Goal: Task Accomplishment & Management: Manage account settings

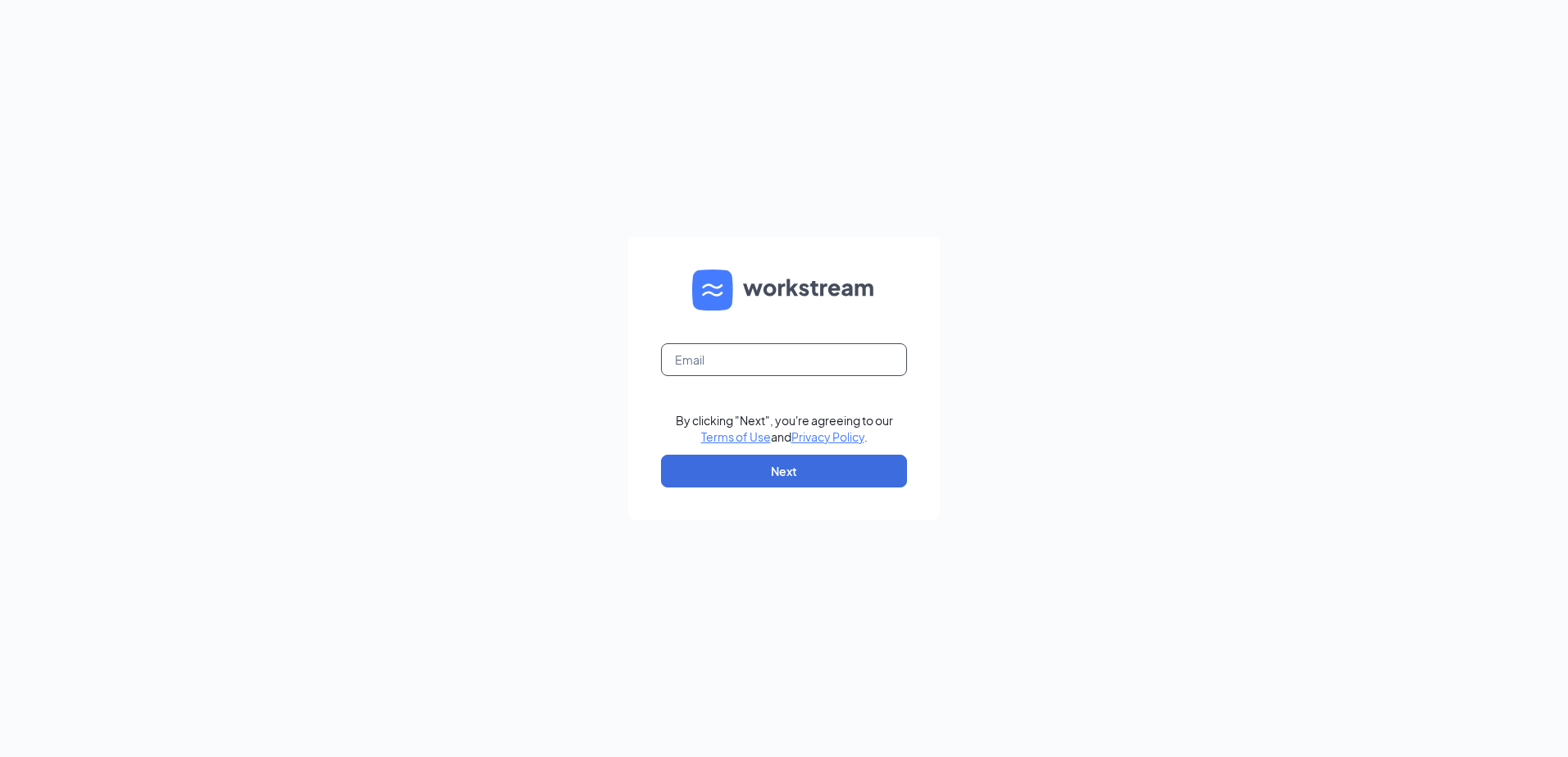
click at [747, 346] on form "By clicking "Next", you're agreeing to our Terms of Use and Privacy Policy . Ne…" at bounding box center [784, 379] width 311 height 283
type input "[EMAIL_ADDRESS][DOMAIN_NAME]"
click at [820, 475] on button "Next" at bounding box center [784, 471] width 246 height 32
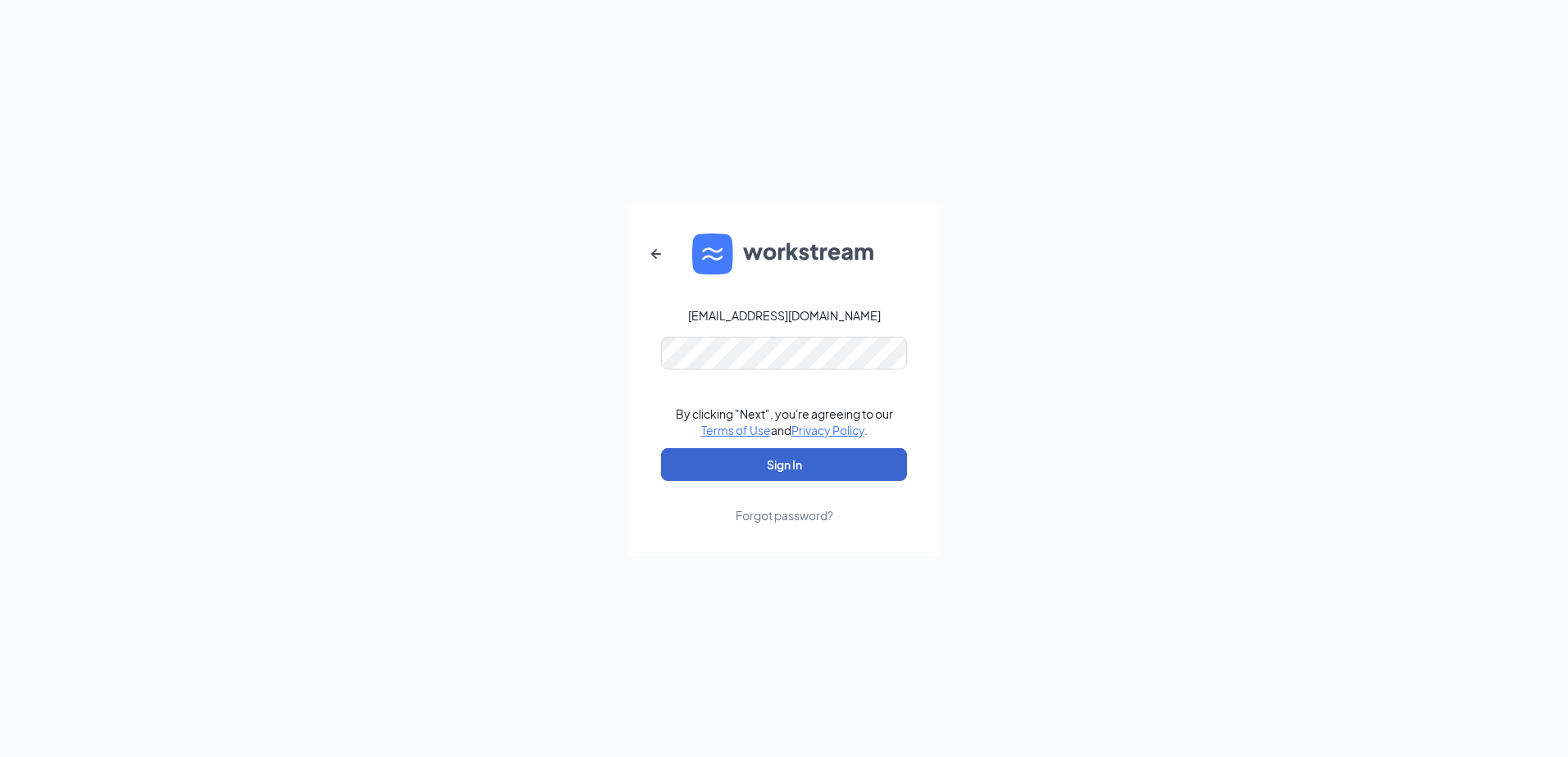
click at [819, 471] on button "Sign In" at bounding box center [784, 465] width 246 height 32
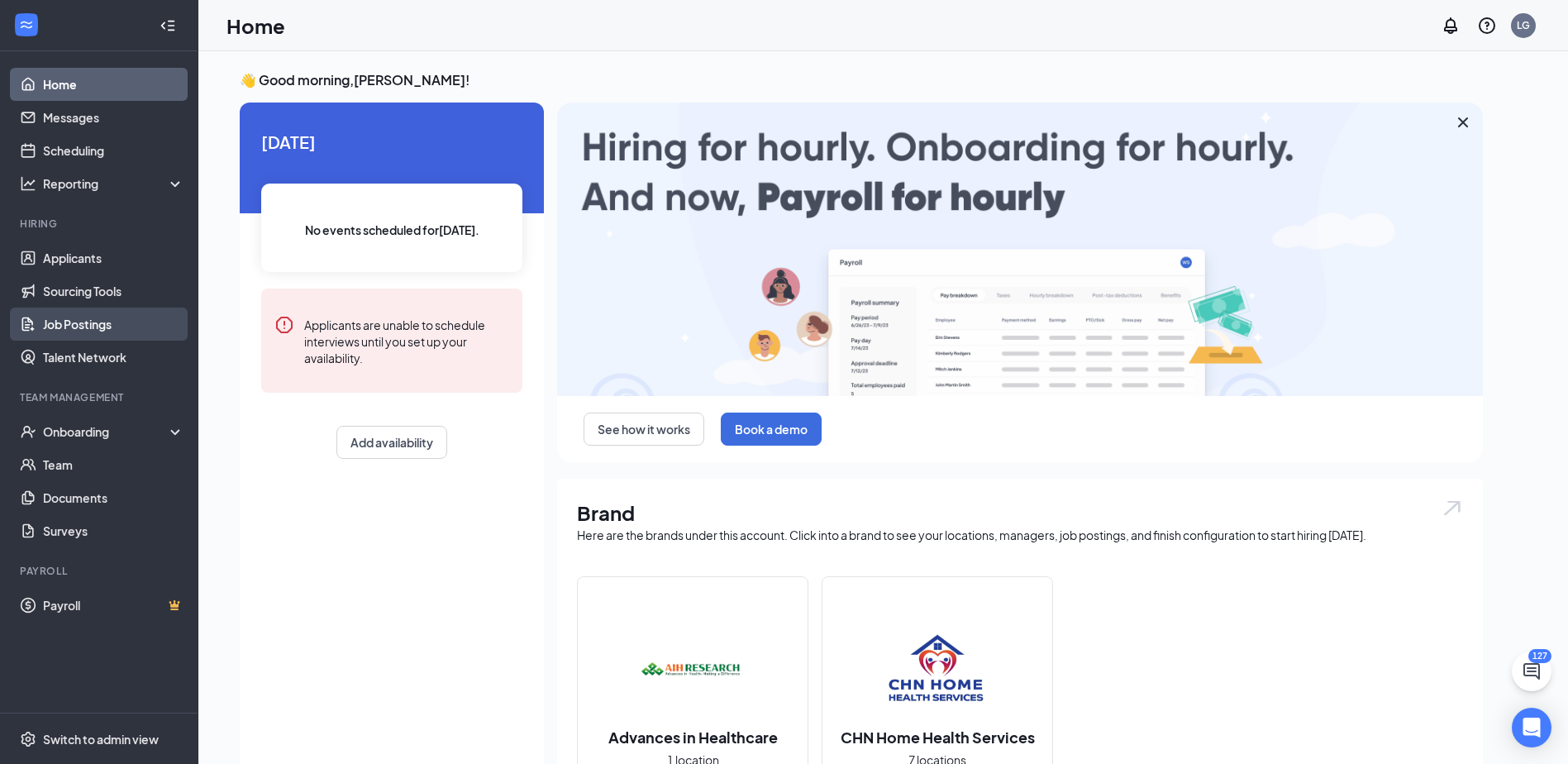
click at [92, 315] on link "Job Postings" at bounding box center [113, 324] width 141 height 33
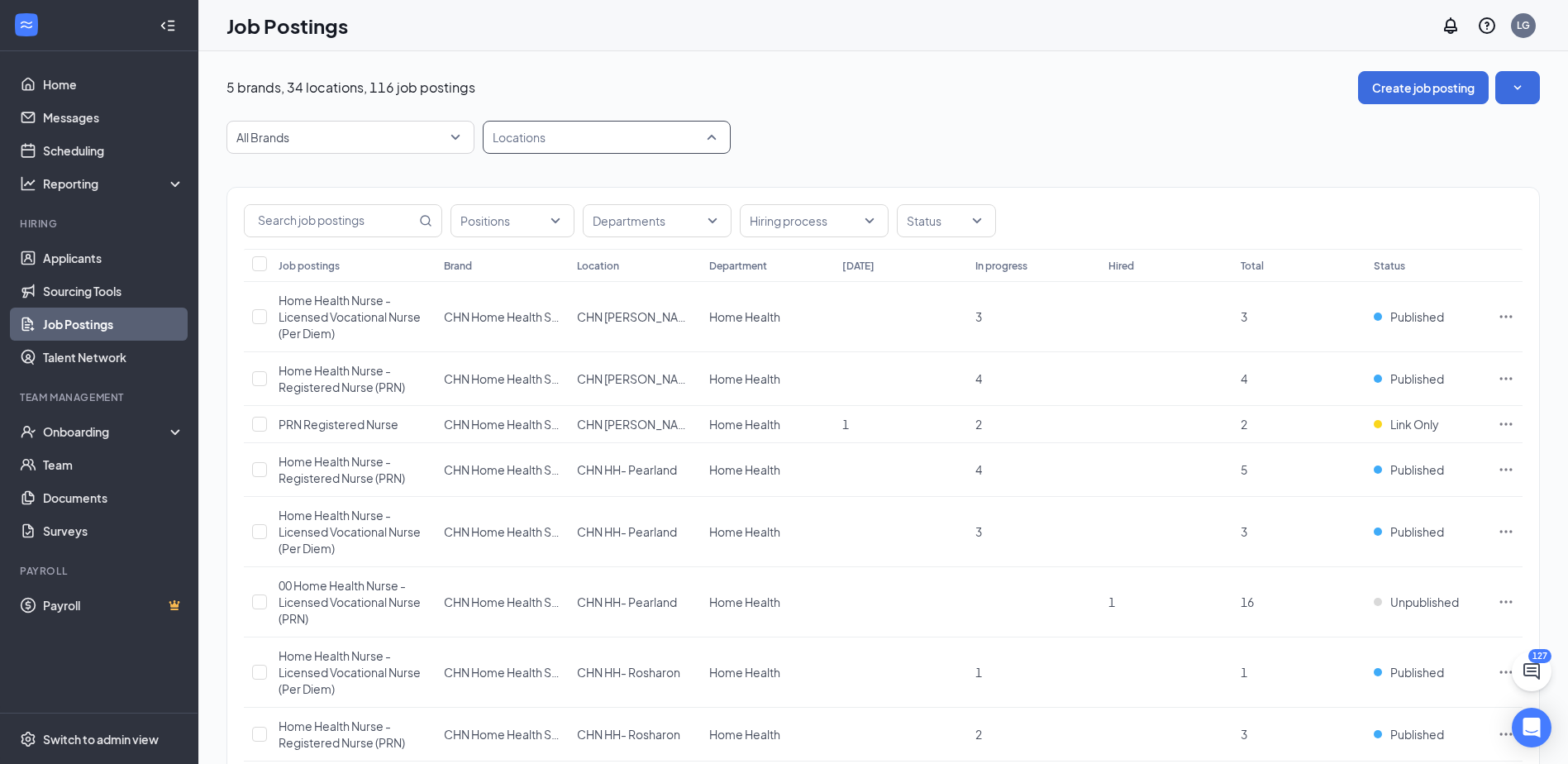
click at [645, 147] on div at bounding box center [598, 137] width 223 height 26
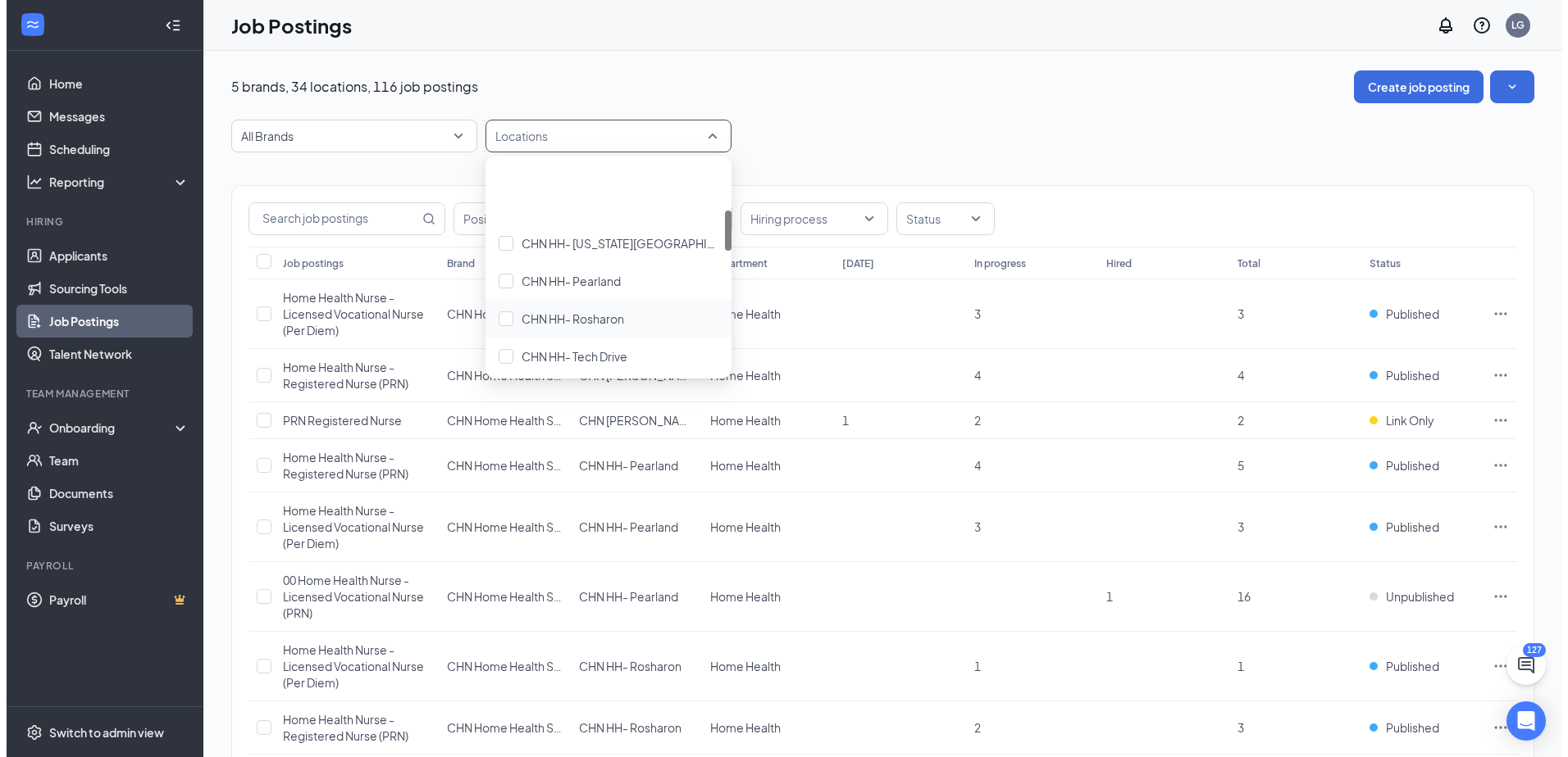
scroll to position [410, 0]
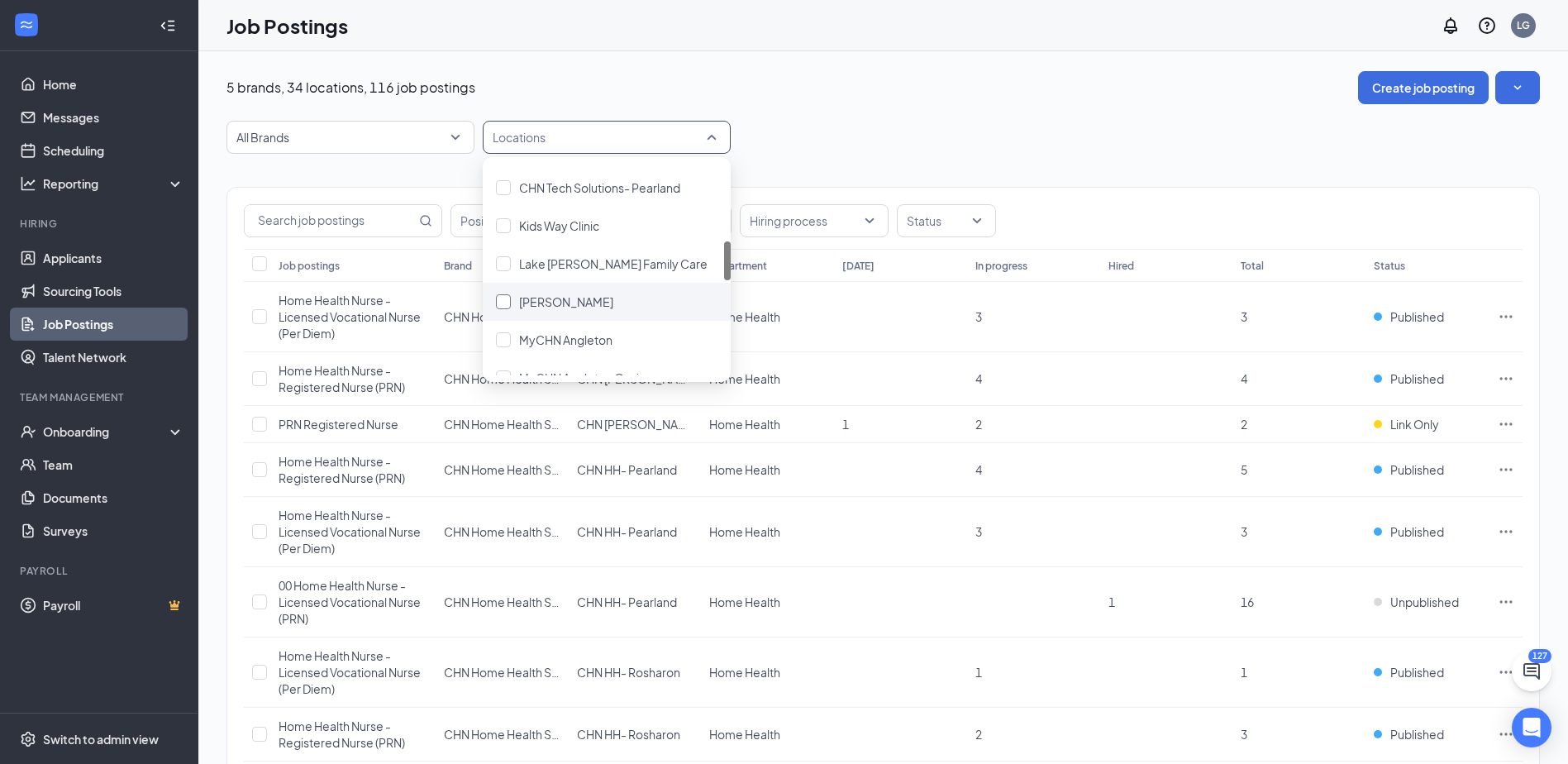
click at [595, 310] on div "[PERSON_NAME]" at bounding box center [566, 302] width 95 height 18
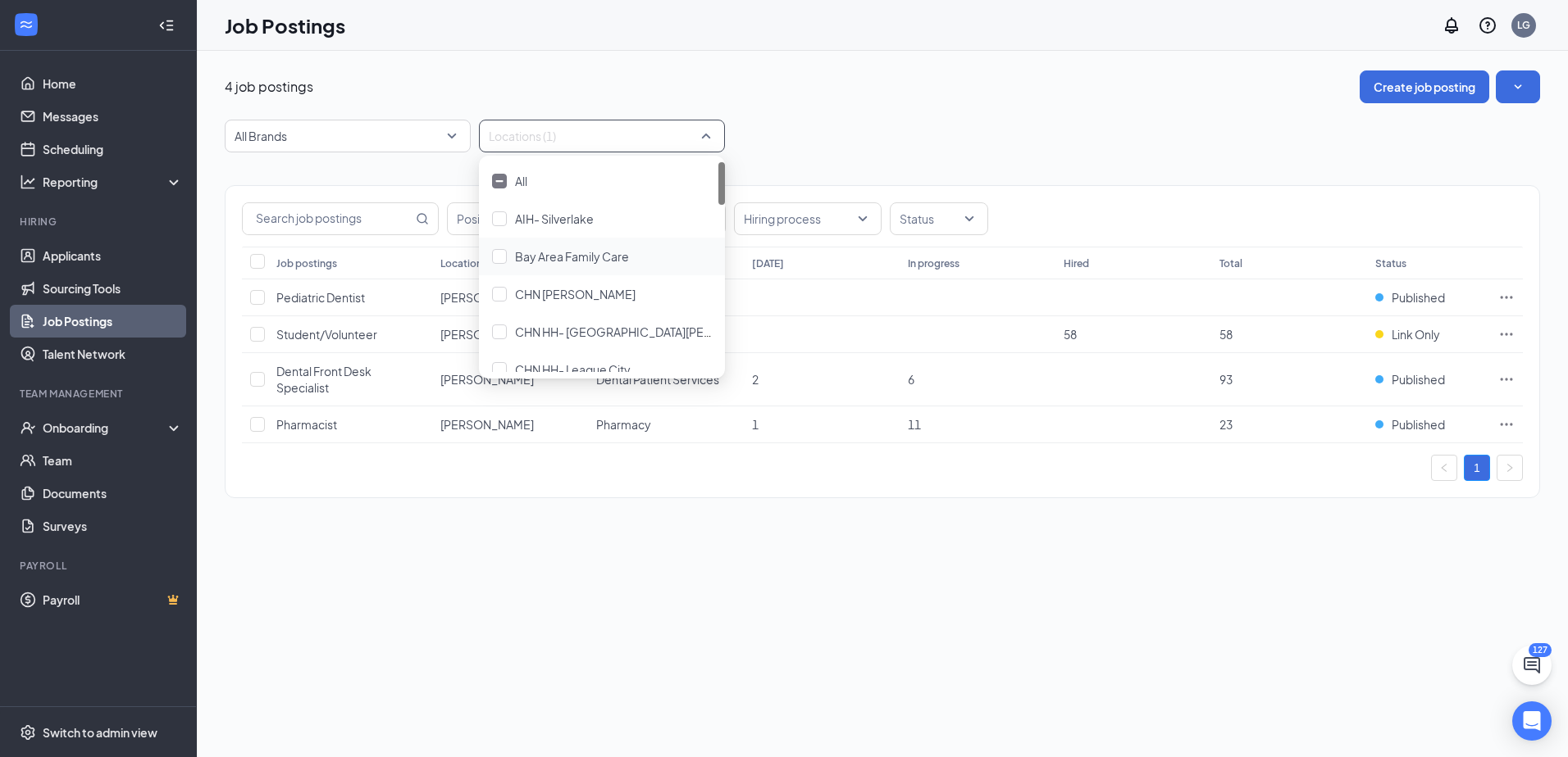
click at [901, 76] on div "4 job postings Create job posting" at bounding box center [882, 87] width 1315 height 32
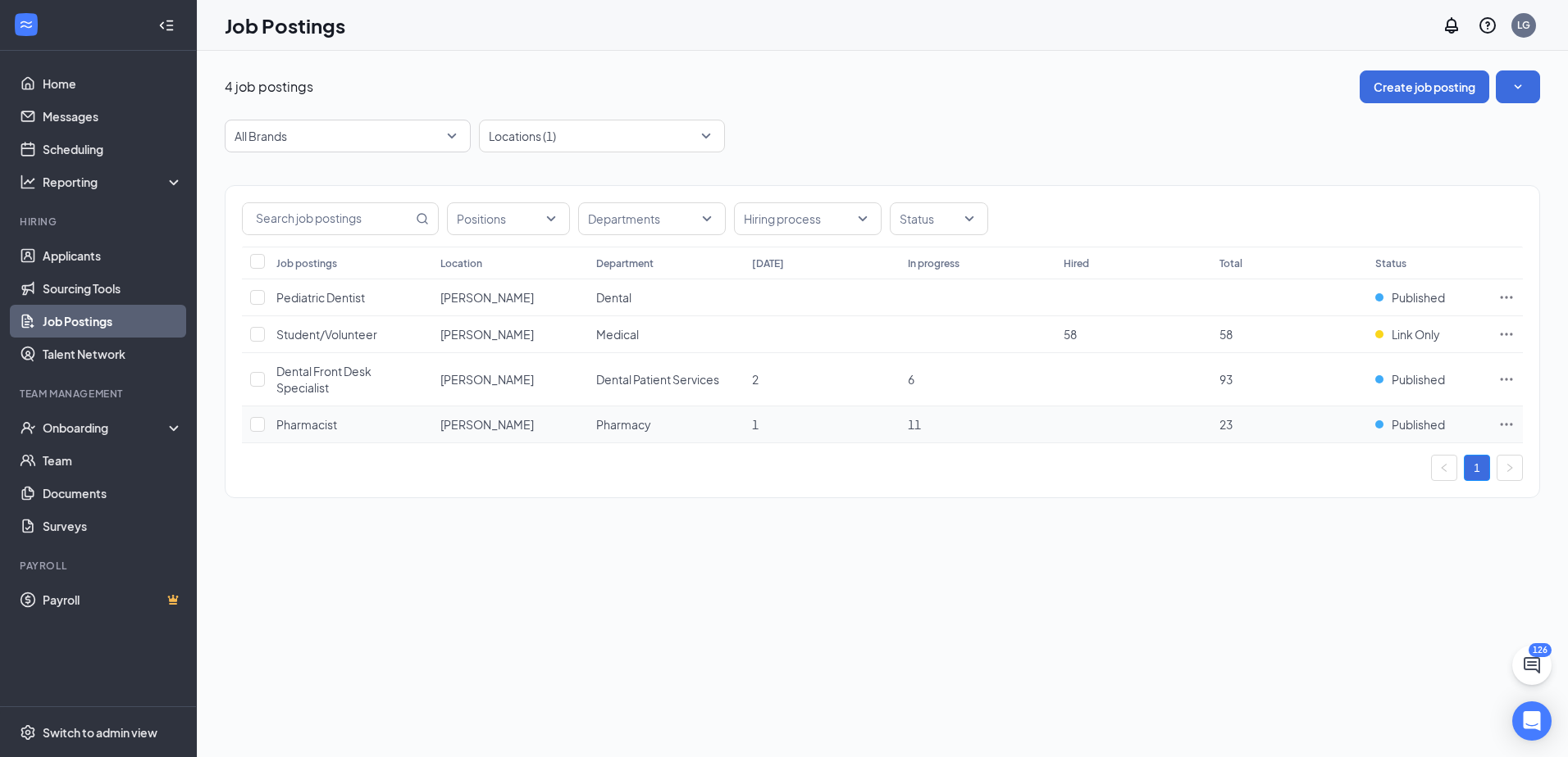
click at [905, 422] on td "11" at bounding box center [977, 425] width 156 height 37
click at [740, 425] on td "Pharmacy" at bounding box center [665, 425] width 156 height 37
click at [912, 428] on span "11" at bounding box center [914, 424] width 14 height 14
click at [1496, 428] on td at bounding box center [1506, 425] width 32 height 37
click at [1508, 425] on icon "Ellipses" at bounding box center [1507, 424] width 13 height 3
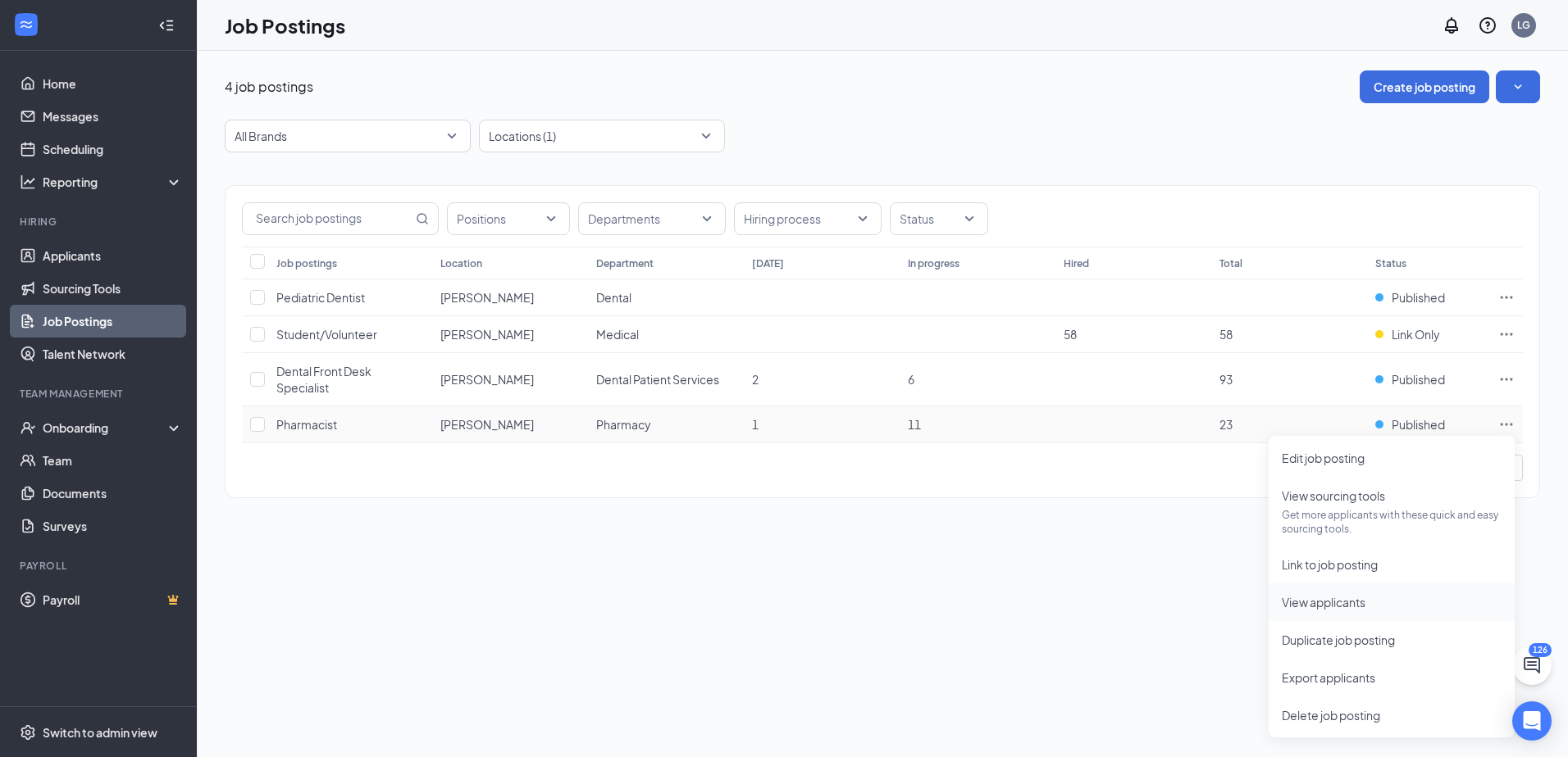
click at [1350, 604] on span "View applicants" at bounding box center [1323, 602] width 84 height 14
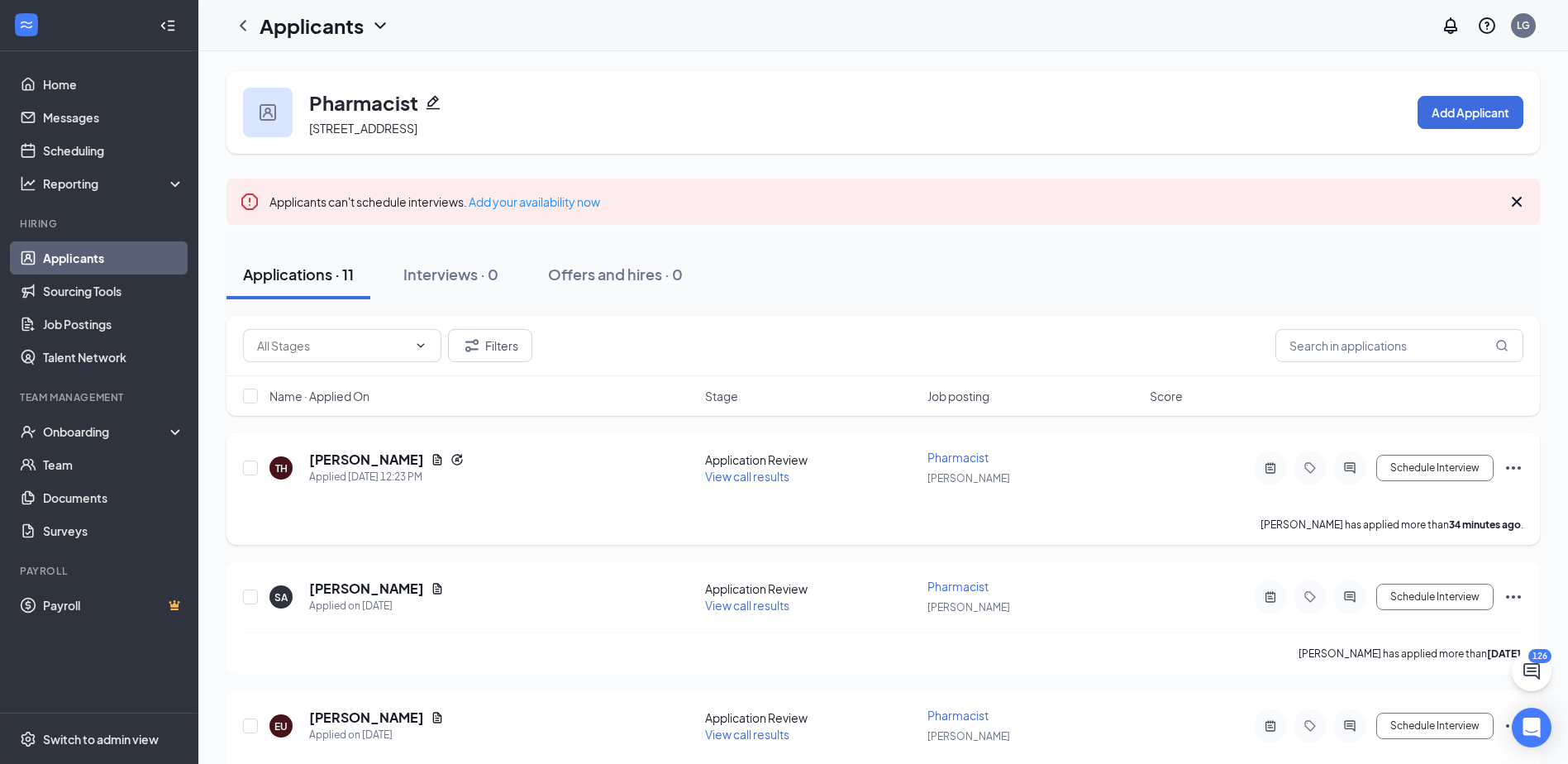
click at [1518, 468] on icon "Ellipses" at bounding box center [1513, 468] width 15 height 4
click at [1408, 710] on p "Reject" at bounding box center [1439, 708] width 142 height 16
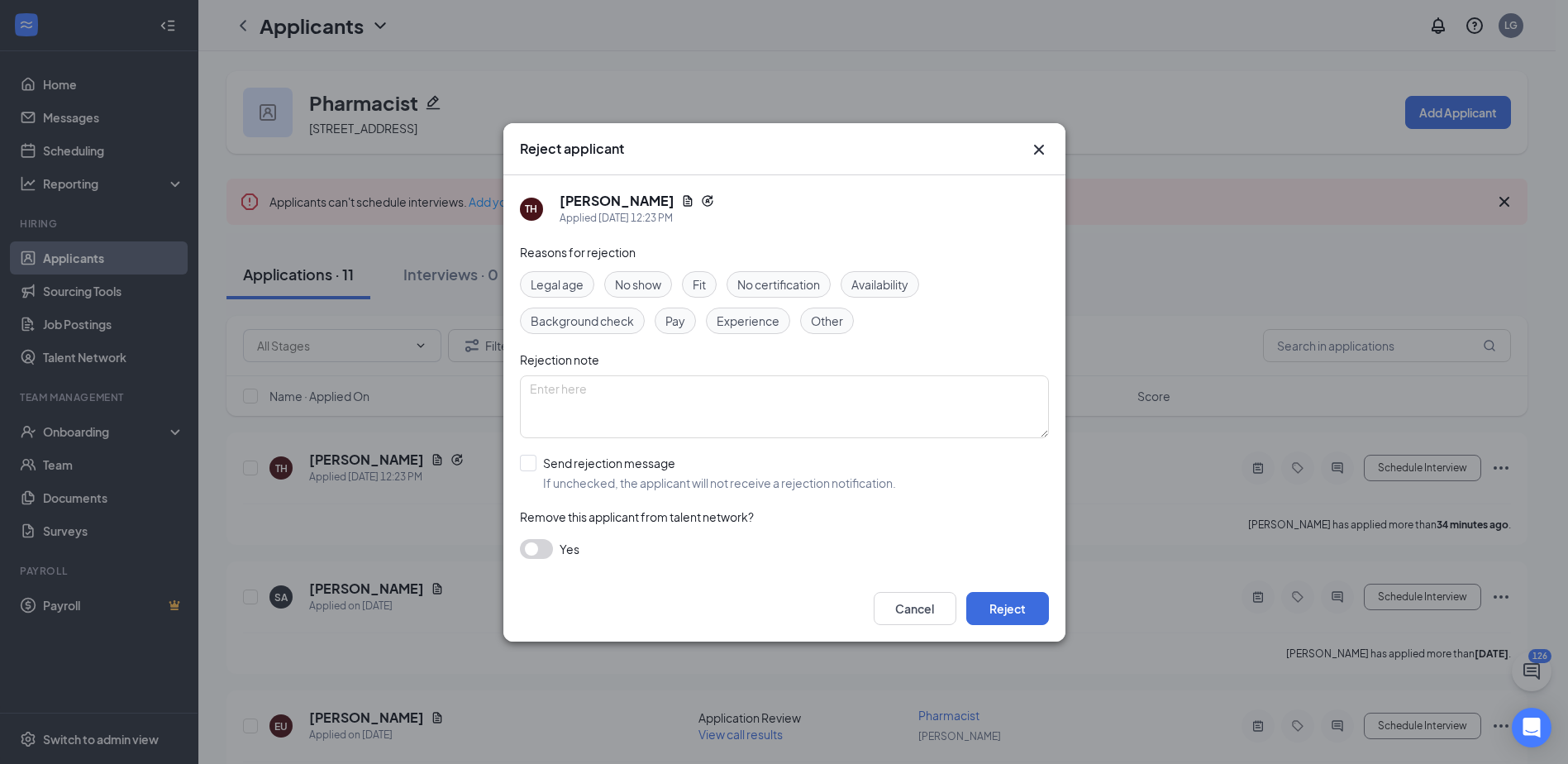
click at [828, 315] on span "Other" at bounding box center [826, 321] width 32 height 18
click at [531, 463] on input "Send rejection message If unchecked, the applicant will not receive a rejection…" at bounding box center [707, 474] width 376 height 36
checkbox input "true"
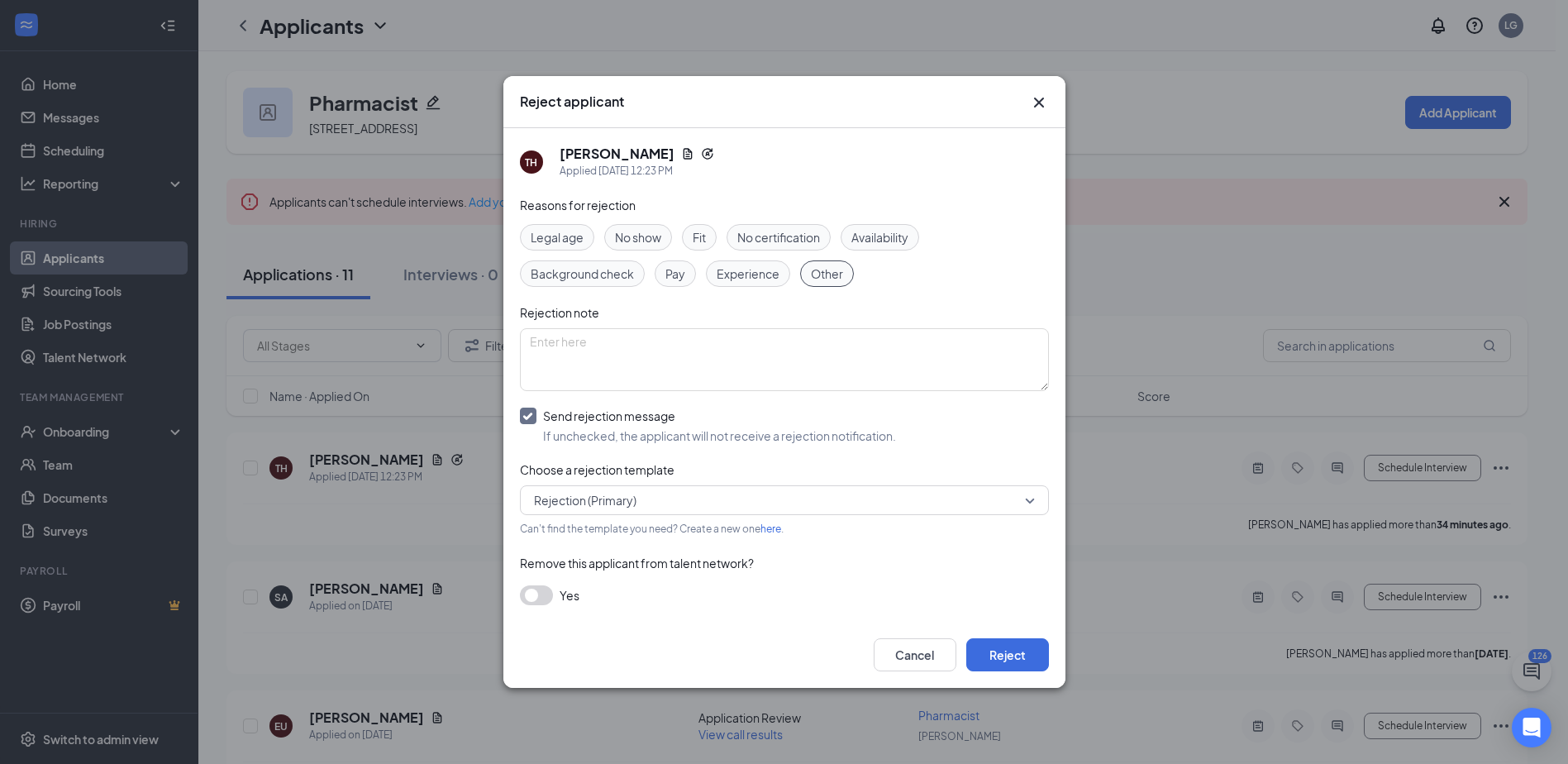
click at [1030, 506] on span "Rejection (Primary)" at bounding box center [784, 500] width 501 height 25
click at [1024, 656] on button "Reject" at bounding box center [1007, 655] width 83 height 33
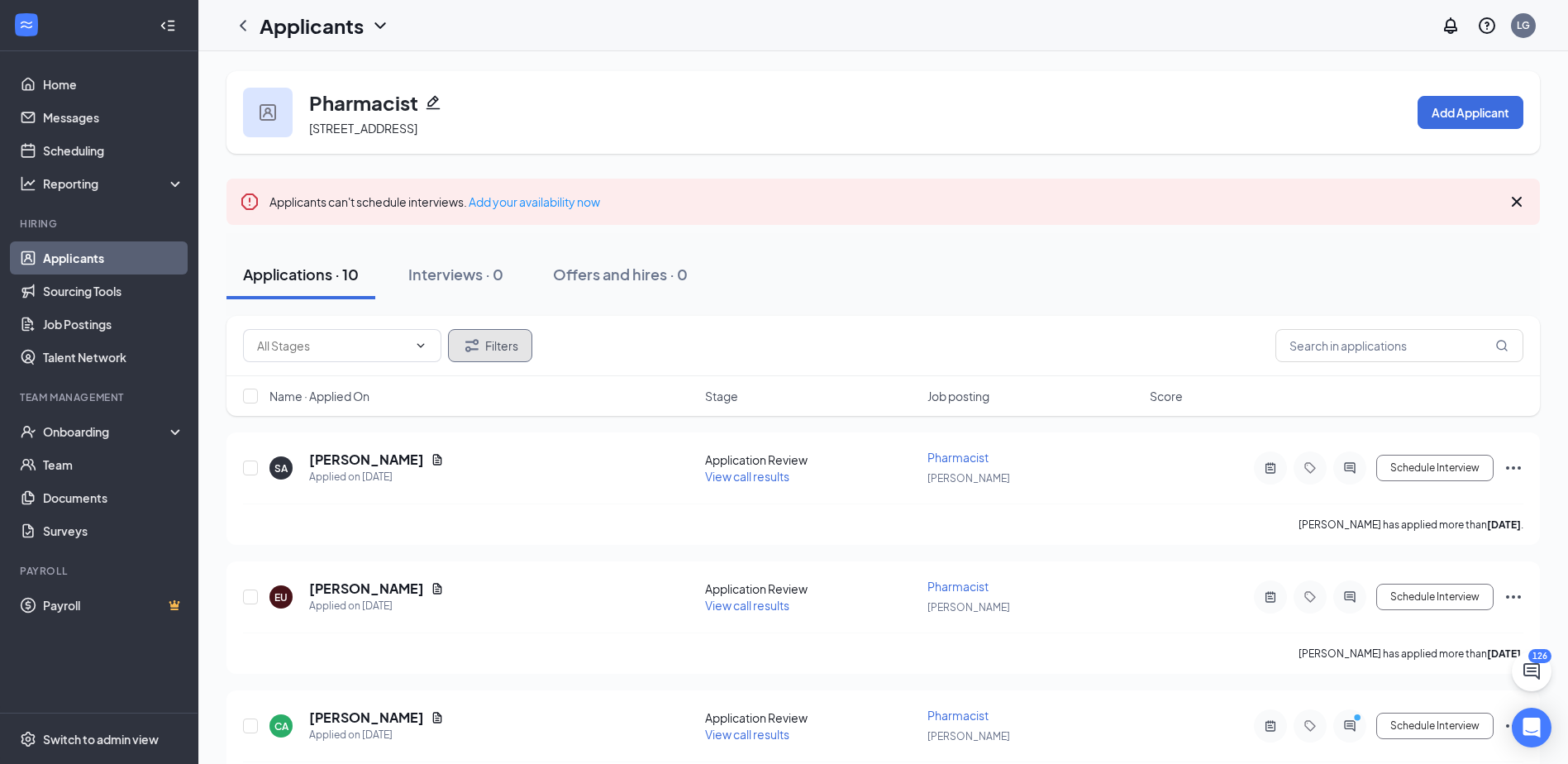
click at [491, 348] on button "Filters" at bounding box center [490, 346] width 85 height 33
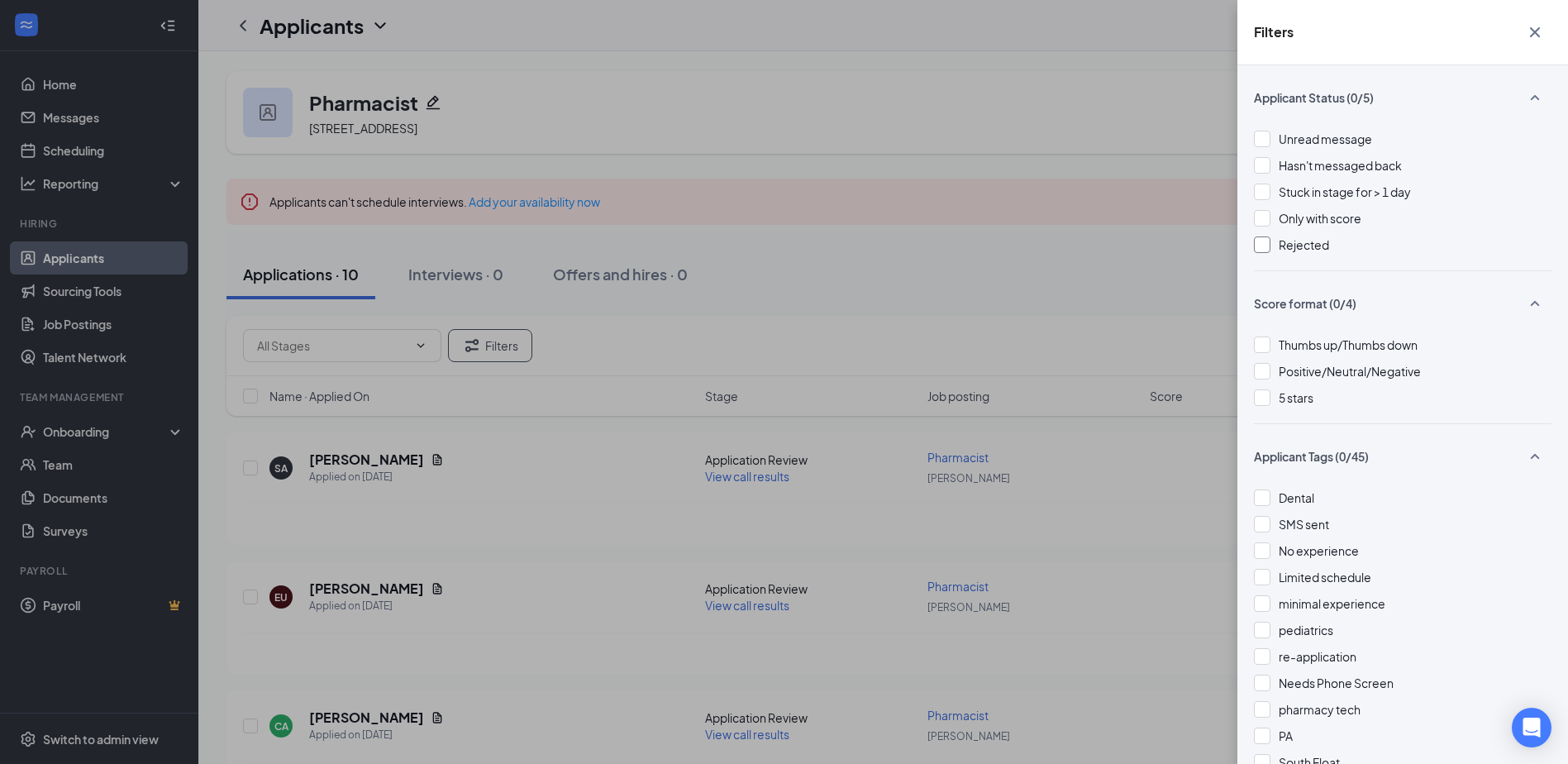
click at [1268, 249] on div at bounding box center [1262, 245] width 16 height 16
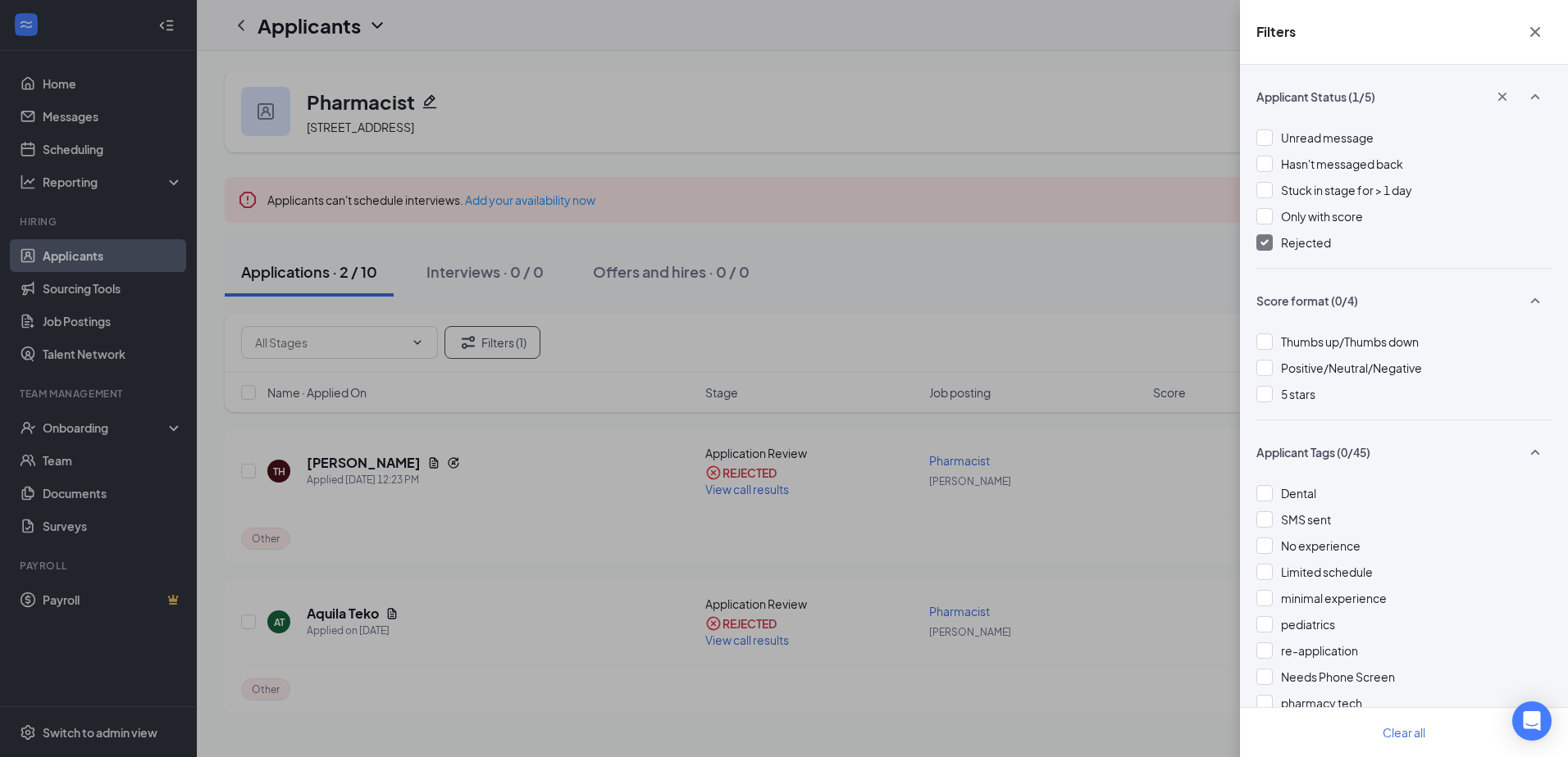
click at [1537, 41] on icon "Cross" at bounding box center [1536, 32] width 20 height 20
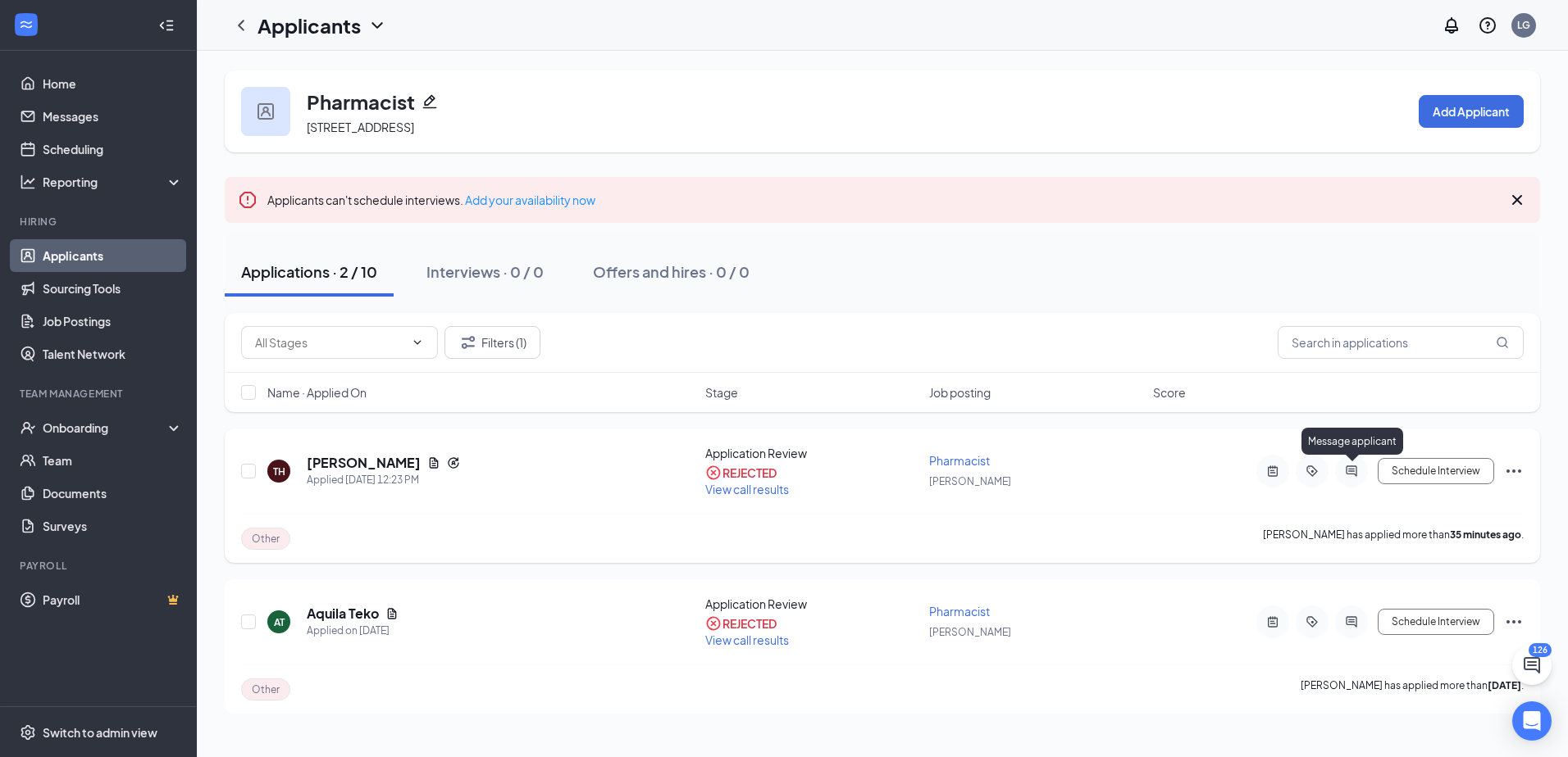
click at [1358, 475] on icon "ActiveChat" at bounding box center [1351, 471] width 20 height 14
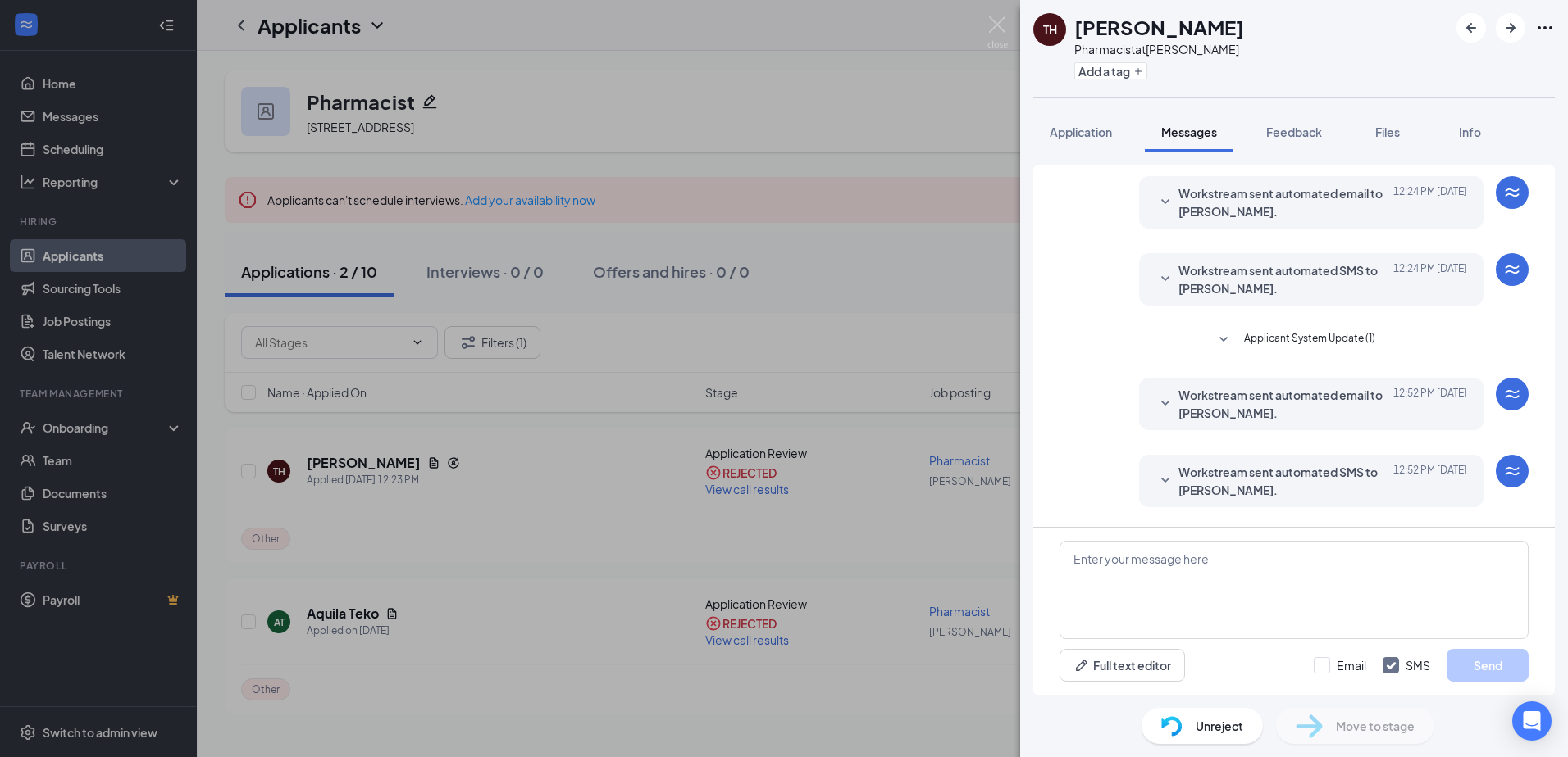
scroll to position [89, 0]
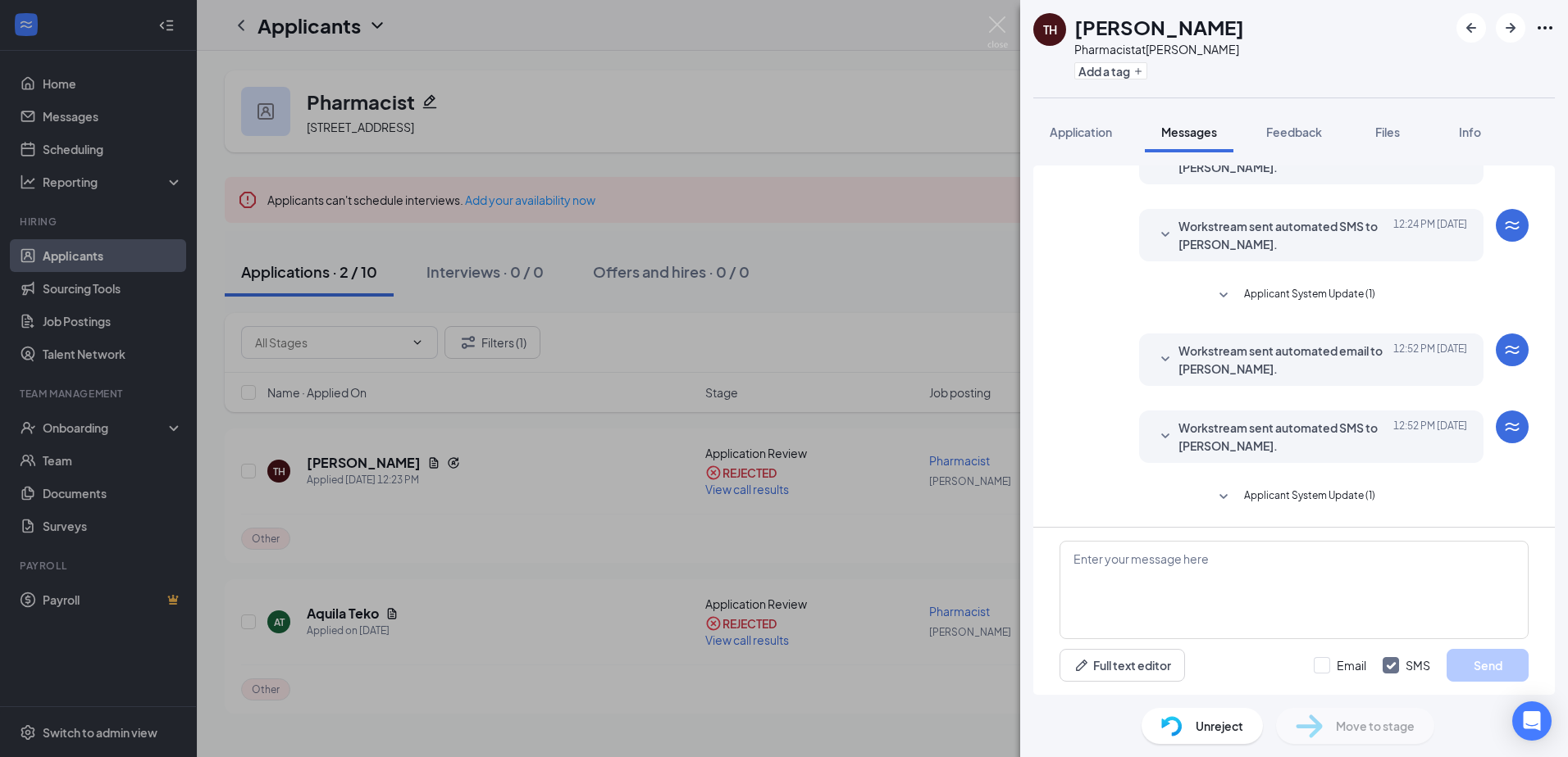
click at [1305, 491] on span "Applicant System Update (1)" at bounding box center [1309, 497] width 131 height 20
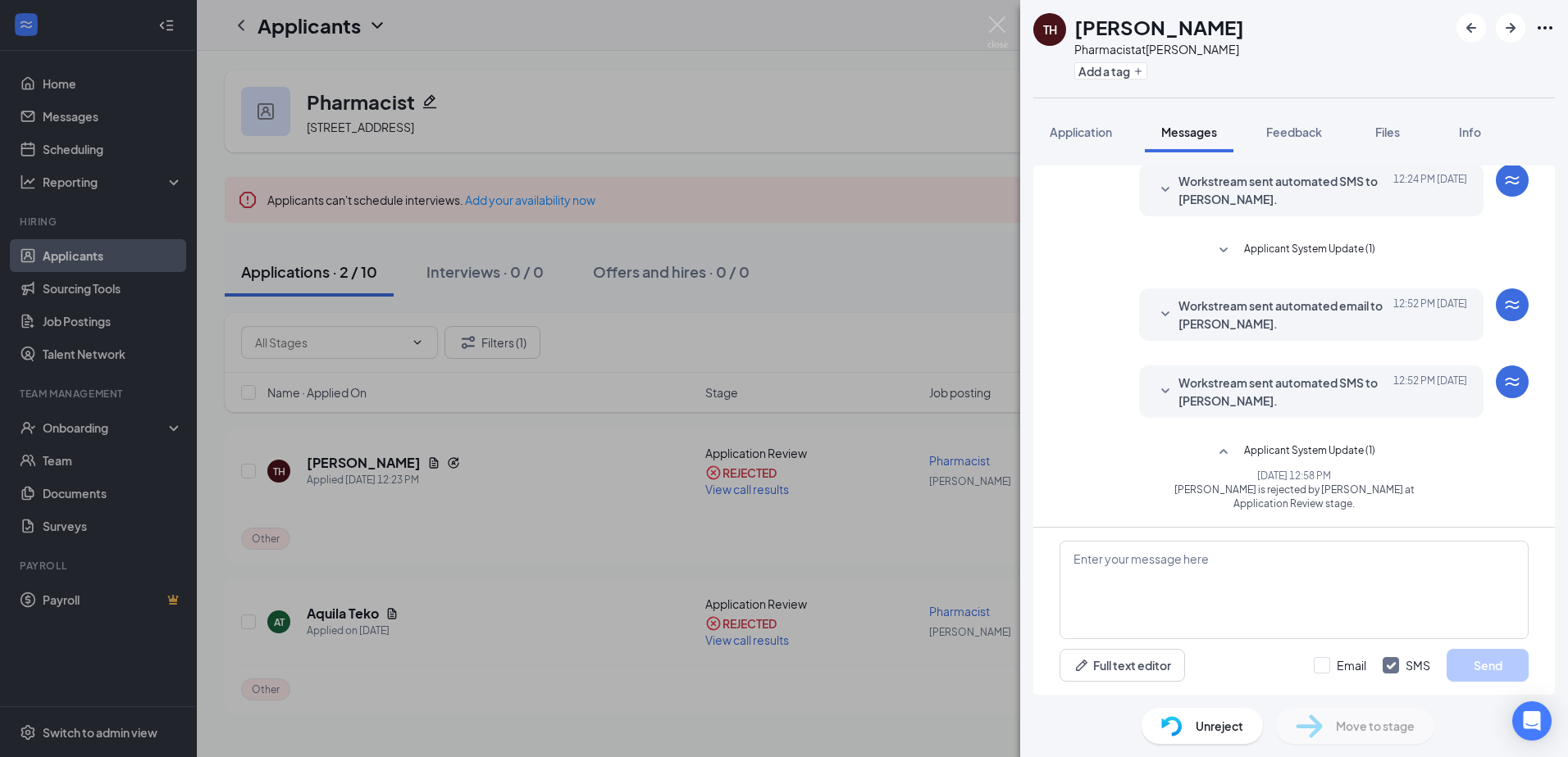
click at [1231, 394] on span "Workstream sent automated SMS to [PERSON_NAME]." at bounding box center [1285, 392] width 215 height 36
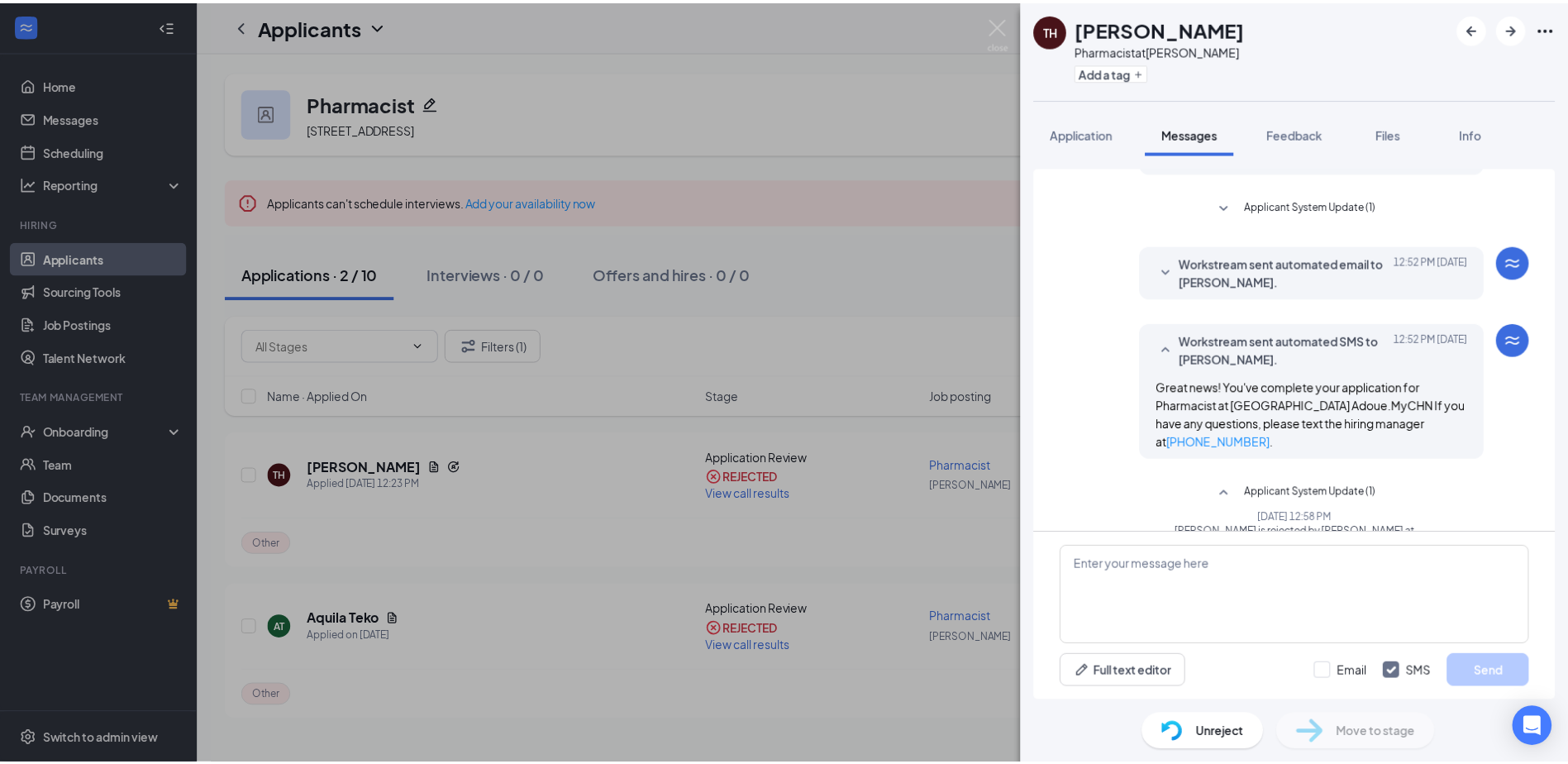
scroll to position [219, 0]
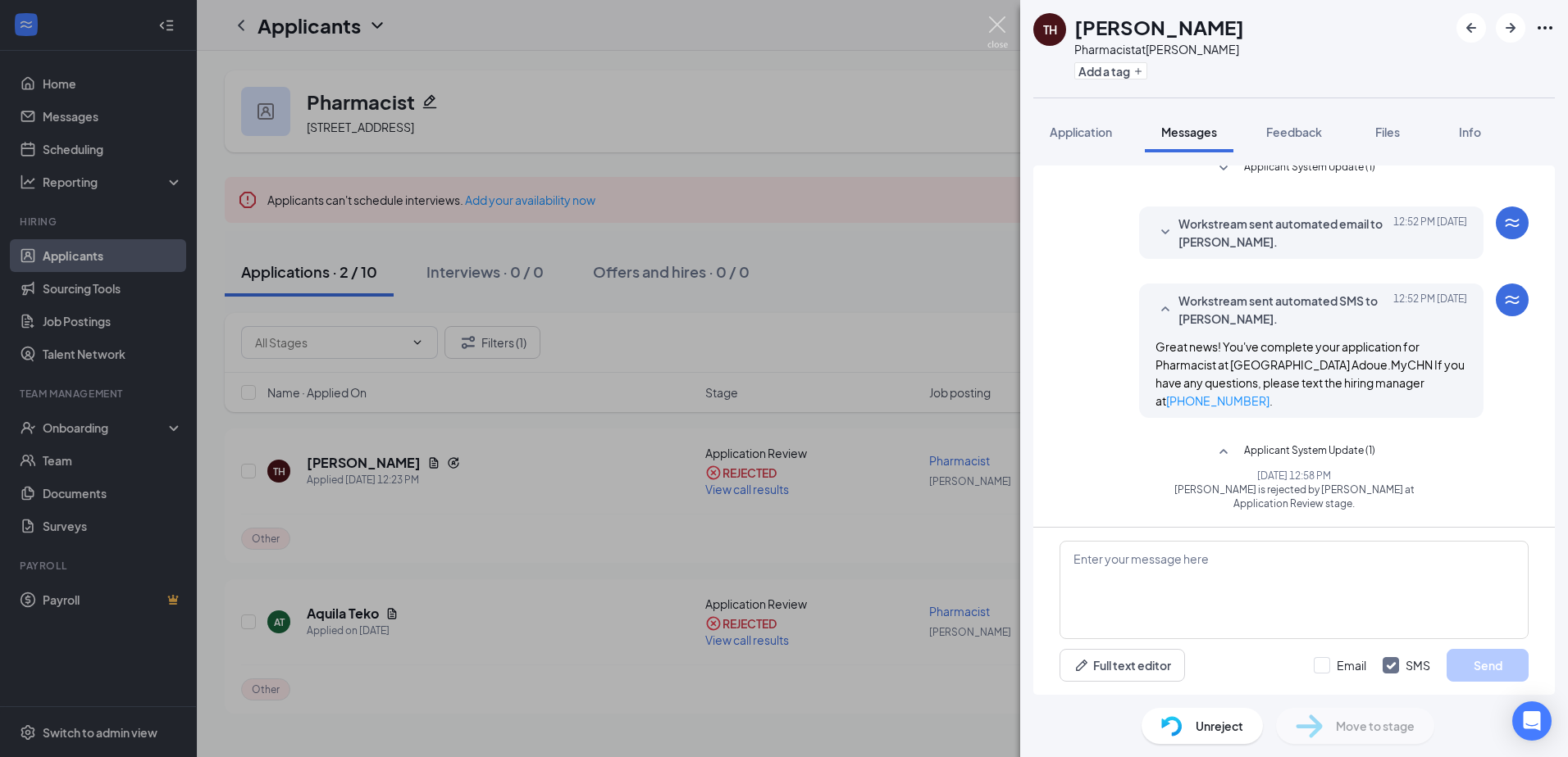
click at [996, 36] on img at bounding box center [997, 32] width 21 height 32
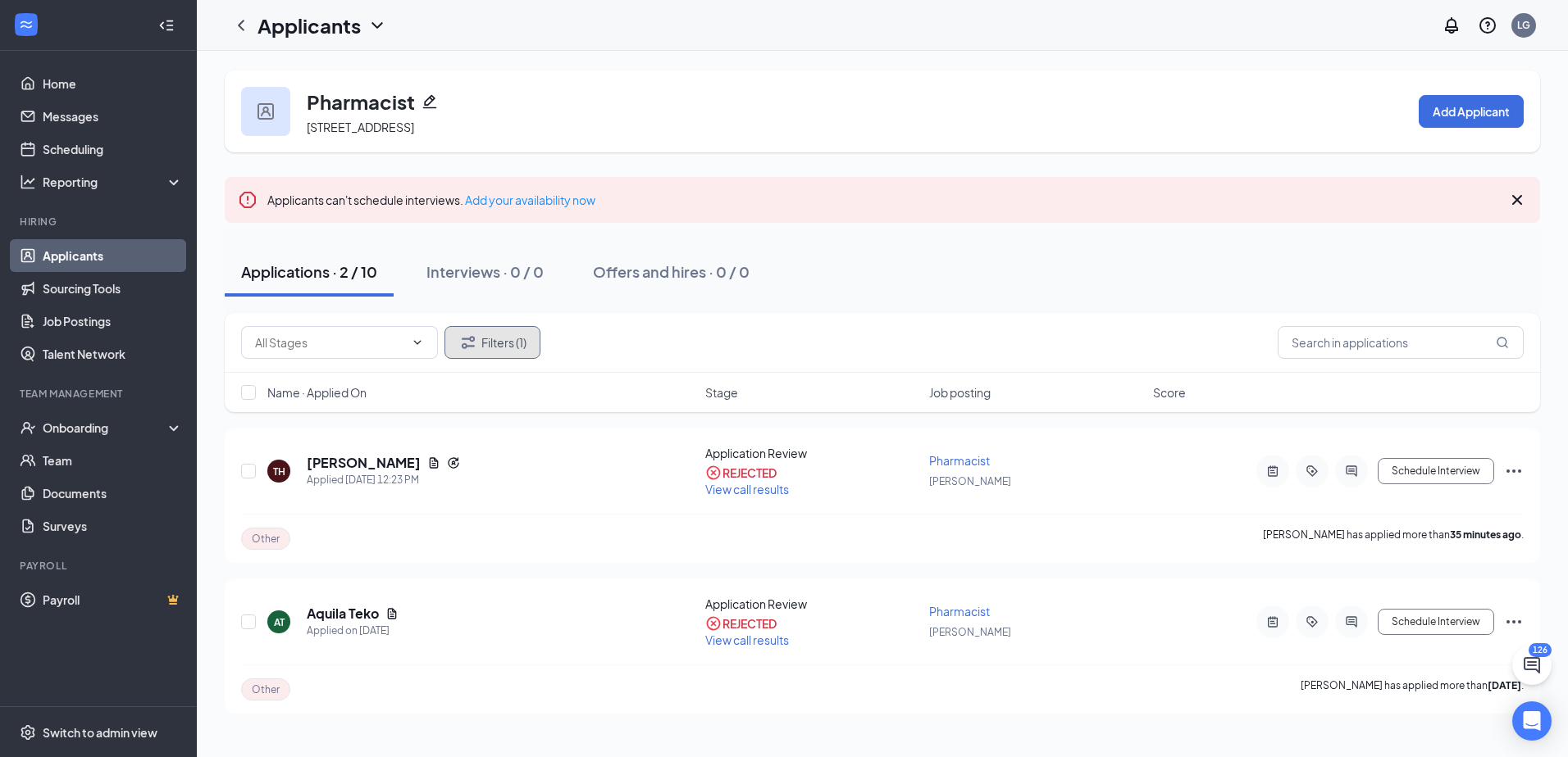
click at [522, 343] on button "Filters (1)" at bounding box center [492, 343] width 96 height 32
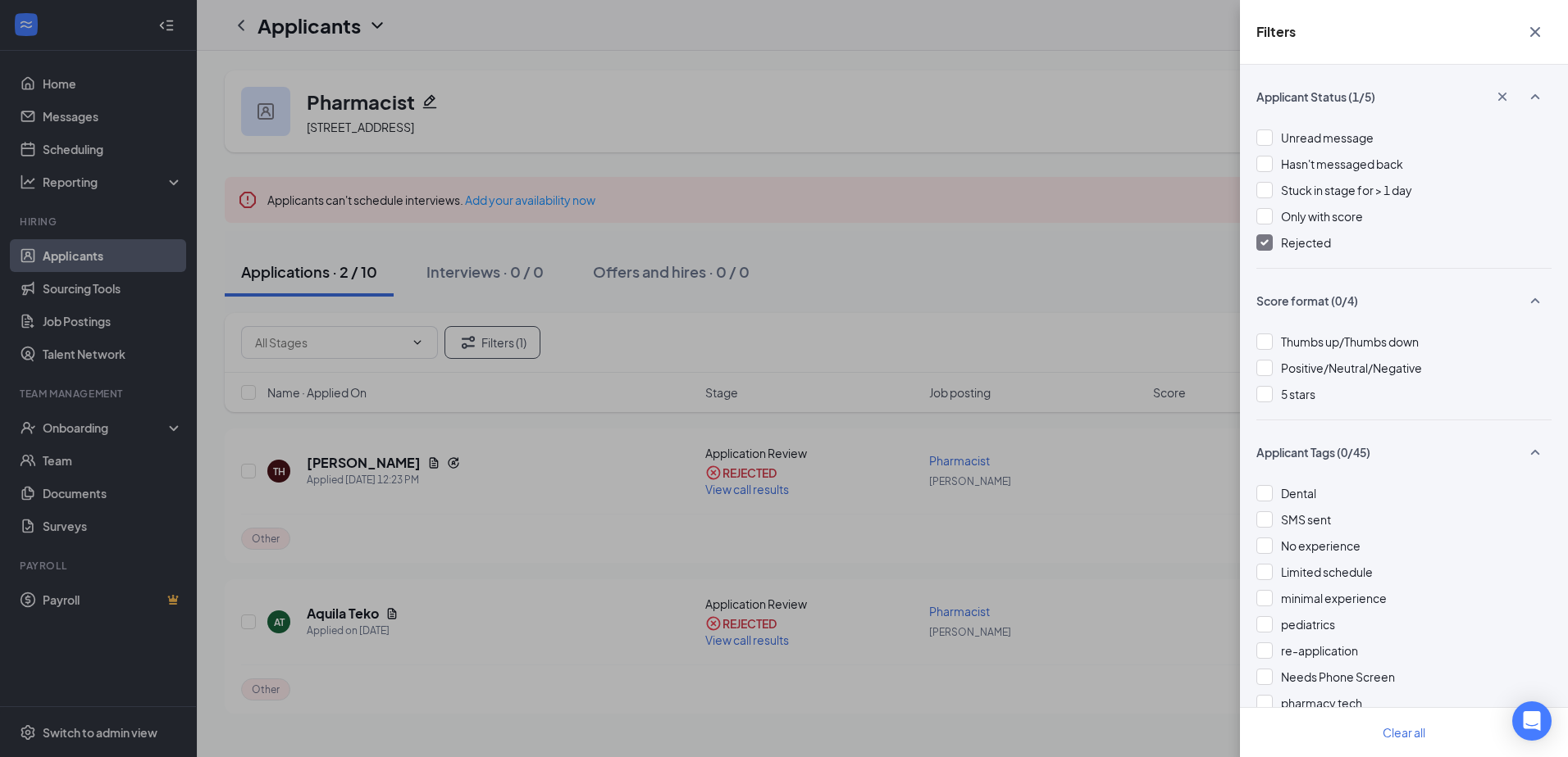
drag, startPoint x: 1270, startPoint y: 250, endPoint x: 1286, endPoint y: 246, distance: 16.5
click at [1269, 250] on div at bounding box center [1265, 243] width 16 height 16
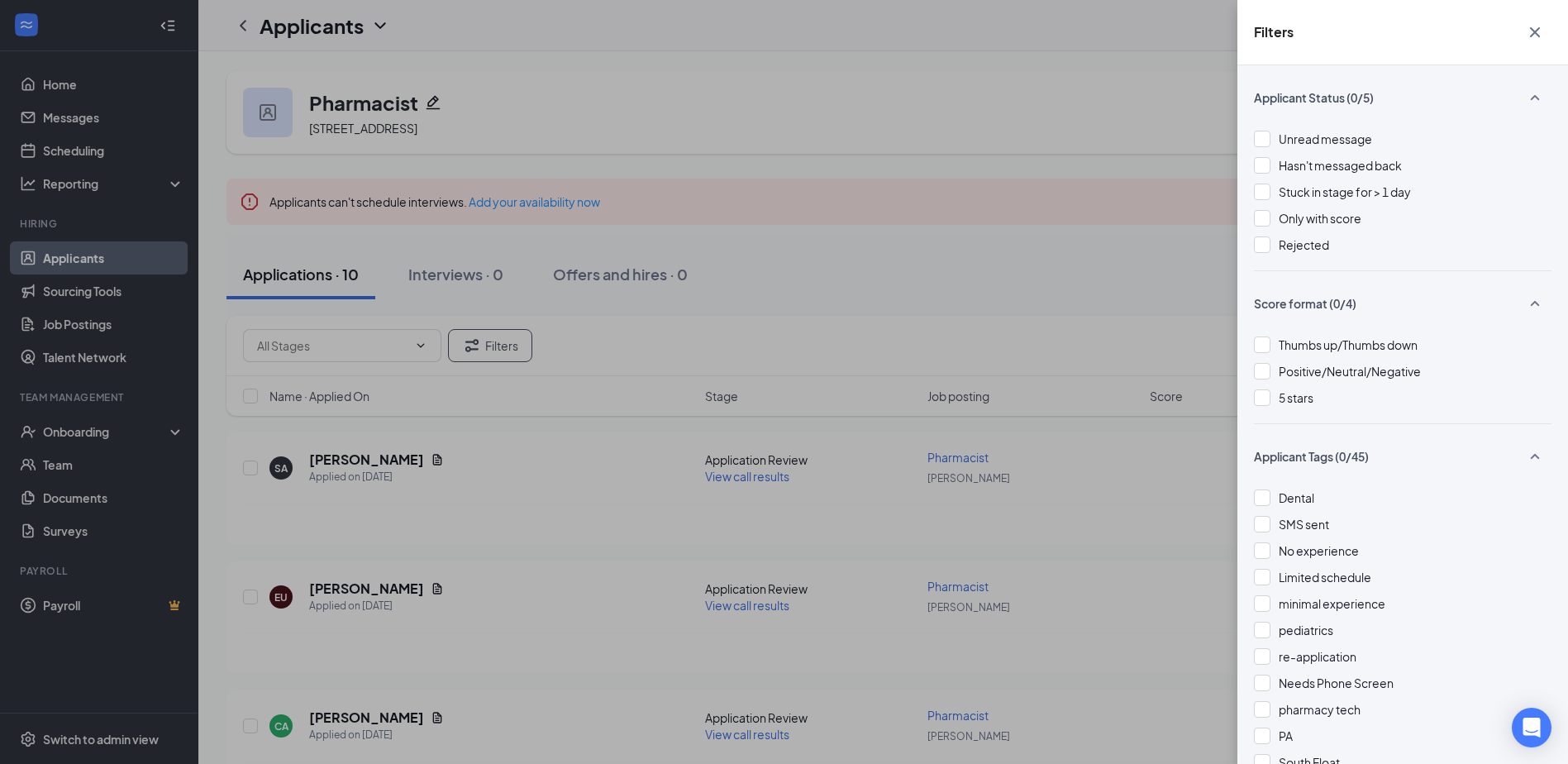
click at [1539, 36] on icon "Cross" at bounding box center [1534, 32] width 10 height 10
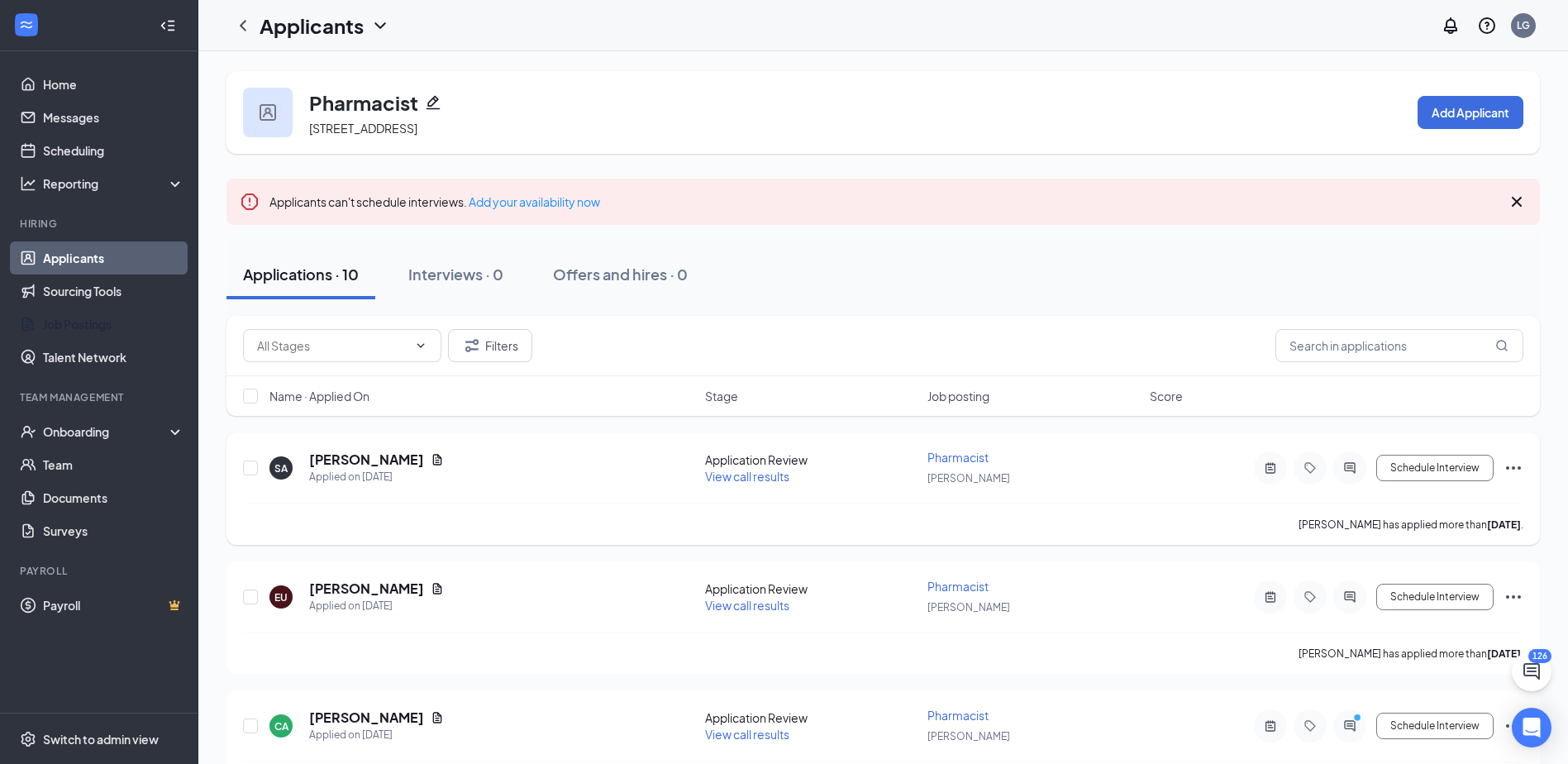
click at [1513, 465] on icon "Ellipses" at bounding box center [1513, 468] width 20 height 20
click at [1389, 708] on p "Reject" at bounding box center [1439, 708] width 142 height 16
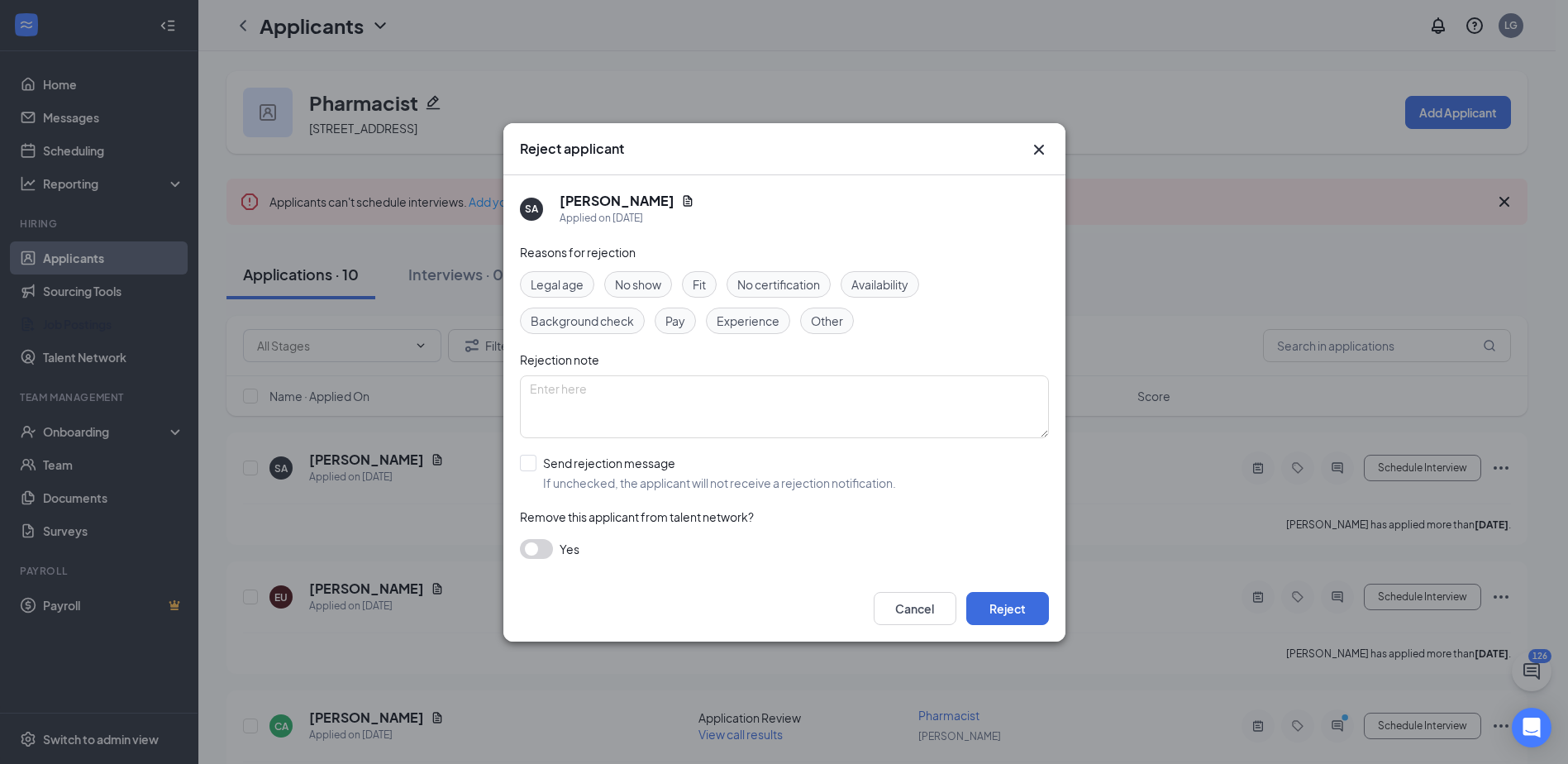
click at [837, 324] on span "Other" at bounding box center [826, 321] width 32 height 18
click at [527, 463] on input "Send rejection message If unchecked, the applicant will not receive a rejection…" at bounding box center [707, 474] width 376 height 36
checkbox input "true"
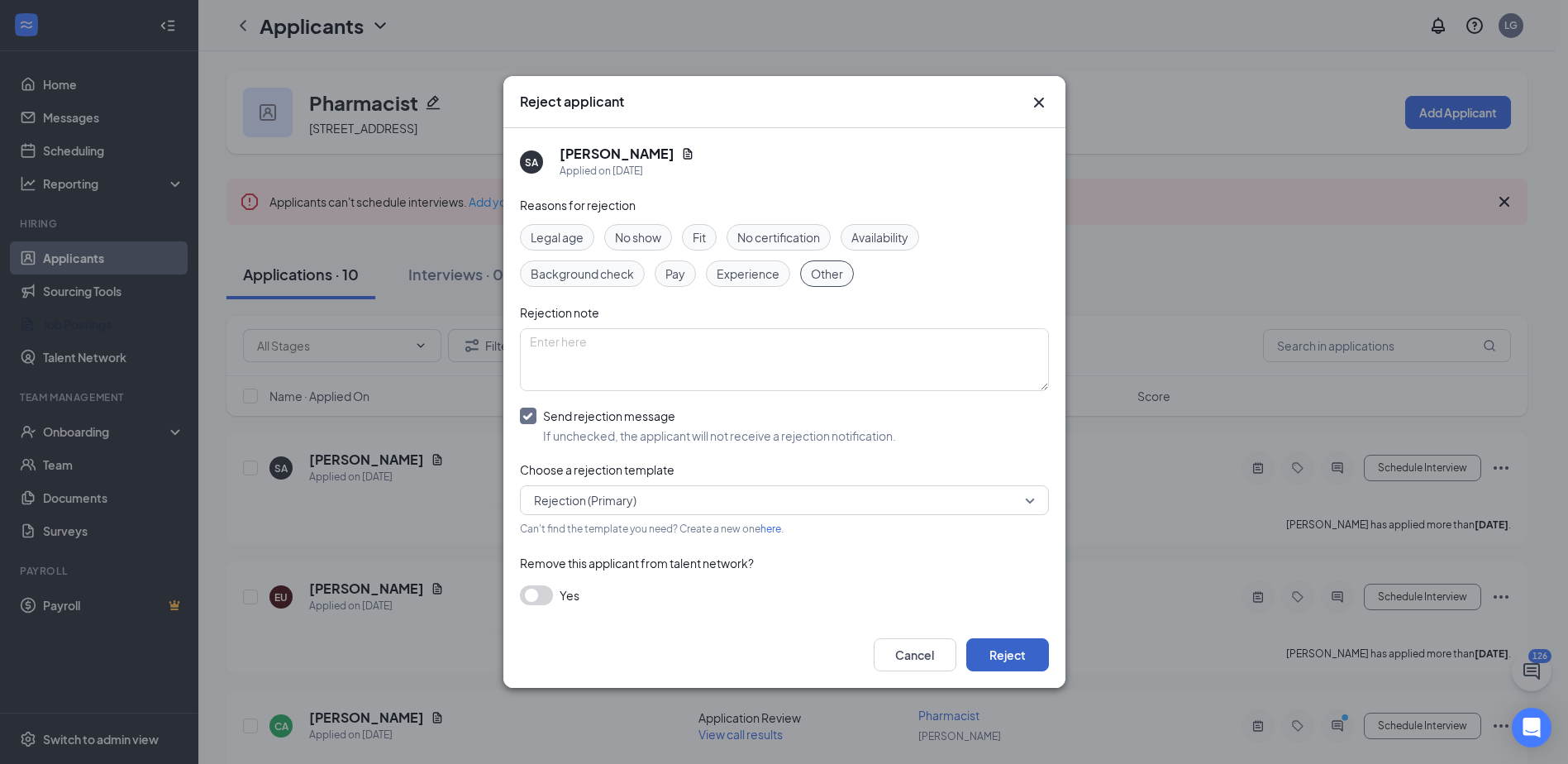
click at [1004, 664] on button "Reject" at bounding box center [1007, 655] width 83 height 33
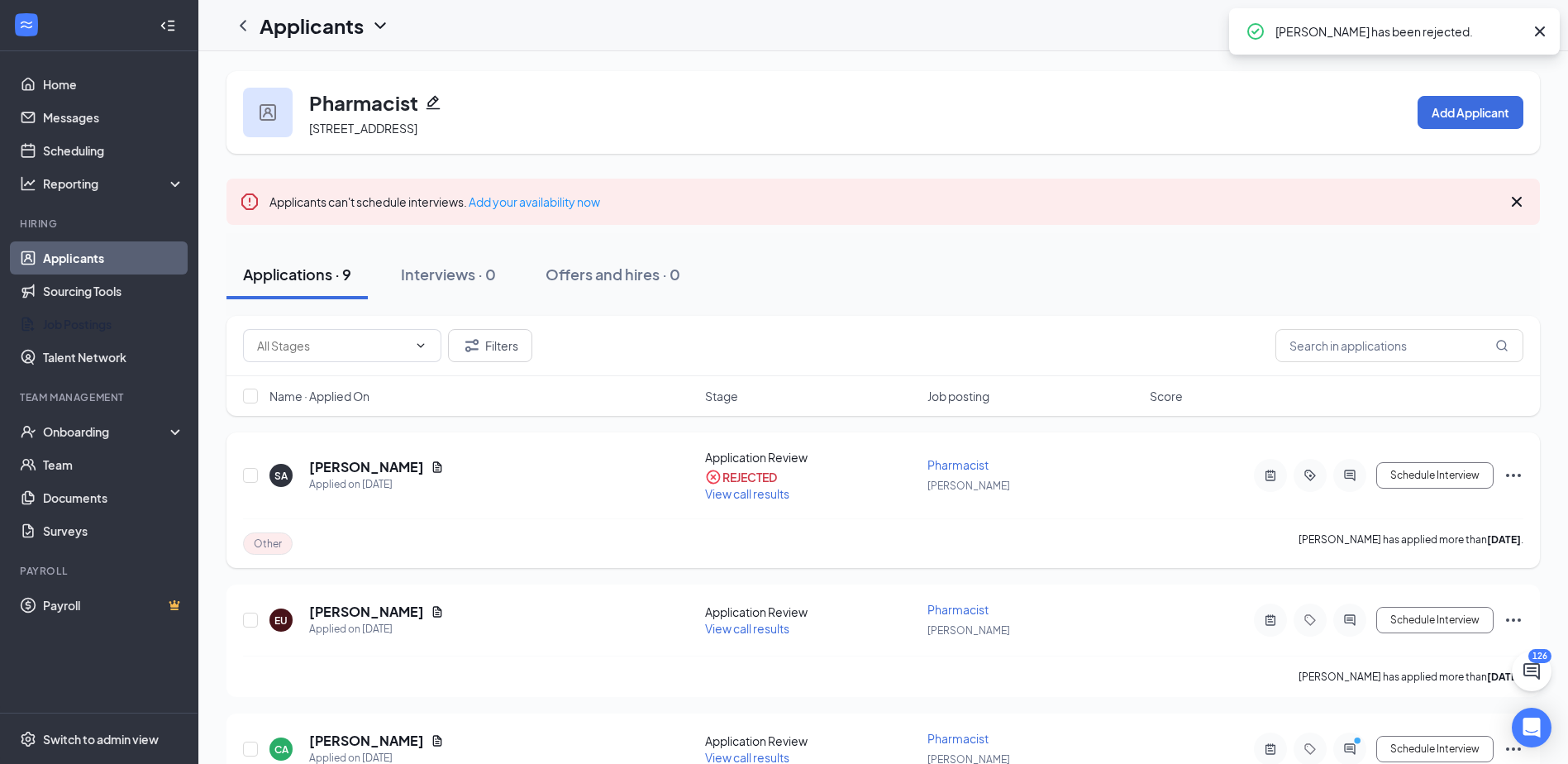
click at [1515, 478] on icon "Ellipses" at bounding box center [1513, 475] width 20 height 20
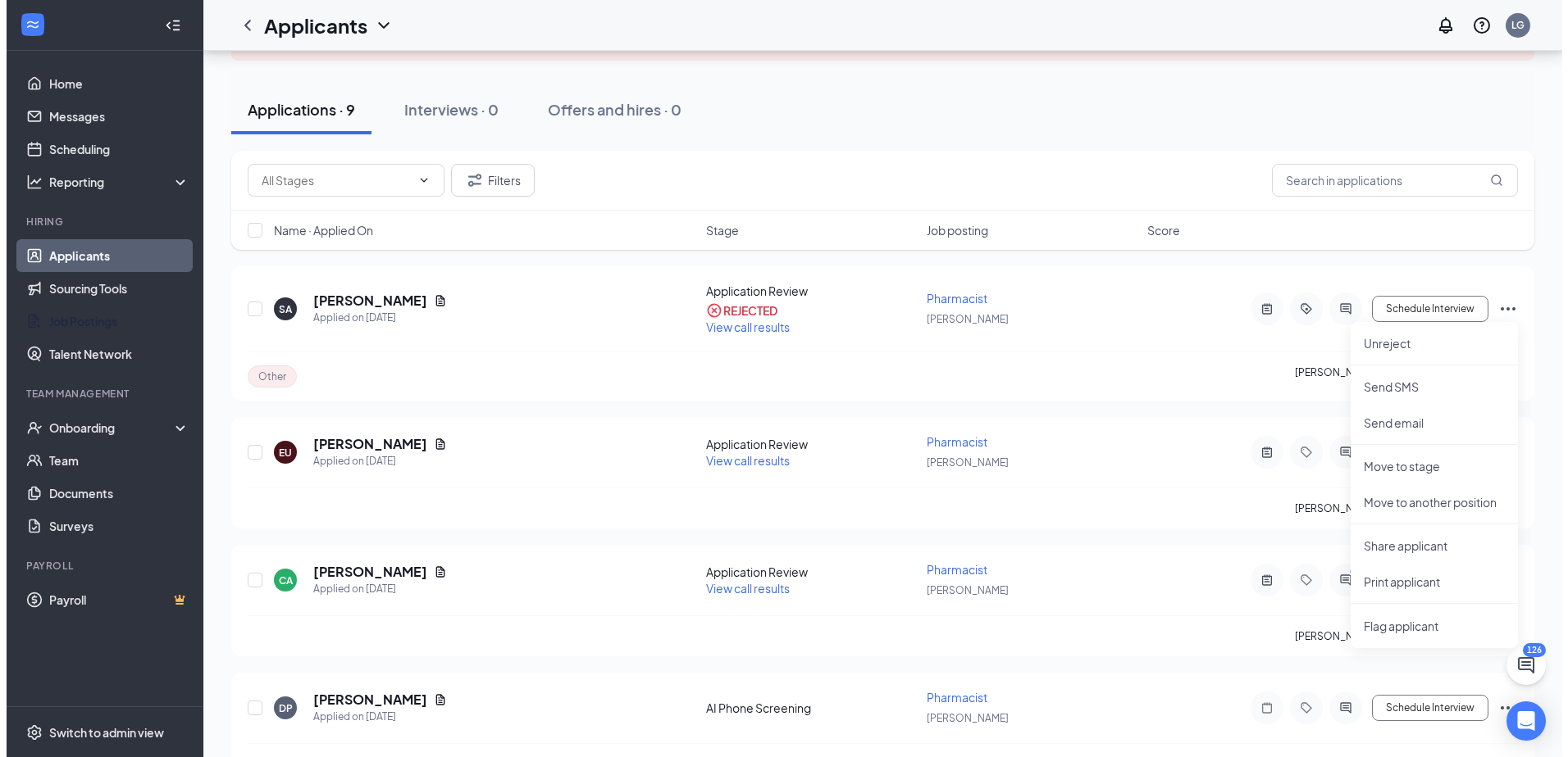
scroll to position [164, 0]
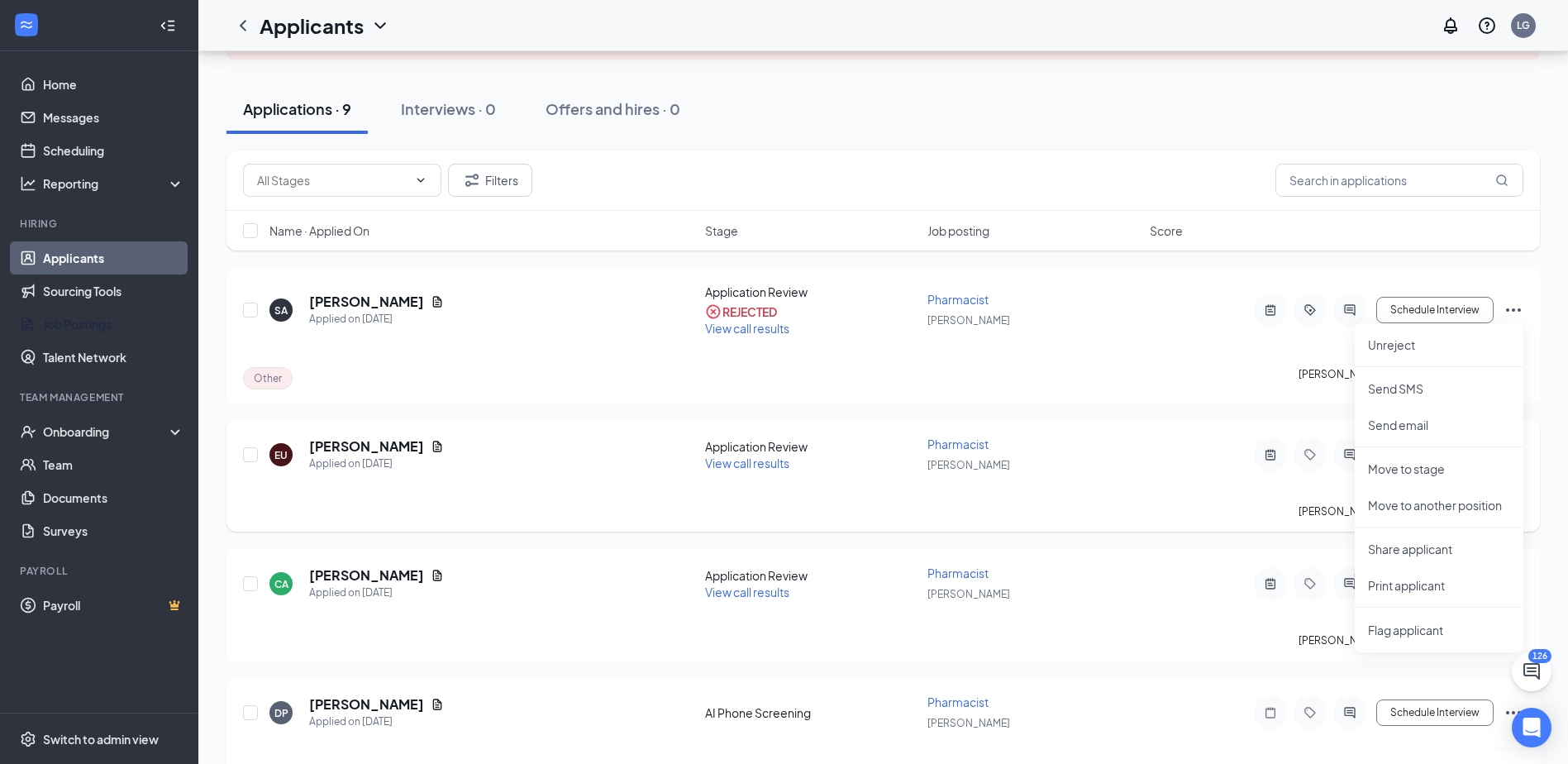
click at [1146, 478] on div "EU [PERSON_NAME] Applied on [DATE] Application Review View call results Pharmac…" at bounding box center [883, 463] width 1280 height 55
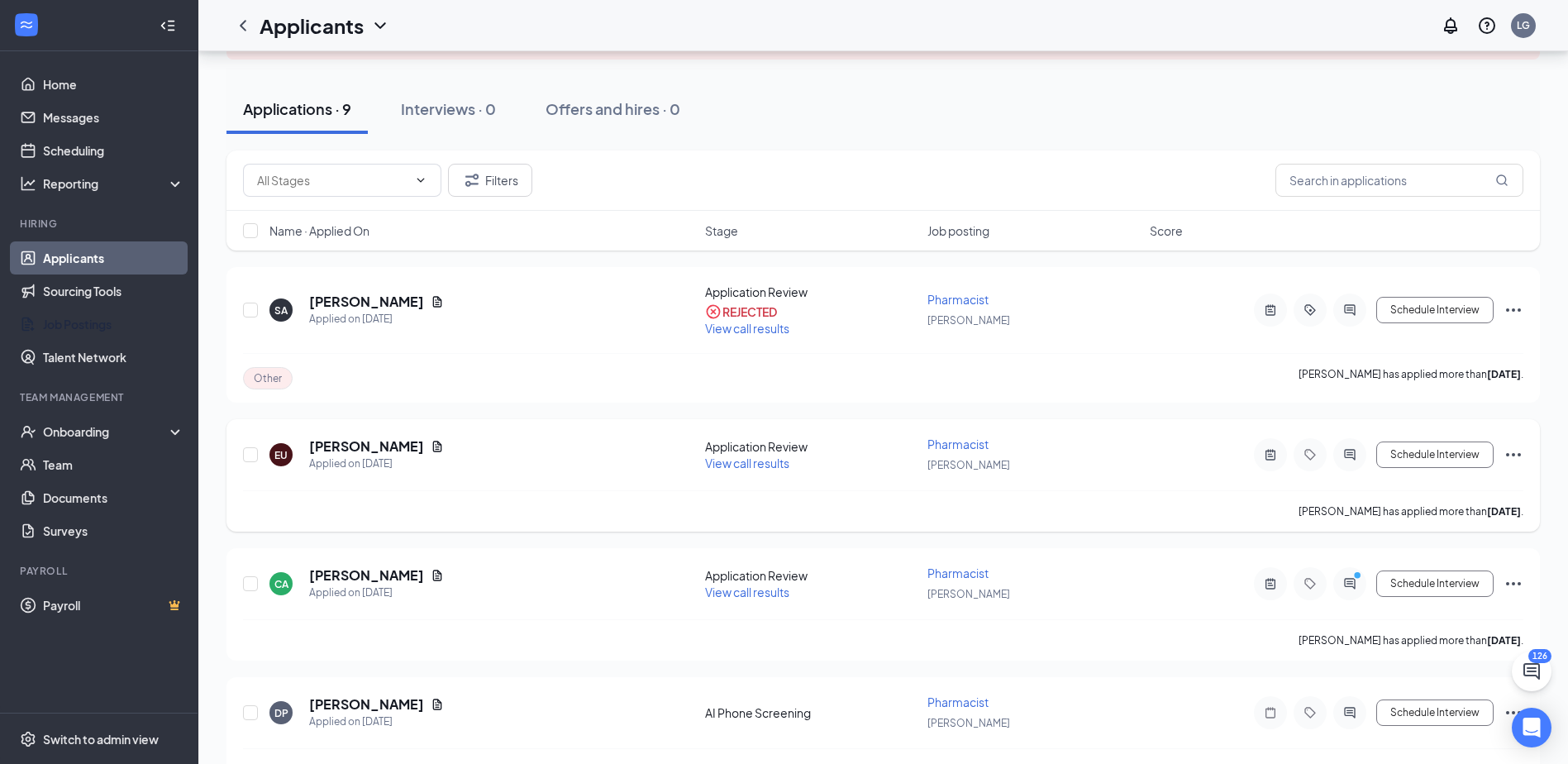
click at [1521, 463] on icon "Ellipses" at bounding box center [1513, 455] width 20 height 20
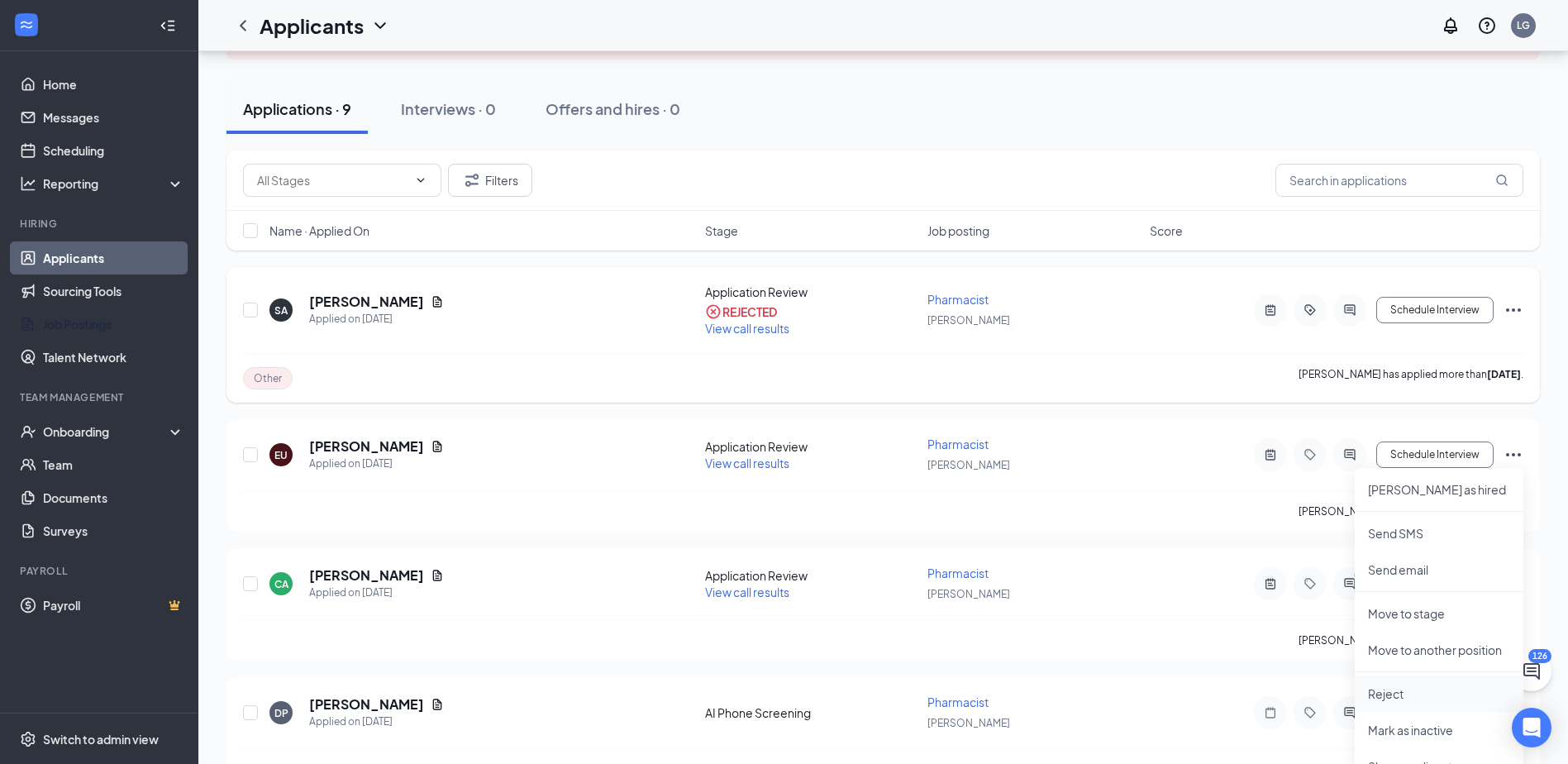
click at [1400, 687] on p "Reject" at bounding box center [1439, 694] width 142 height 16
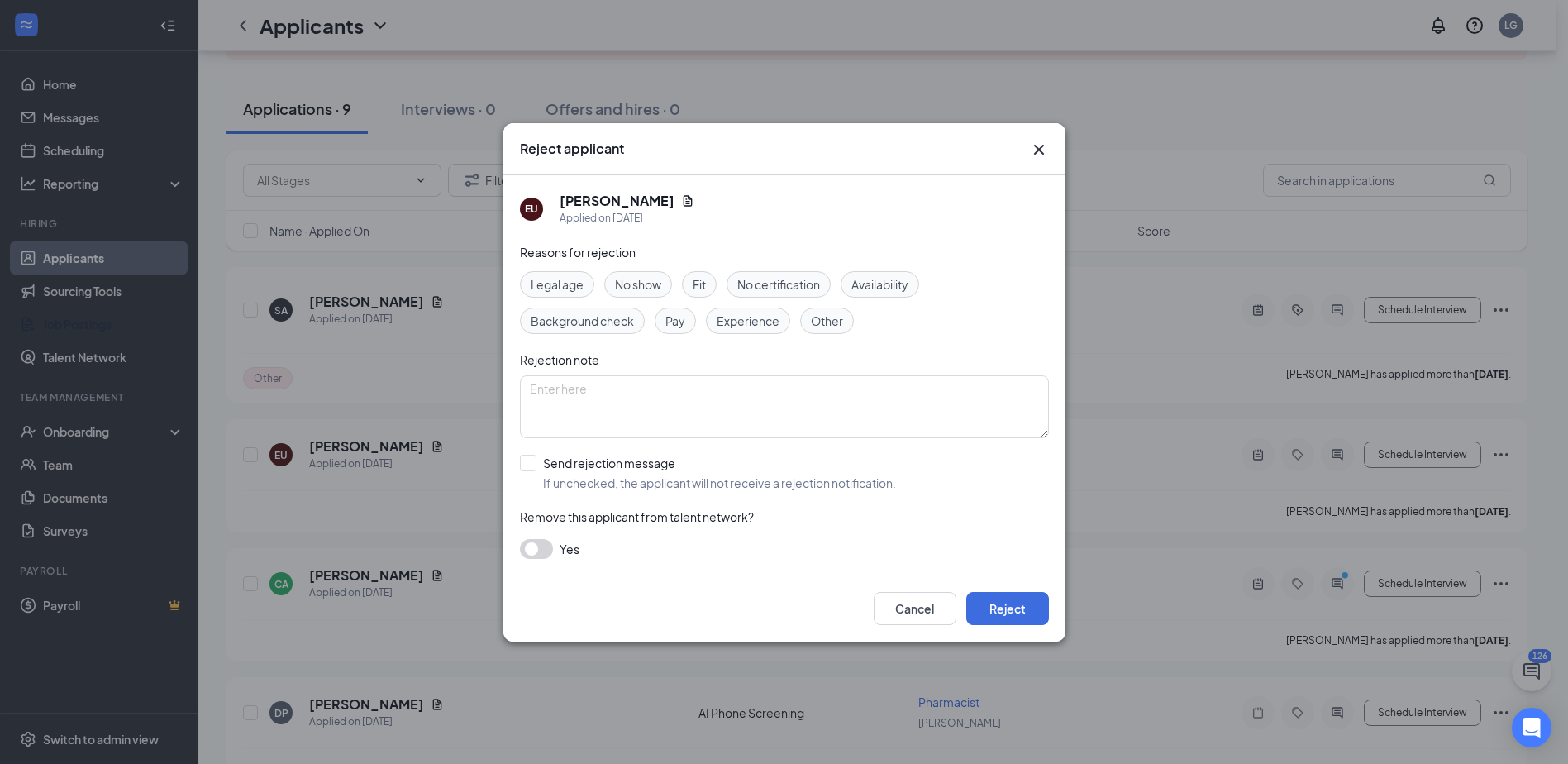
click at [831, 326] on span "Other" at bounding box center [826, 321] width 32 height 18
click at [592, 463] on input "Send rejection message If unchecked, the applicant will not receive a rejection…" at bounding box center [707, 474] width 376 height 36
checkbox input "true"
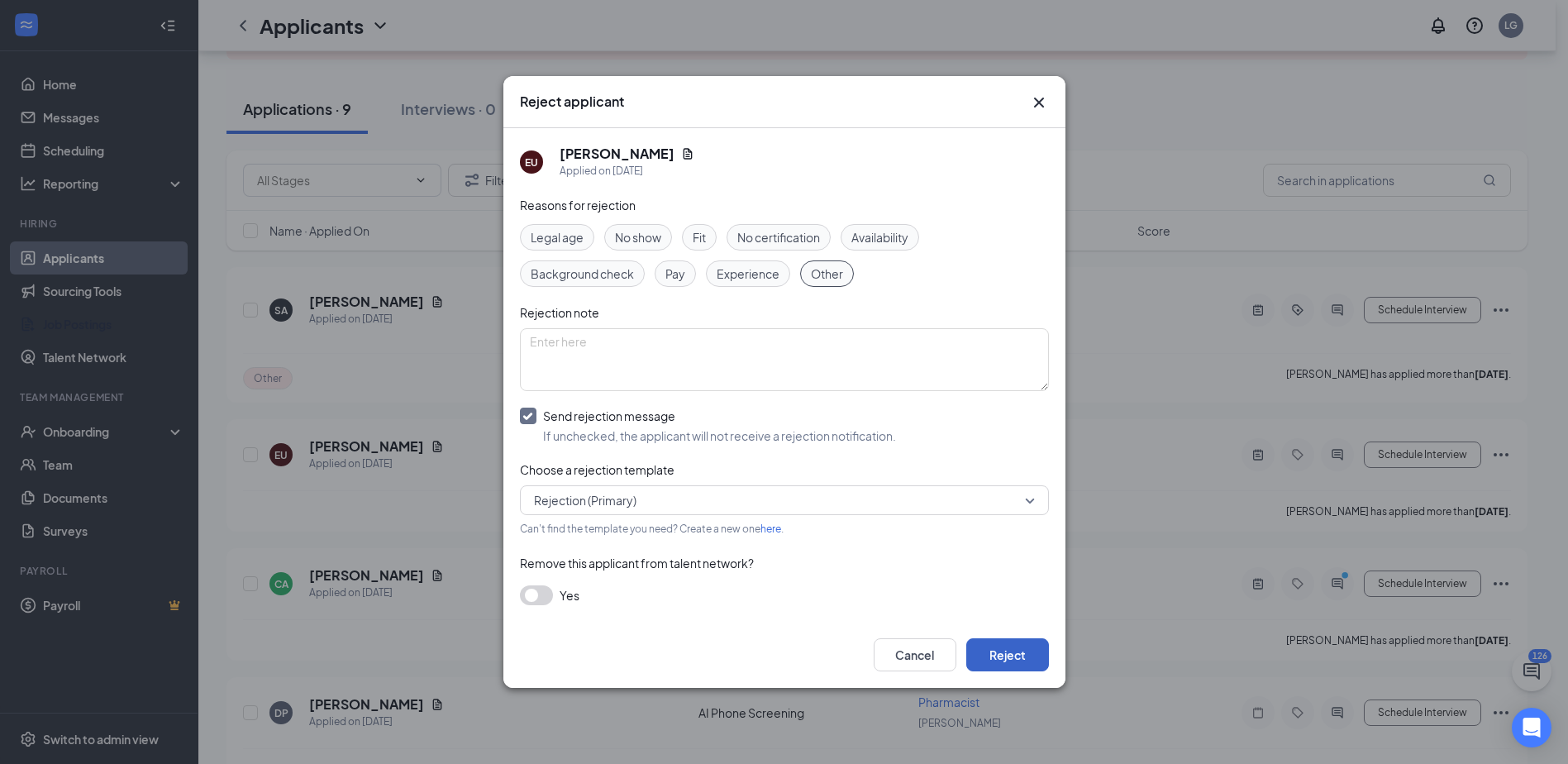
click at [1016, 657] on button "Reject" at bounding box center [1007, 655] width 83 height 33
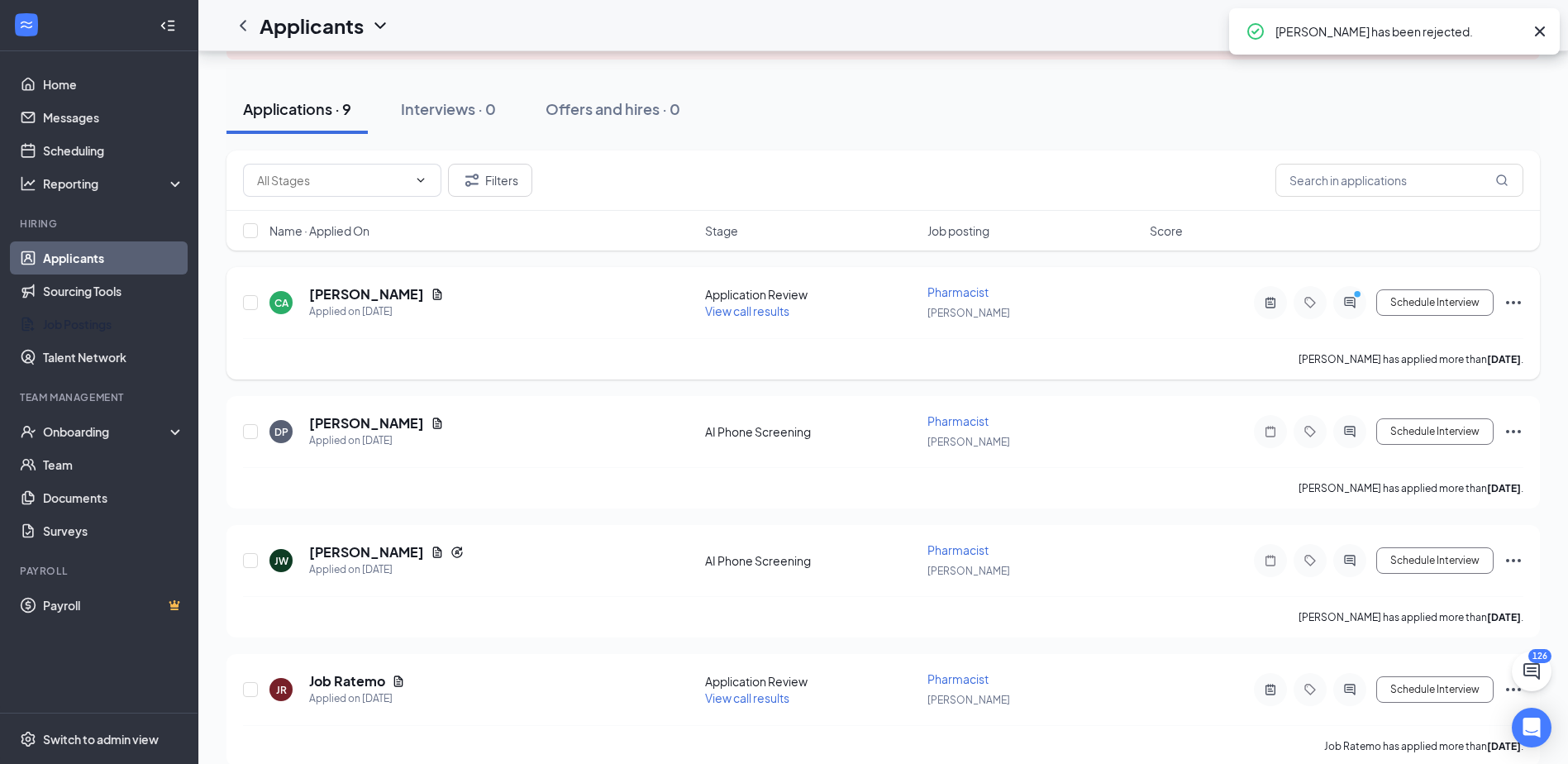
click at [1515, 301] on icon "Ellipses" at bounding box center [1513, 303] width 20 height 20
click at [1348, 304] on icon "ActiveChat" at bounding box center [1350, 302] width 20 height 14
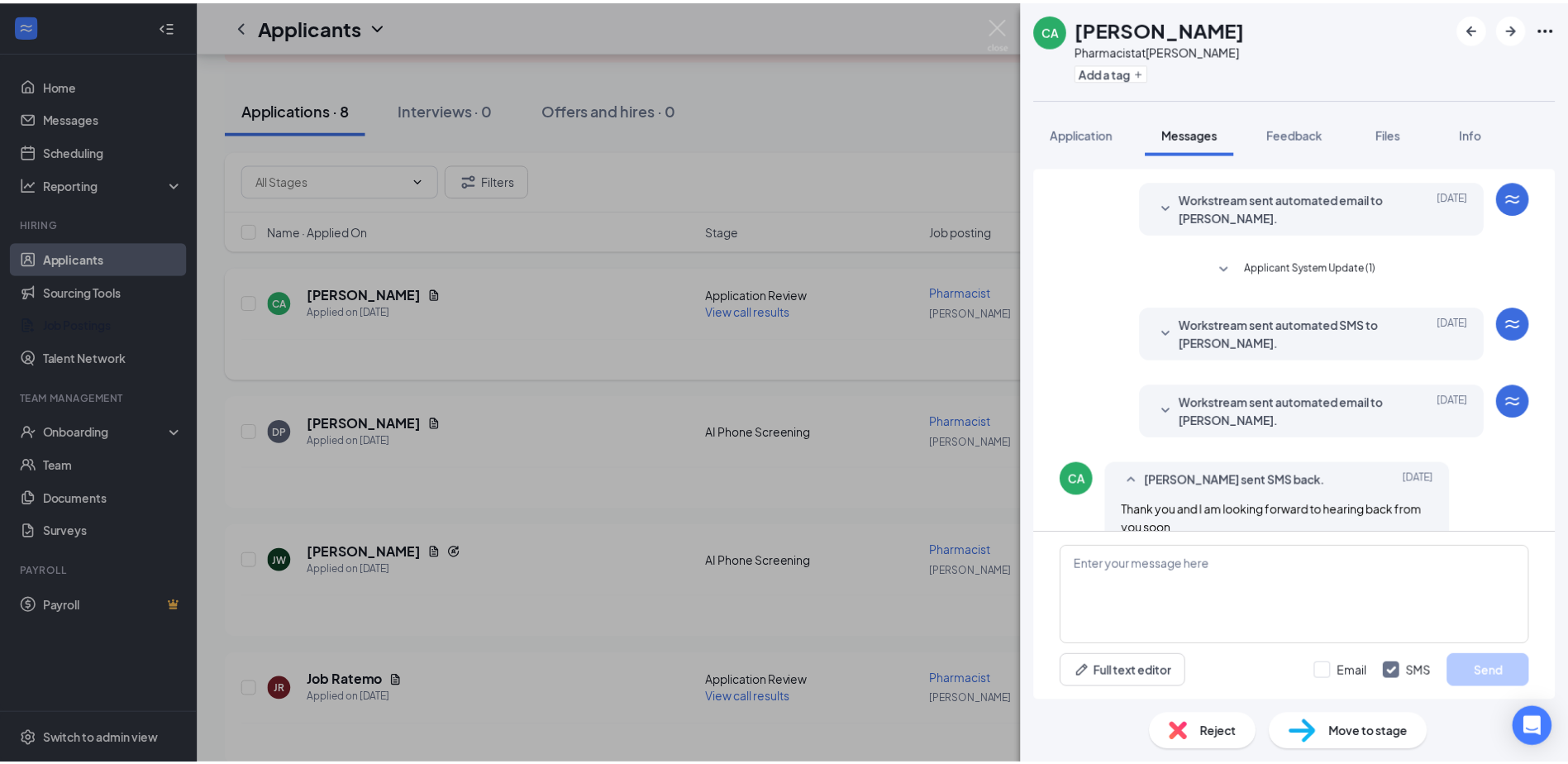
scroll to position [305, 0]
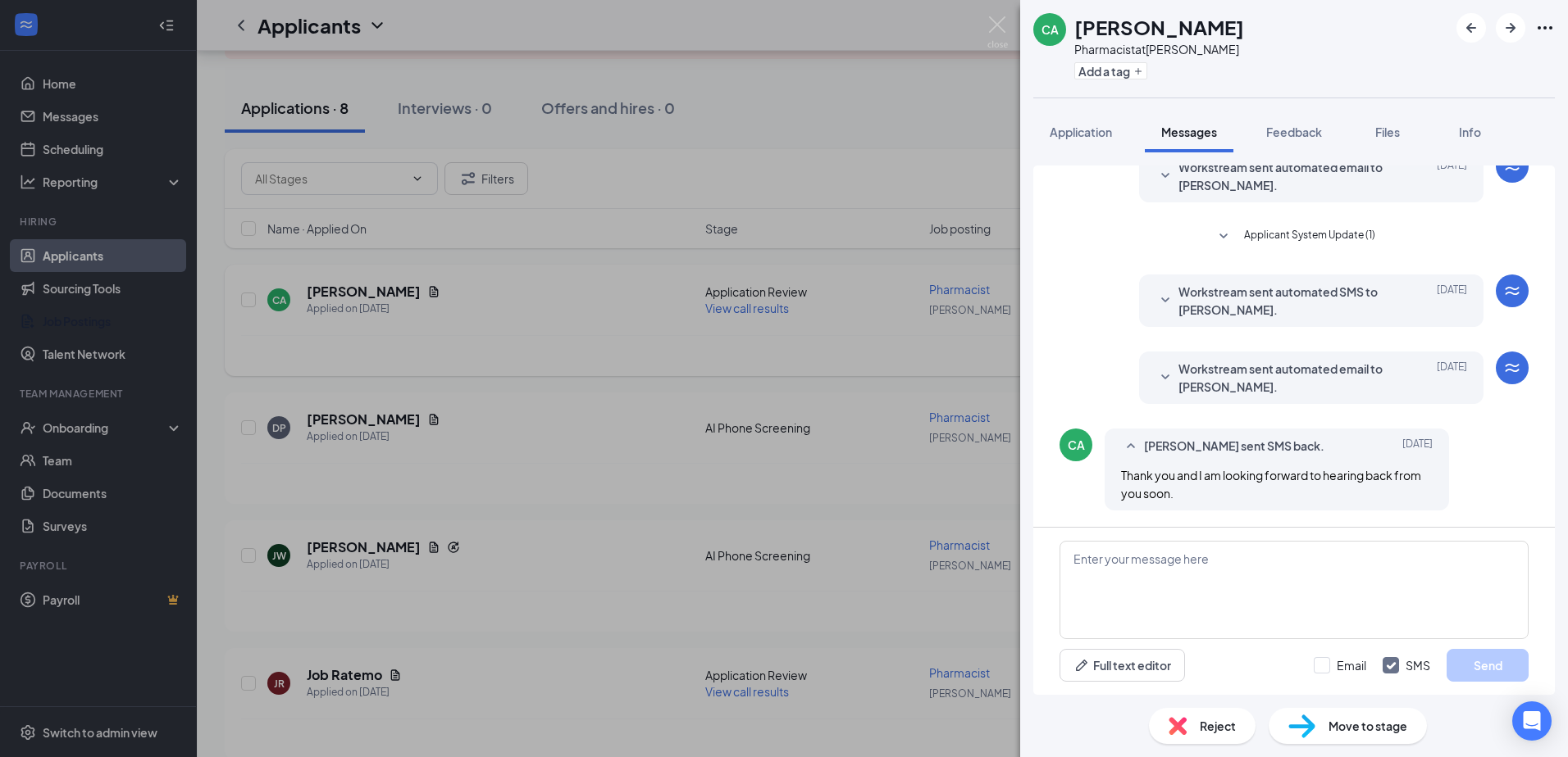
click at [991, 14] on div "CA [PERSON_NAME] Pharmacist at MyCHN Adoue Add a tag Application Messages Feedb…" at bounding box center [784, 378] width 1568 height 757
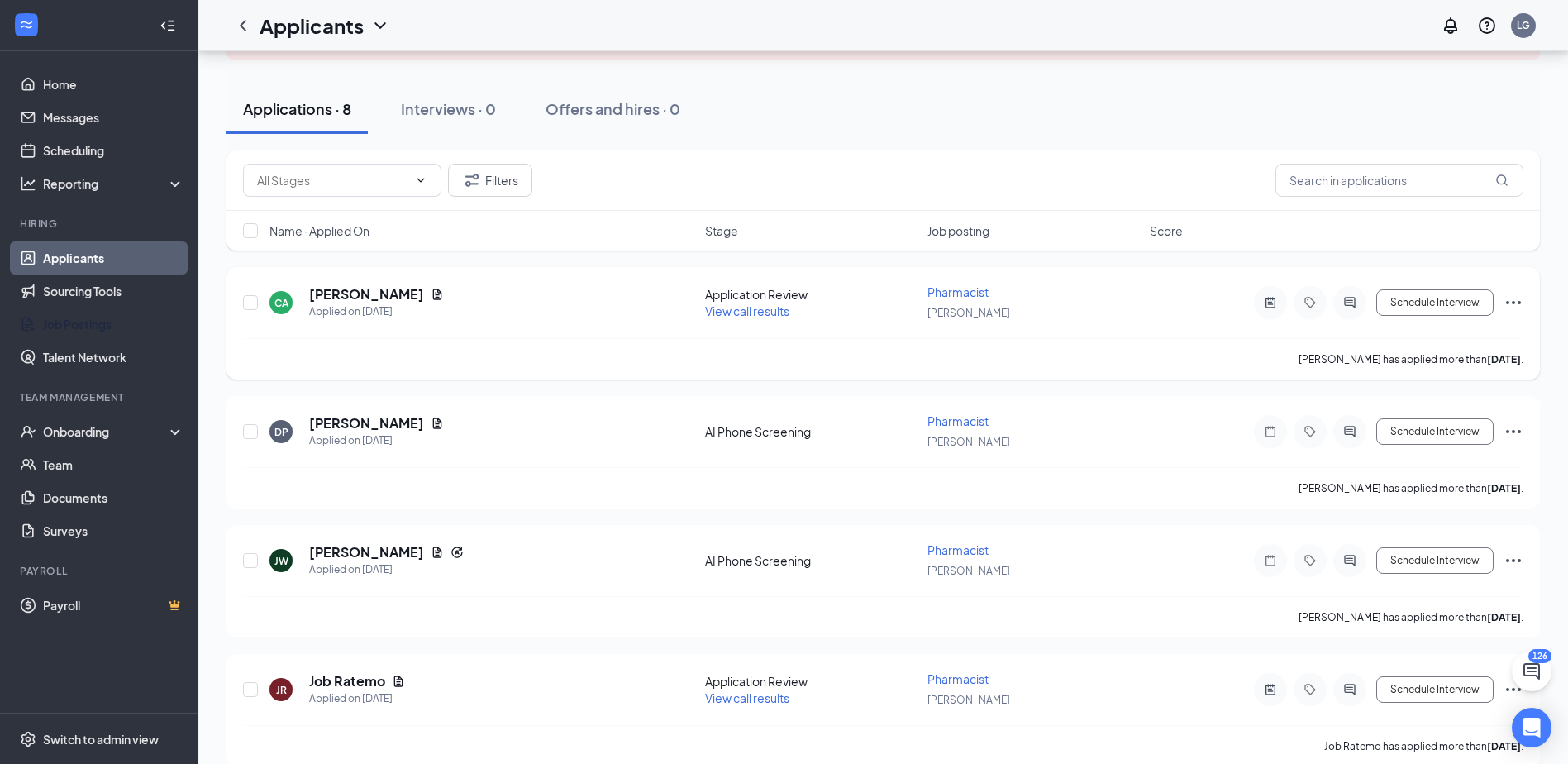
click at [1517, 299] on icon "Ellipses" at bounding box center [1513, 303] width 20 height 20
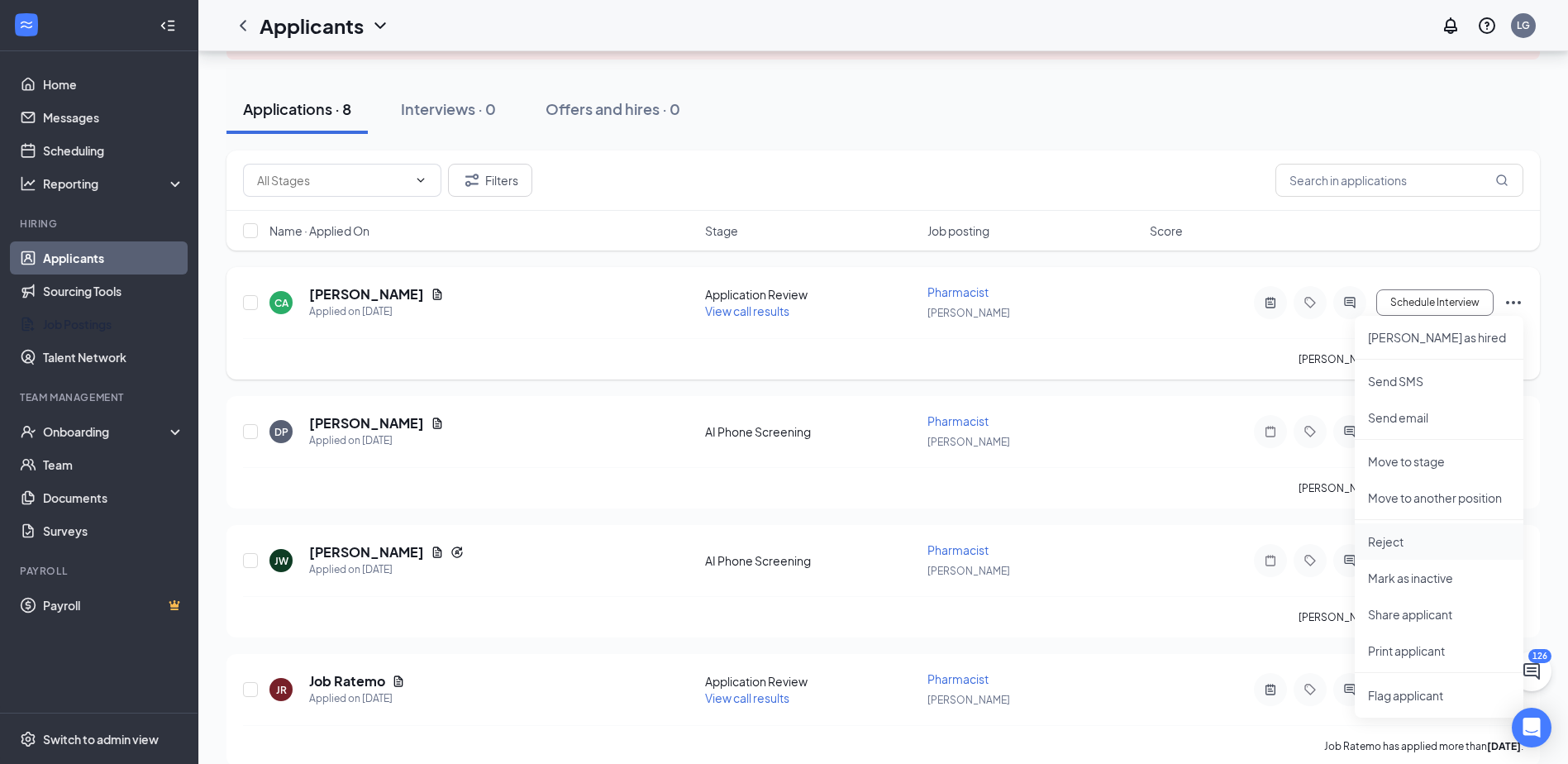
click at [1397, 545] on p "Reject" at bounding box center [1439, 542] width 142 height 16
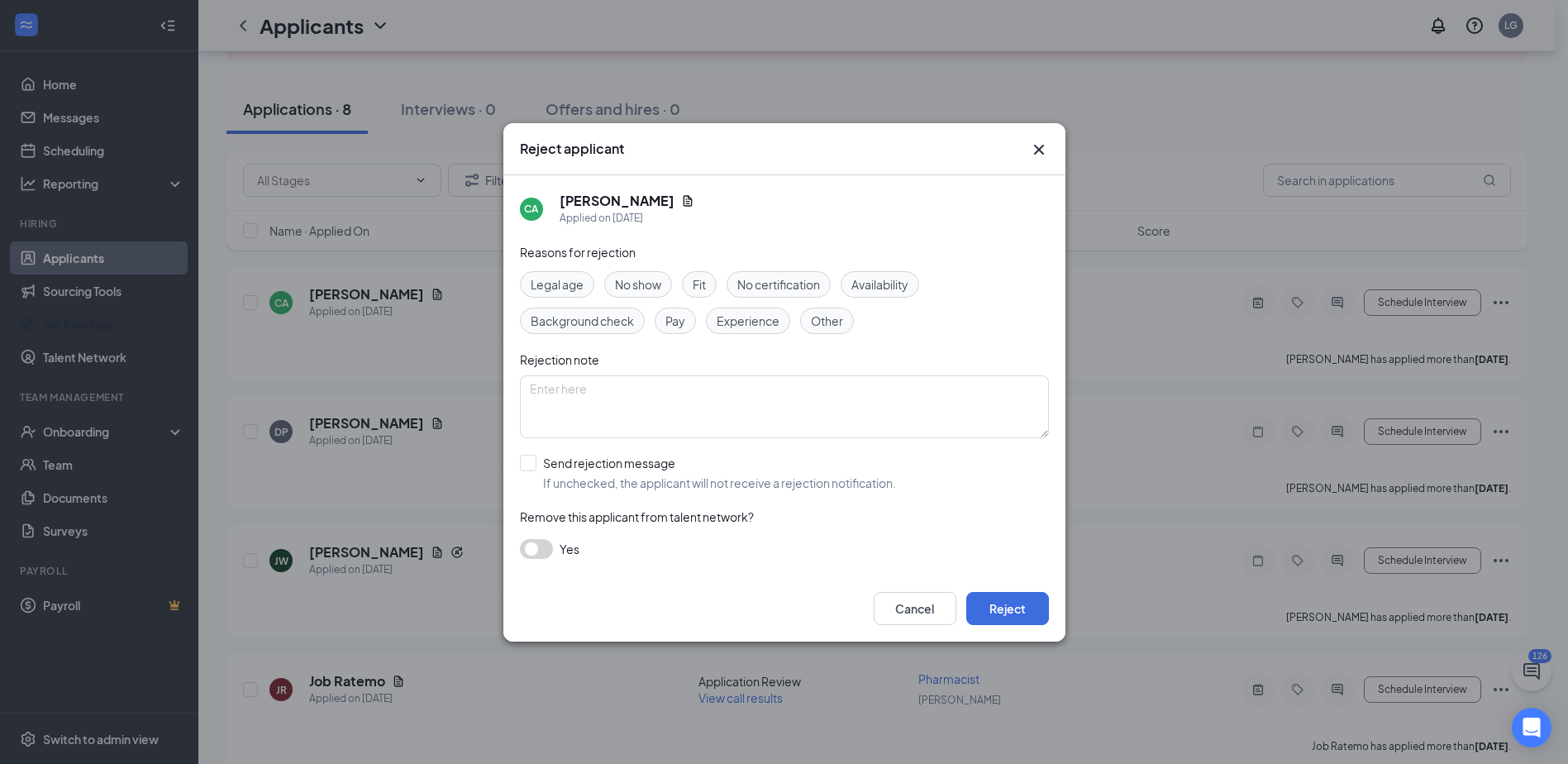
click at [817, 331] on div "Other" at bounding box center [826, 321] width 54 height 26
click at [532, 463] on input "Send rejection message If unchecked, the applicant will not receive a rejection…" at bounding box center [707, 474] width 376 height 36
checkbox input "true"
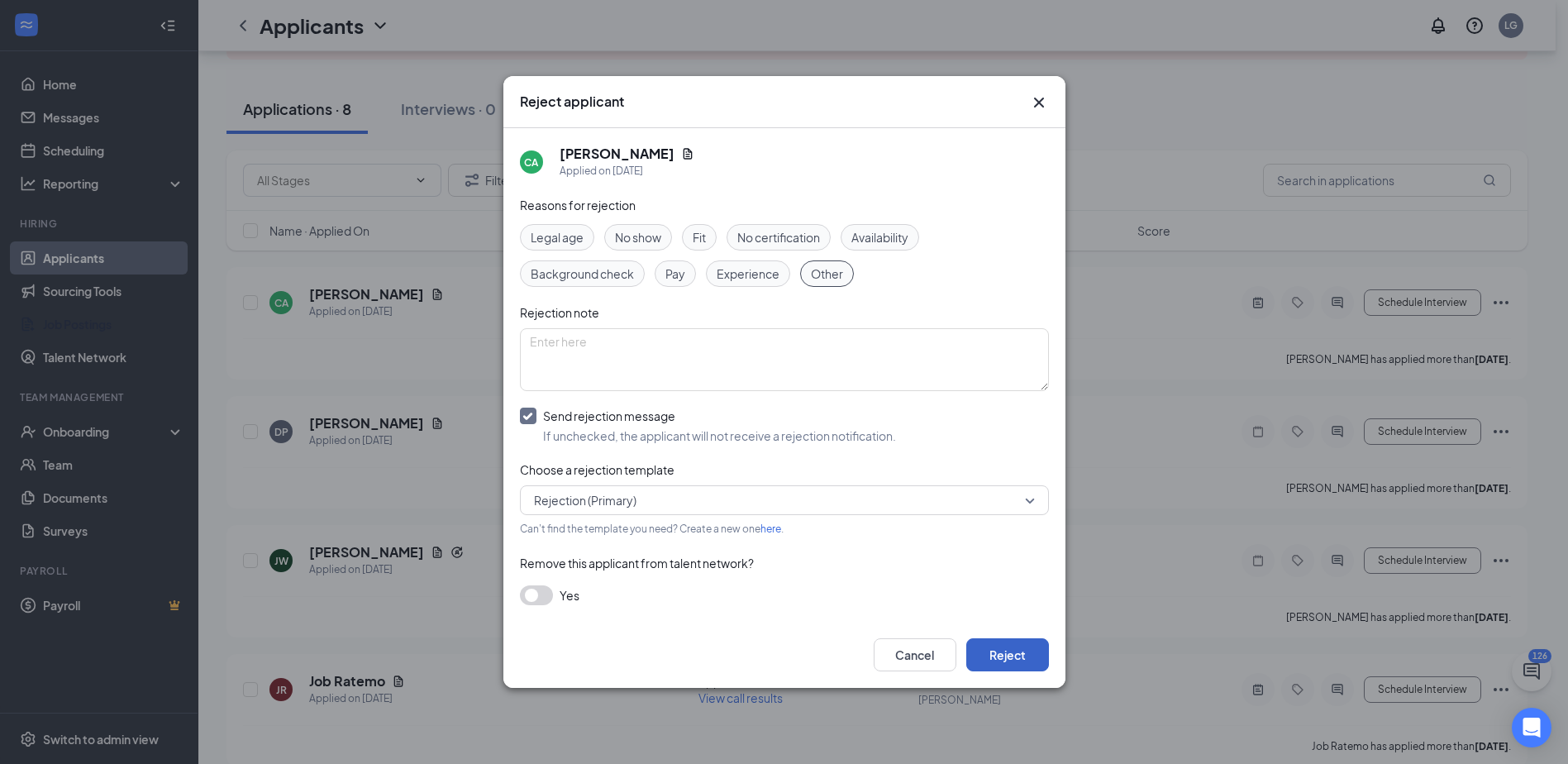
click at [1010, 654] on button "Reject" at bounding box center [1007, 655] width 83 height 33
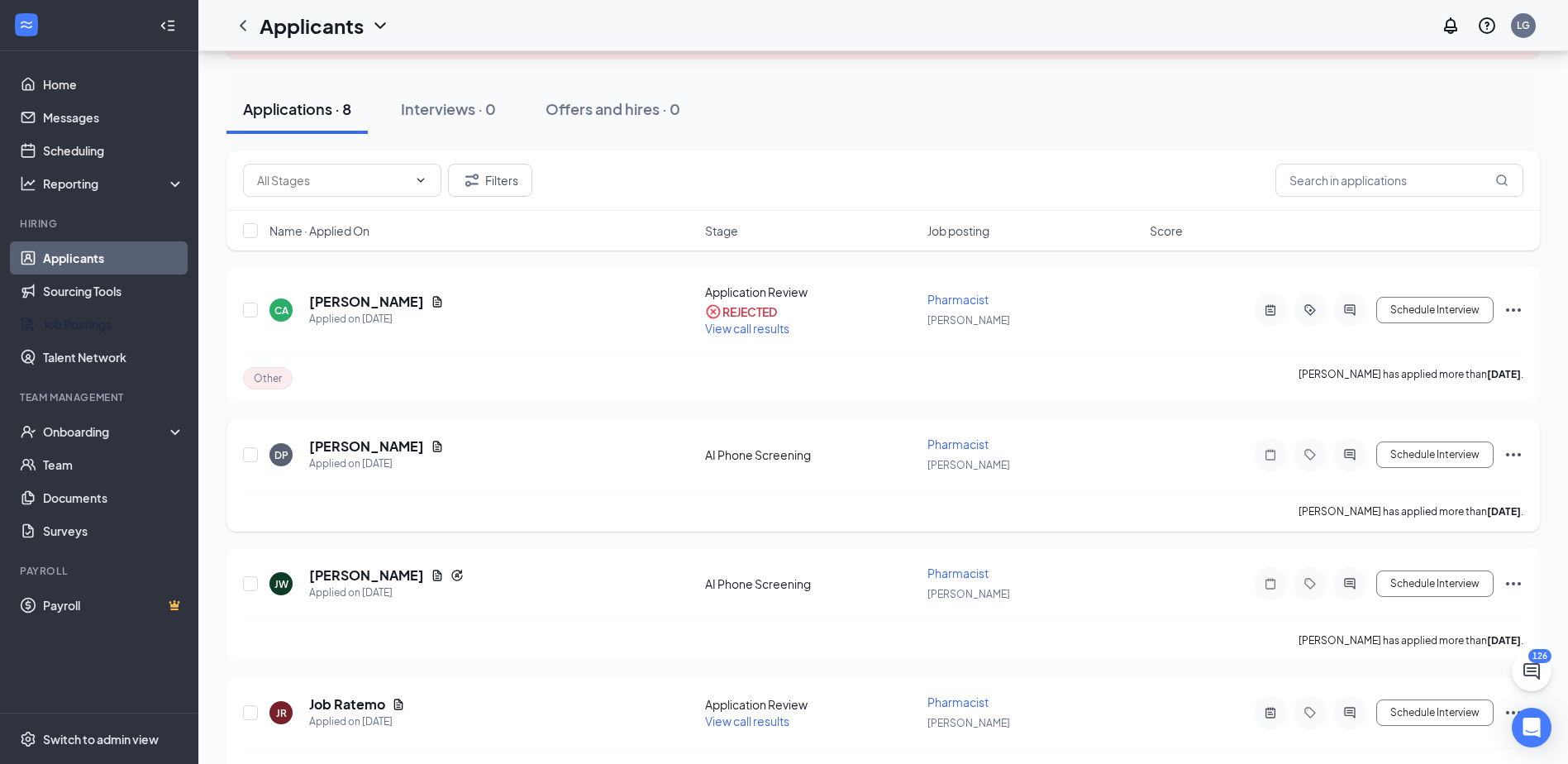
click at [1513, 453] on icon "Ellipses" at bounding box center [1513, 455] width 15 height 4
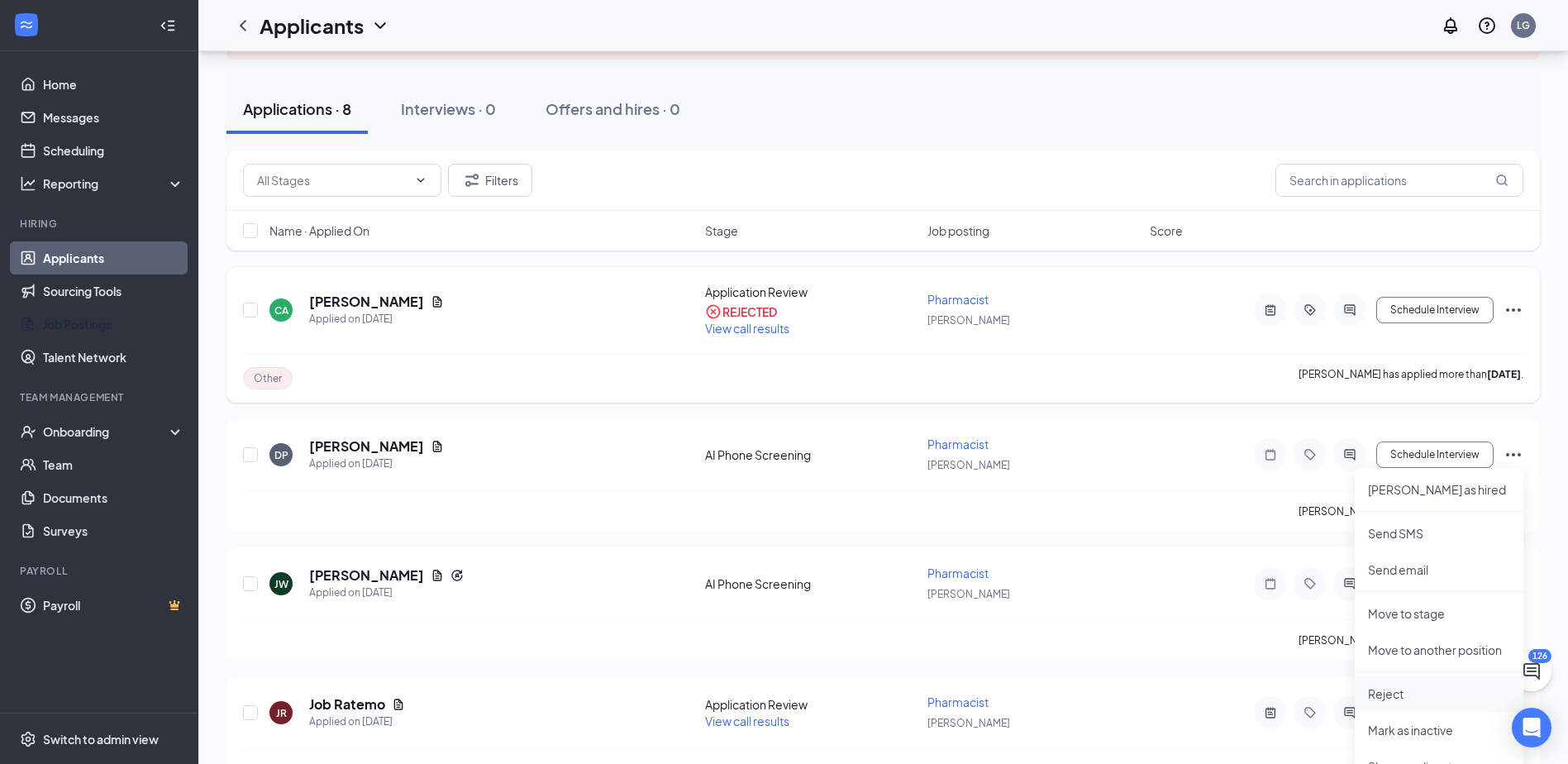
click at [1396, 690] on p "Reject" at bounding box center [1439, 694] width 142 height 16
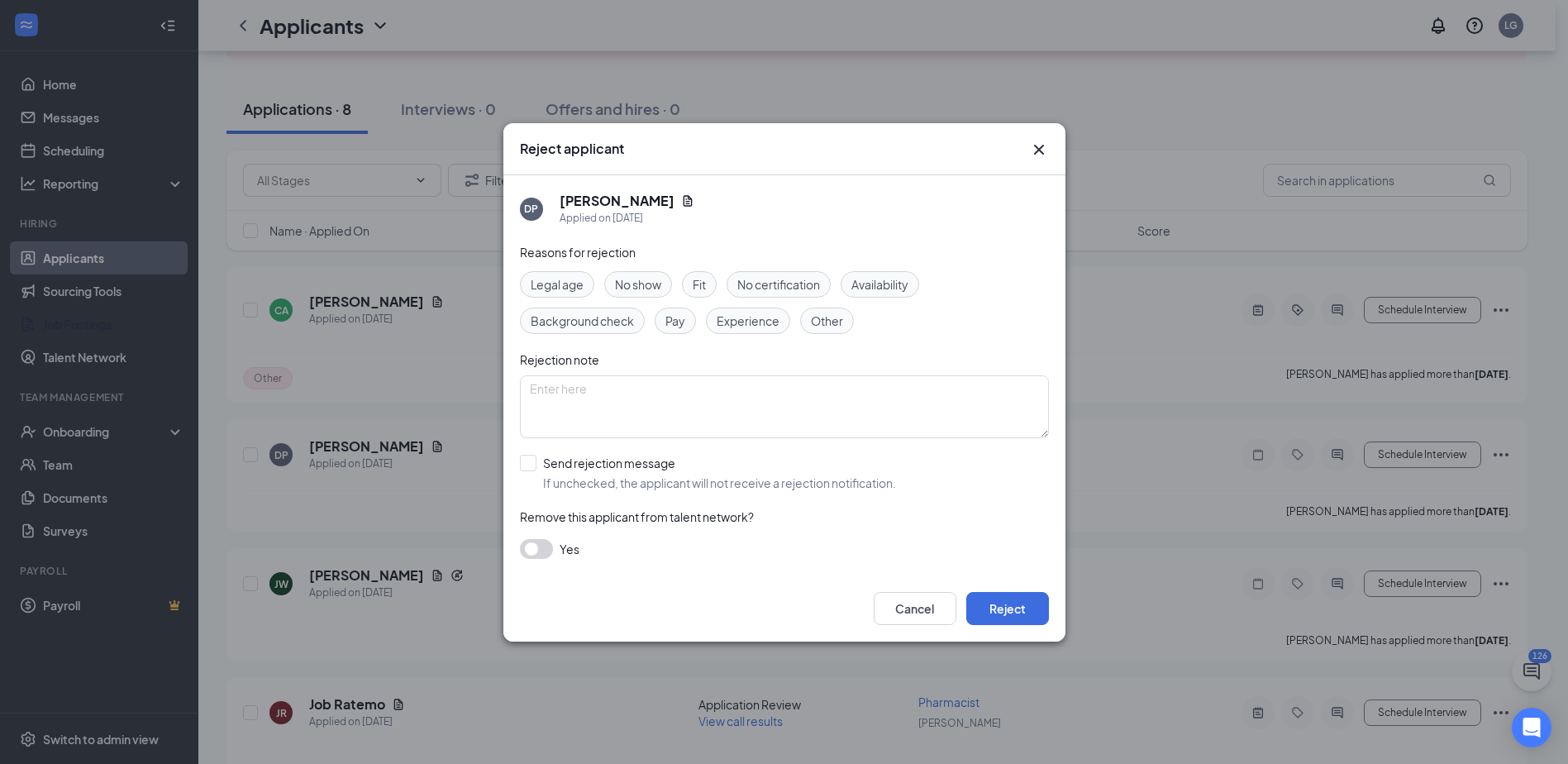
click at [816, 333] on div "Other" at bounding box center [826, 321] width 54 height 26
click at [544, 467] on input "Send rejection message If unchecked, the applicant will not receive a rejection…" at bounding box center [707, 474] width 376 height 36
checkbox input "true"
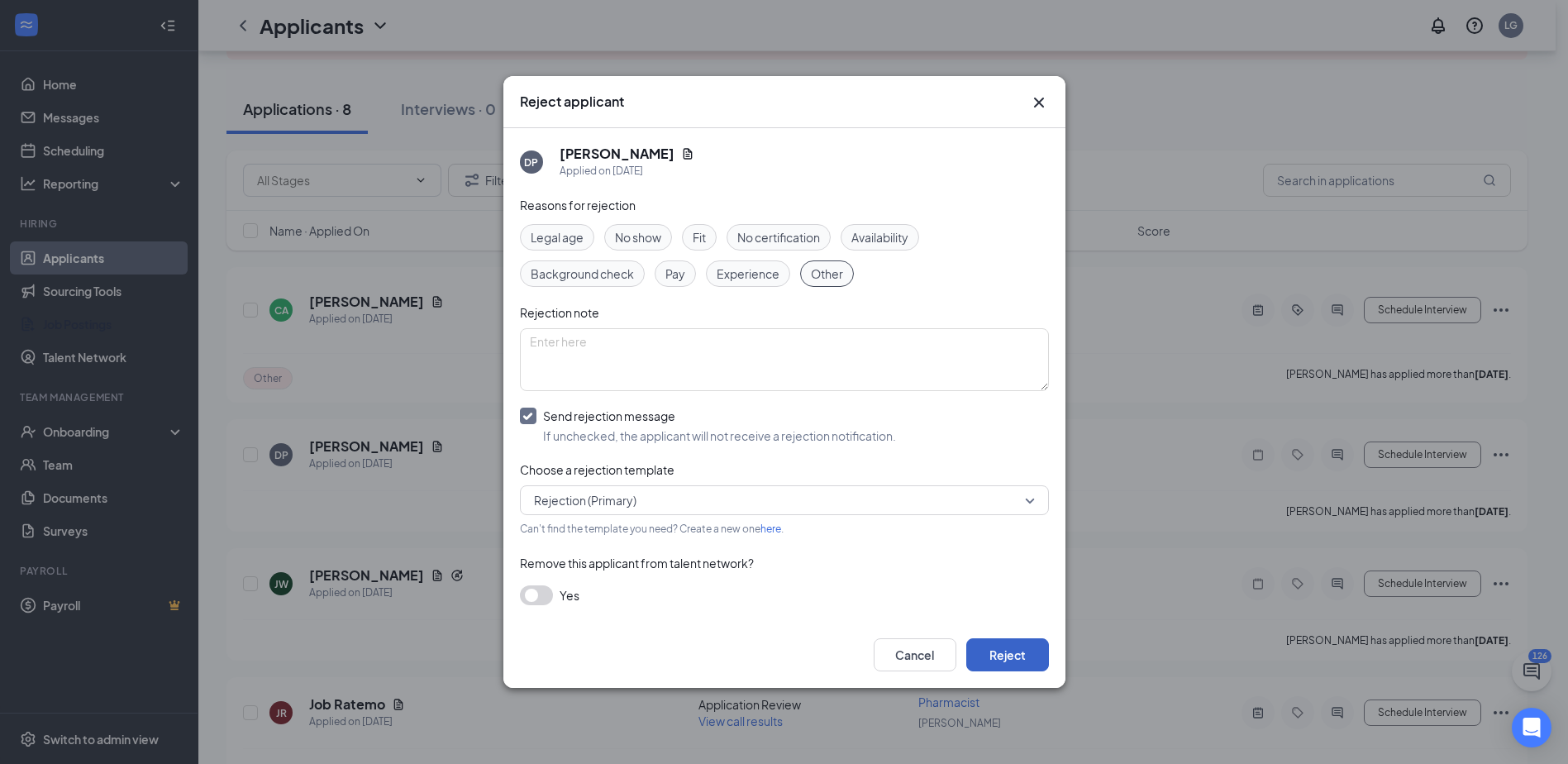
click at [990, 654] on button "Reject" at bounding box center [1007, 655] width 83 height 33
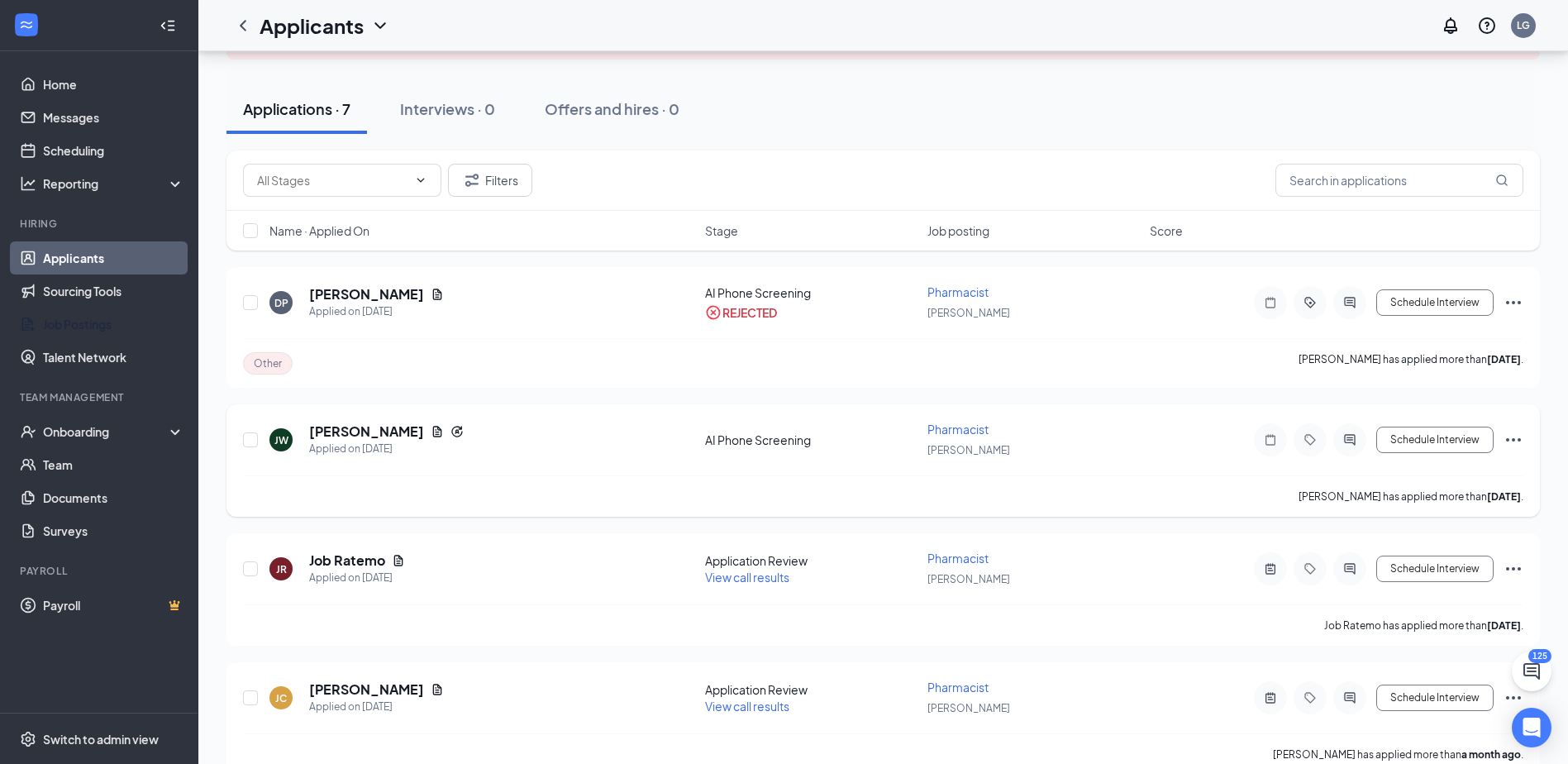
click at [1521, 447] on icon "Ellipses" at bounding box center [1513, 440] width 20 height 20
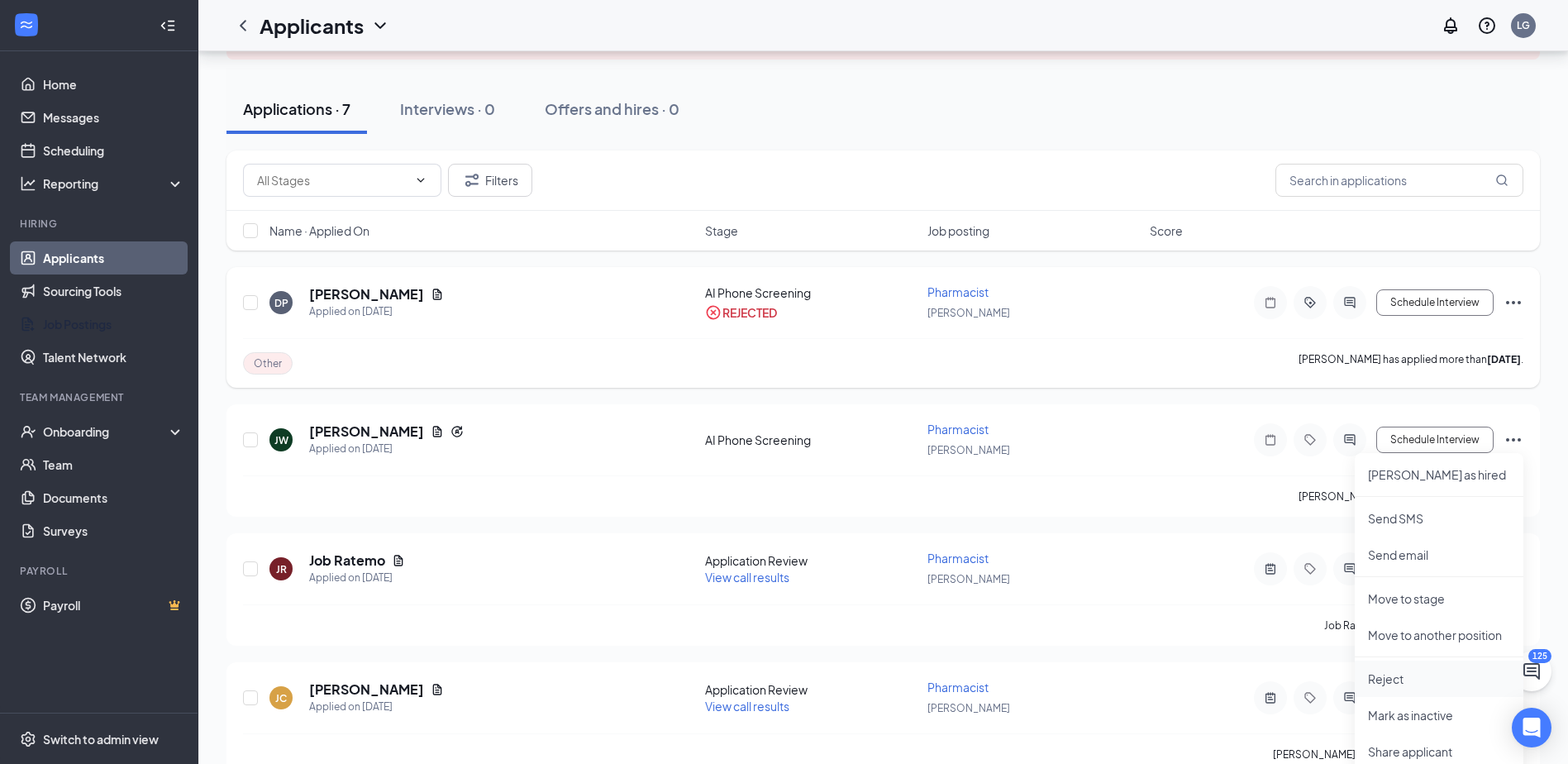
click at [1391, 676] on p "Reject" at bounding box center [1439, 679] width 142 height 16
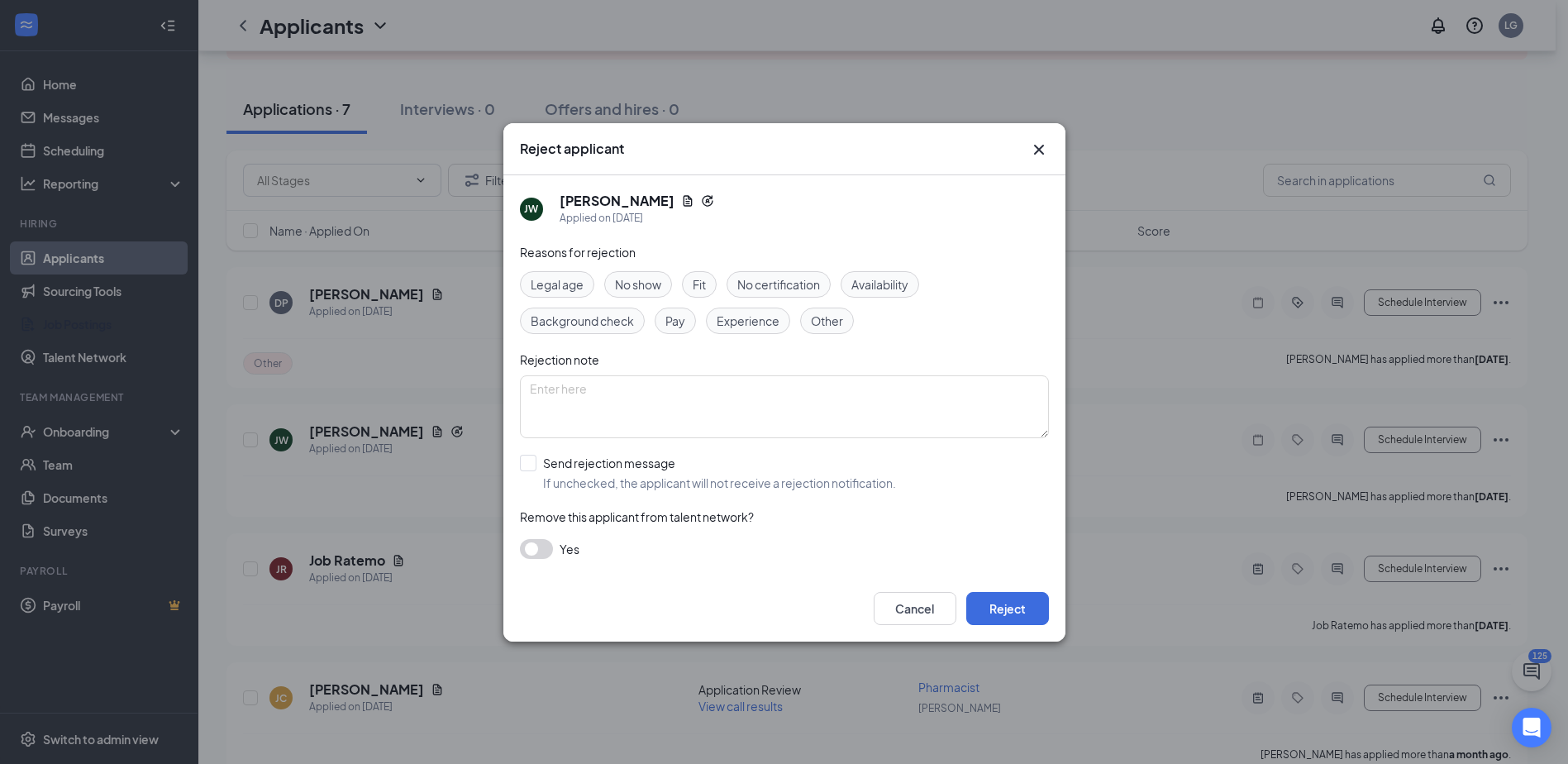
click at [835, 334] on div "Reasons for rejection Legal age No show Fit No certification Availability Backg…" at bounding box center [784, 409] width 529 height 332
click at [828, 321] on span "Other" at bounding box center [826, 321] width 32 height 18
click at [531, 453] on div "Reasons for rejection Legal age No show Fit No certification Availability Backg…" at bounding box center [784, 409] width 529 height 332
click at [534, 467] on input "Send rejection message If unchecked, the applicant will not receive a rejection…" at bounding box center [707, 474] width 376 height 36
checkbox input "true"
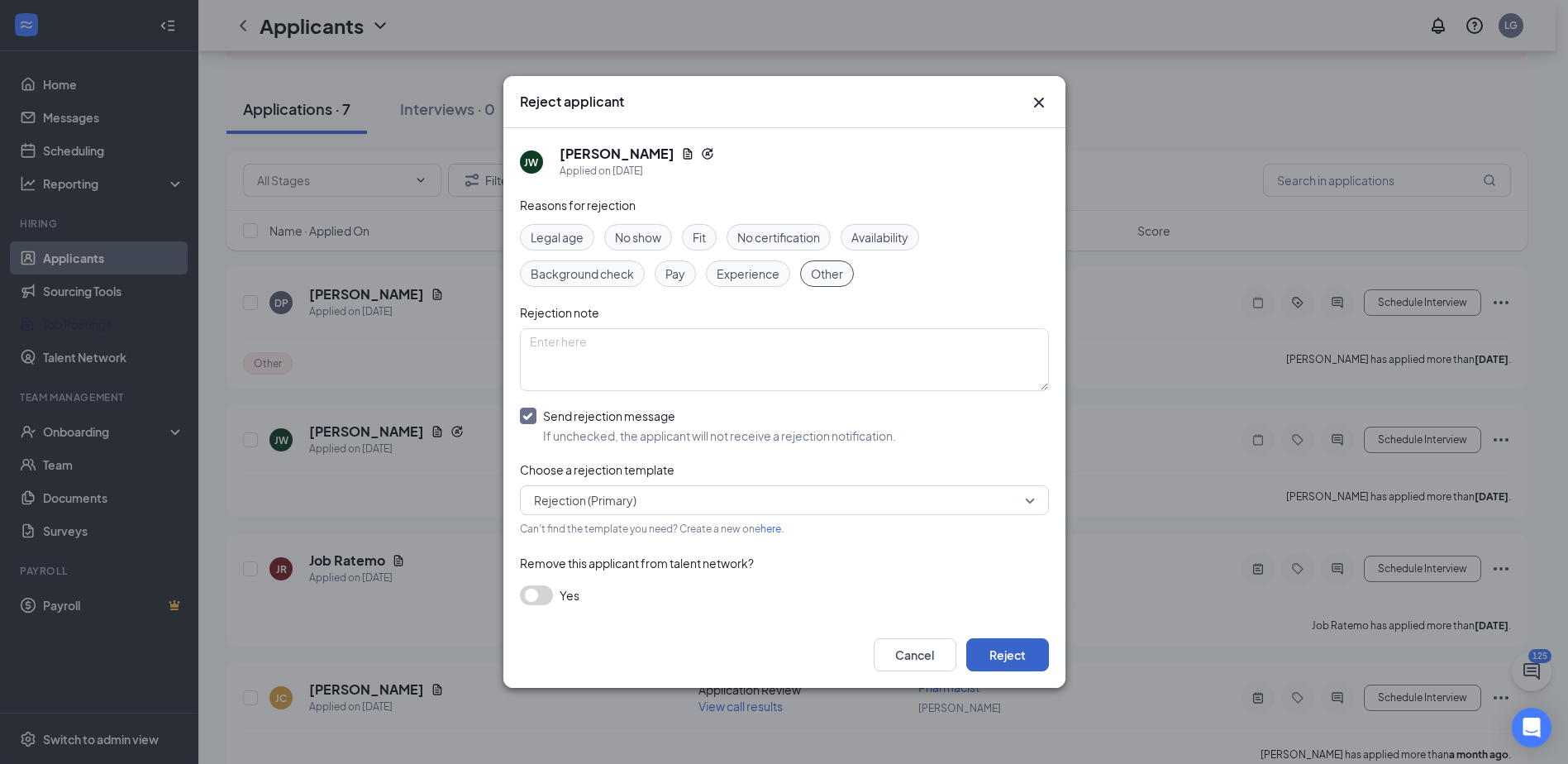
click at [1018, 654] on button "Reject" at bounding box center [1007, 655] width 83 height 33
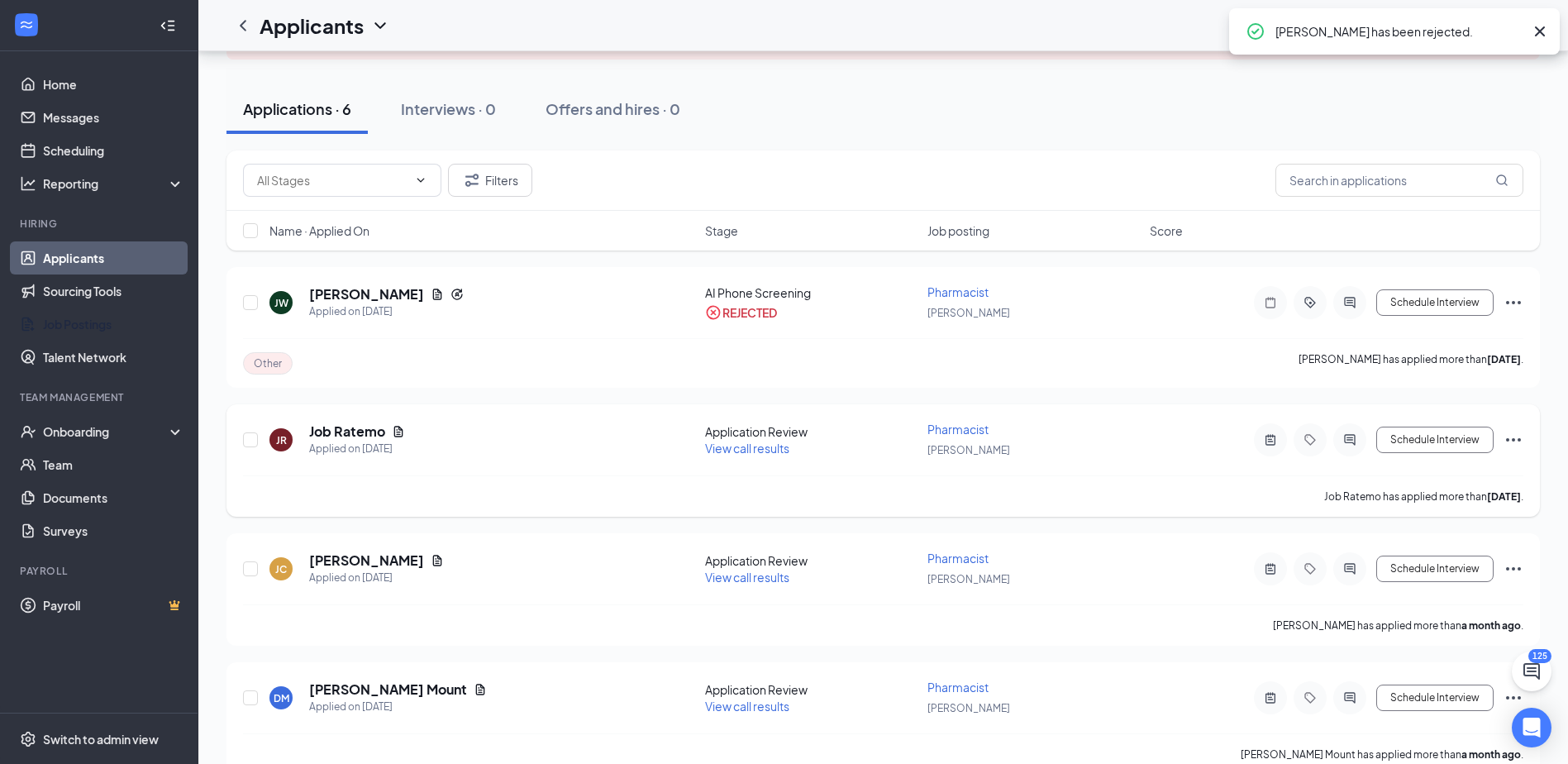
click at [1516, 440] on icon "Ellipses" at bounding box center [1513, 440] width 20 height 20
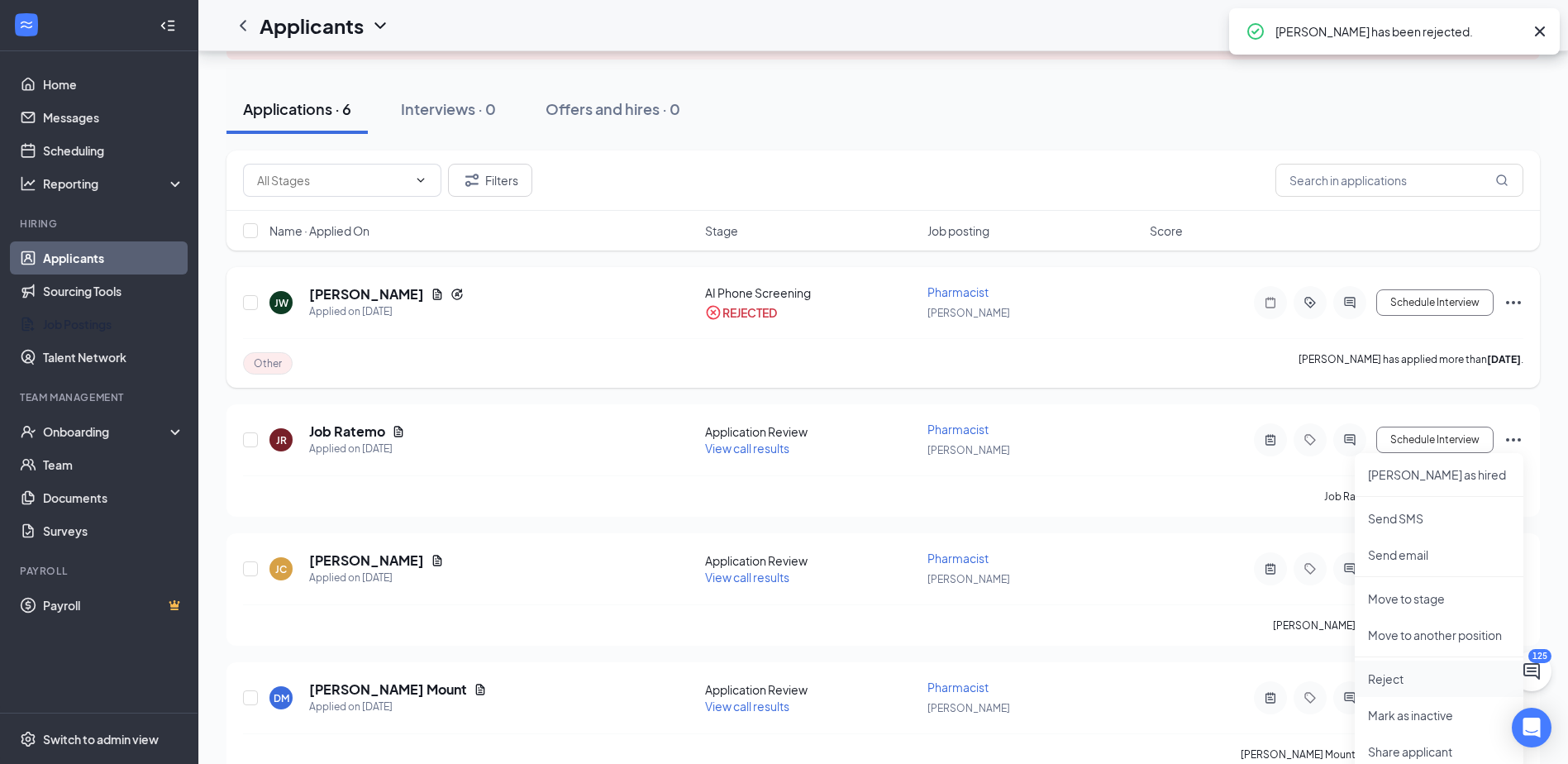
click at [1401, 683] on p "Reject" at bounding box center [1439, 679] width 142 height 16
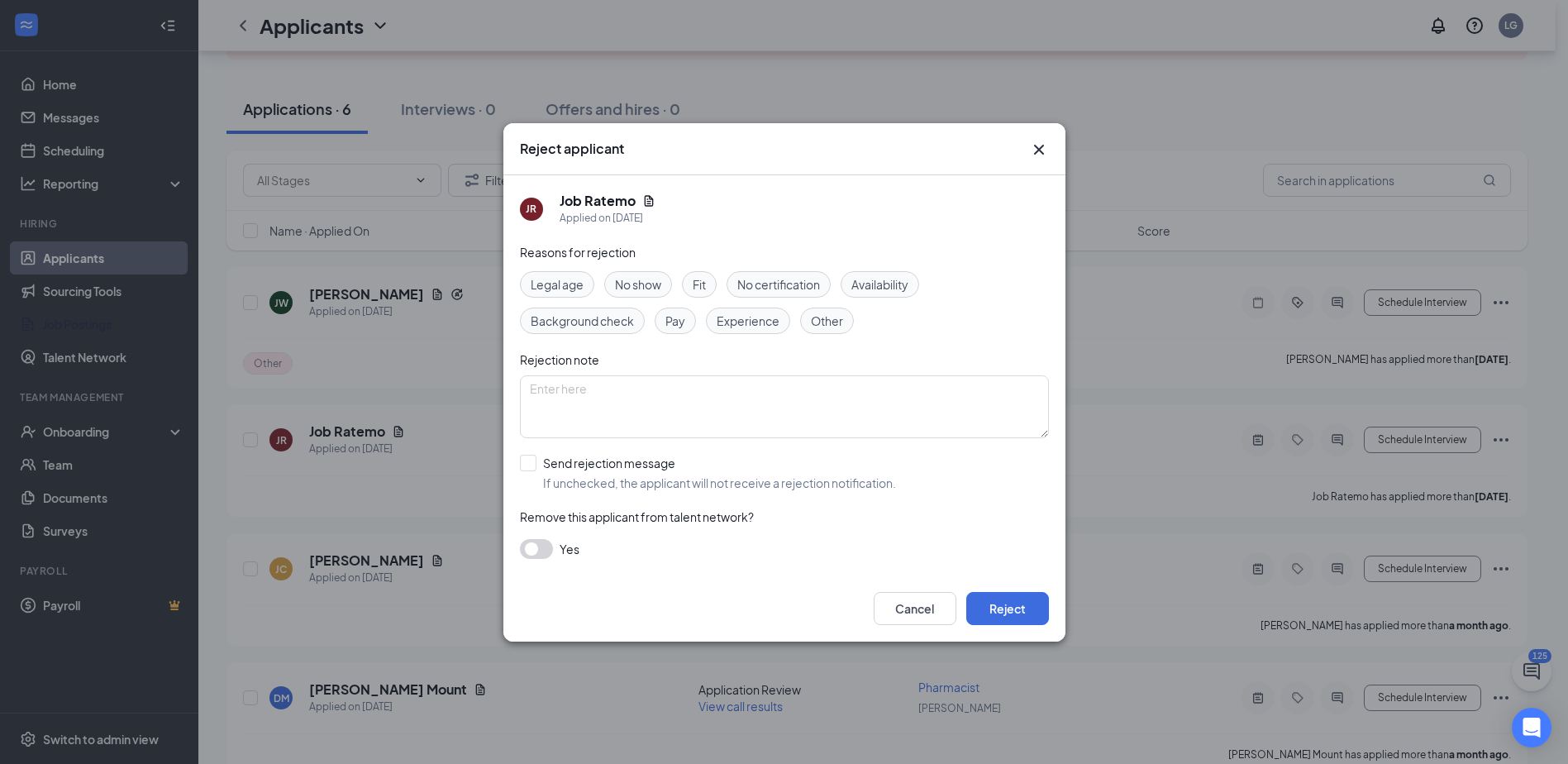
click at [825, 323] on span "Other" at bounding box center [826, 321] width 32 height 18
click at [529, 460] on input "Send rejection message If unchecked, the applicant will not receive a rejection…" at bounding box center [707, 474] width 376 height 36
checkbox input "true"
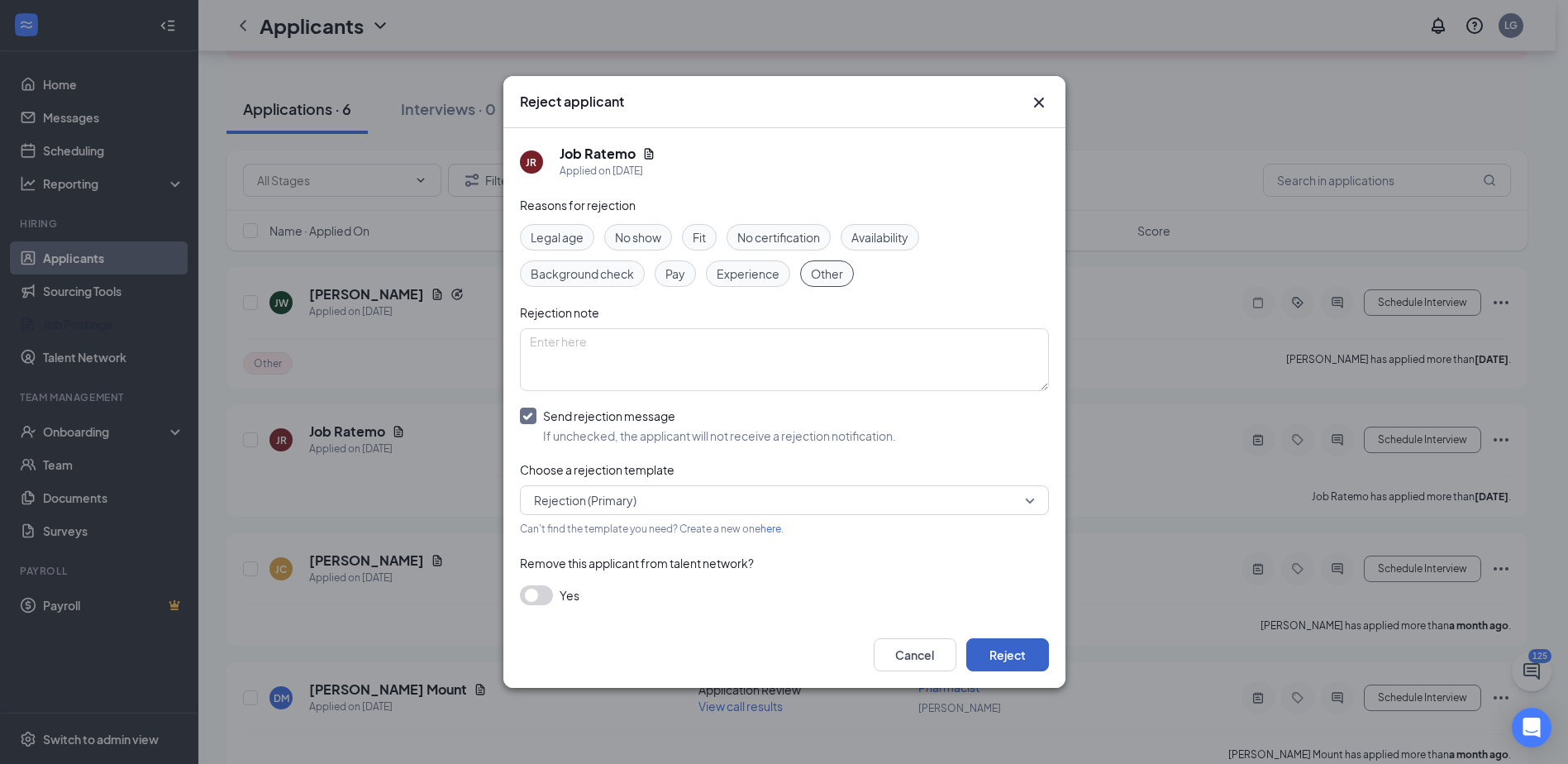
click at [1008, 658] on button "Reject" at bounding box center [1007, 655] width 83 height 33
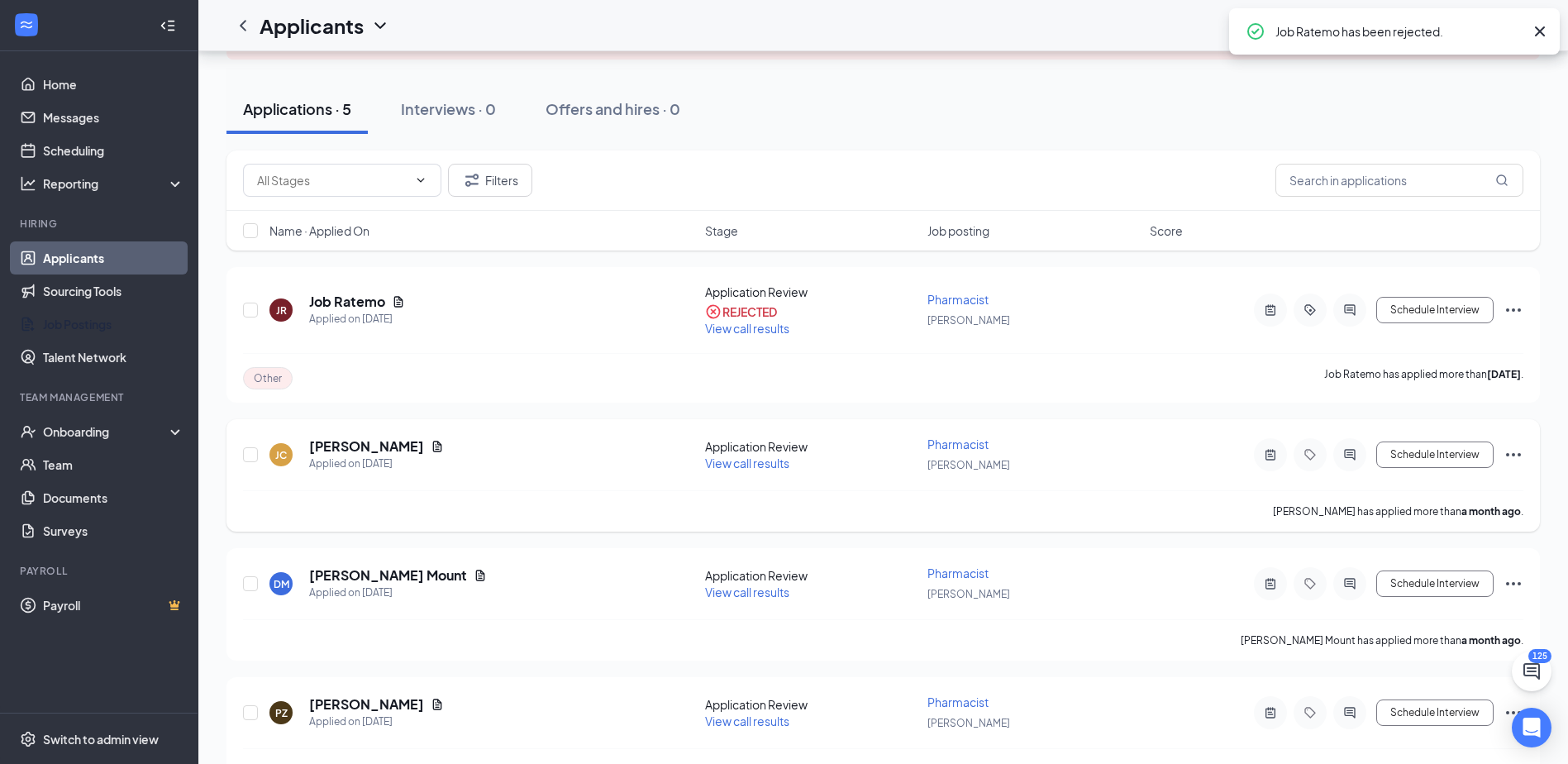
click at [1518, 455] on icon "Ellipses" at bounding box center [1513, 455] width 15 height 4
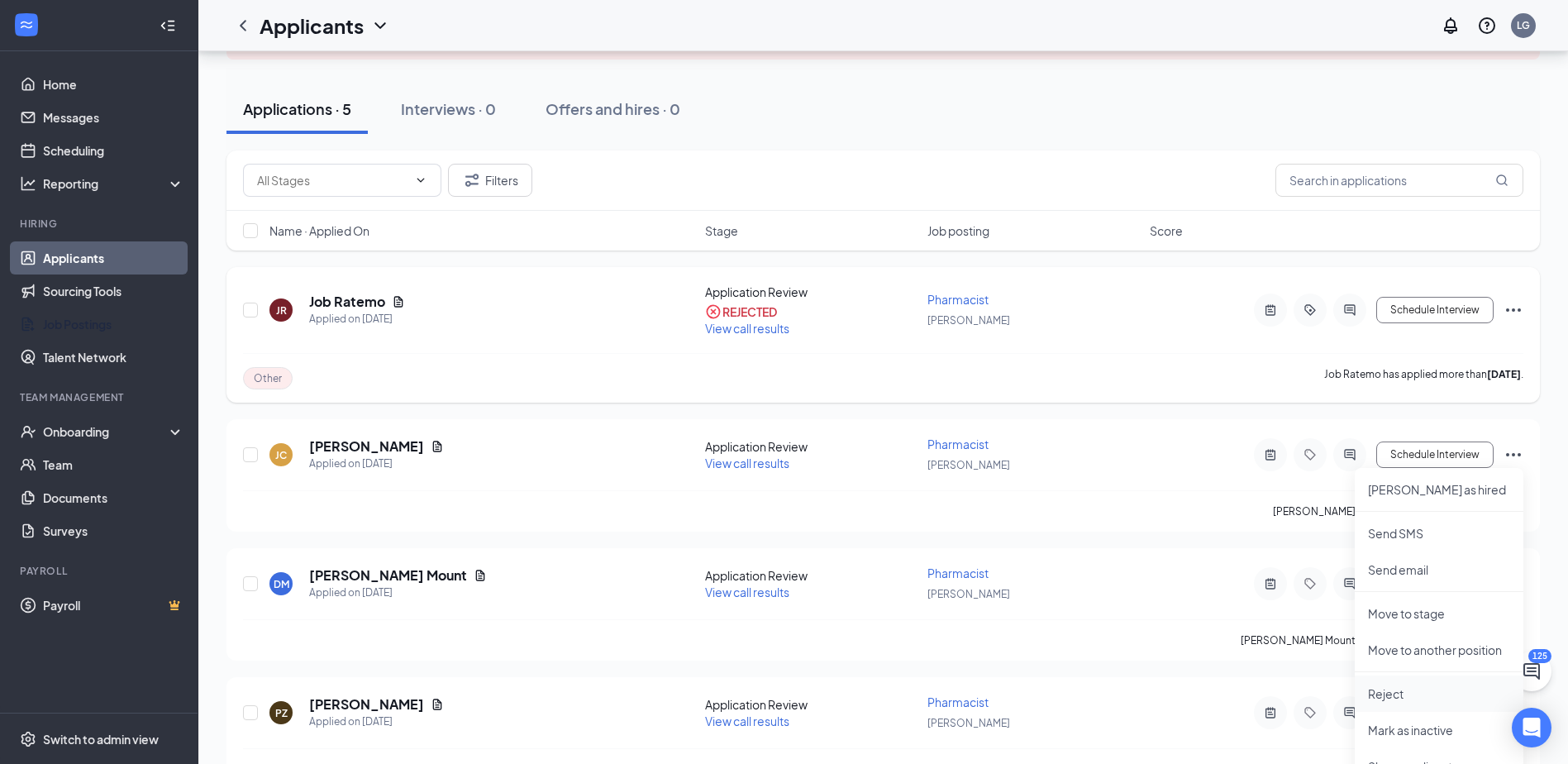
click at [1391, 698] on p "Reject" at bounding box center [1439, 694] width 142 height 16
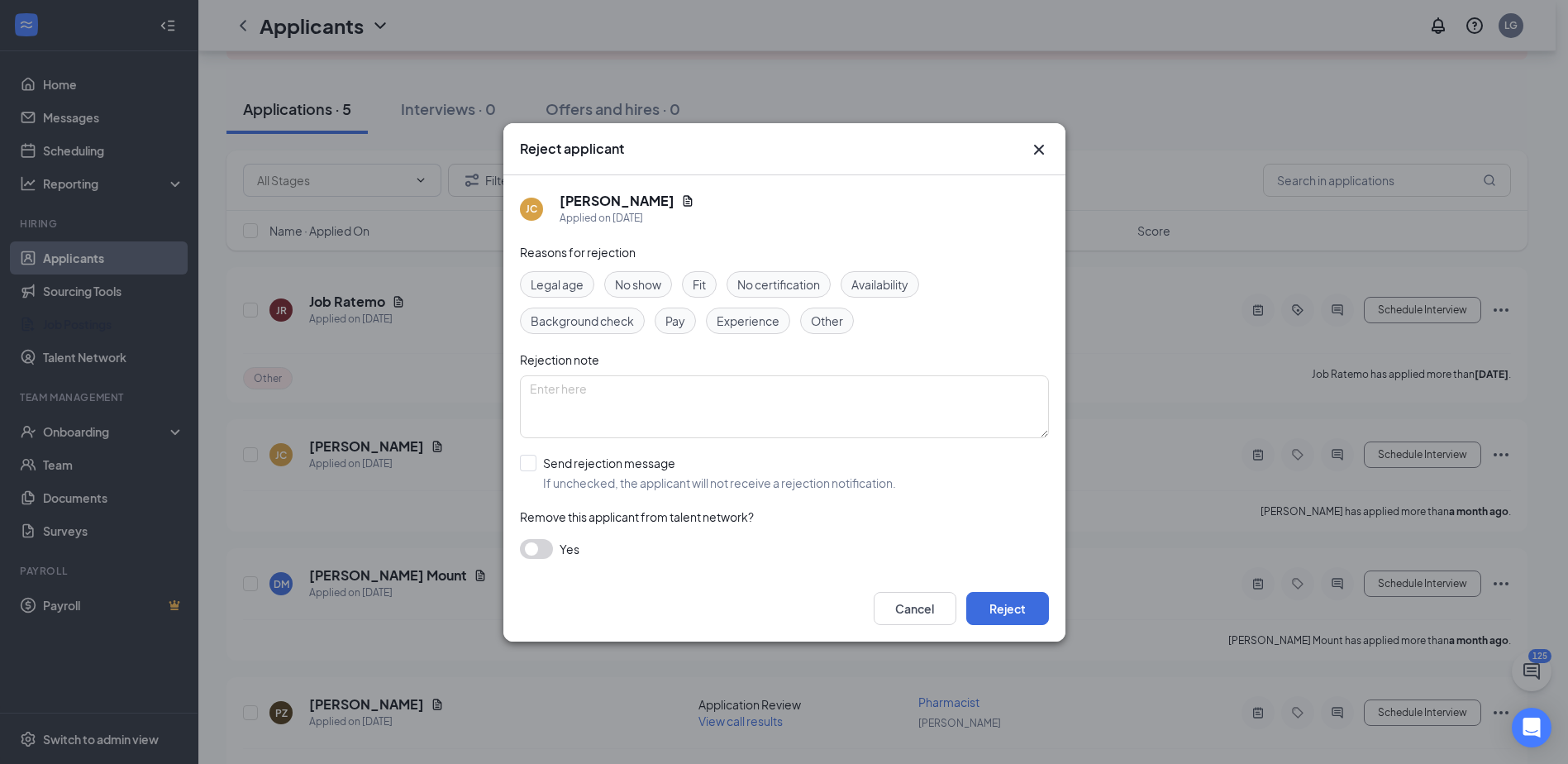
click at [821, 329] on span "Other" at bounding box center [826, 321] width 32 height 18
click at [525, 464] on input "Send rejection message If unchecked, the applicant will not receive a rejection…" at bounding box center [707, 474] width 376 height 36
checkbox input "true"
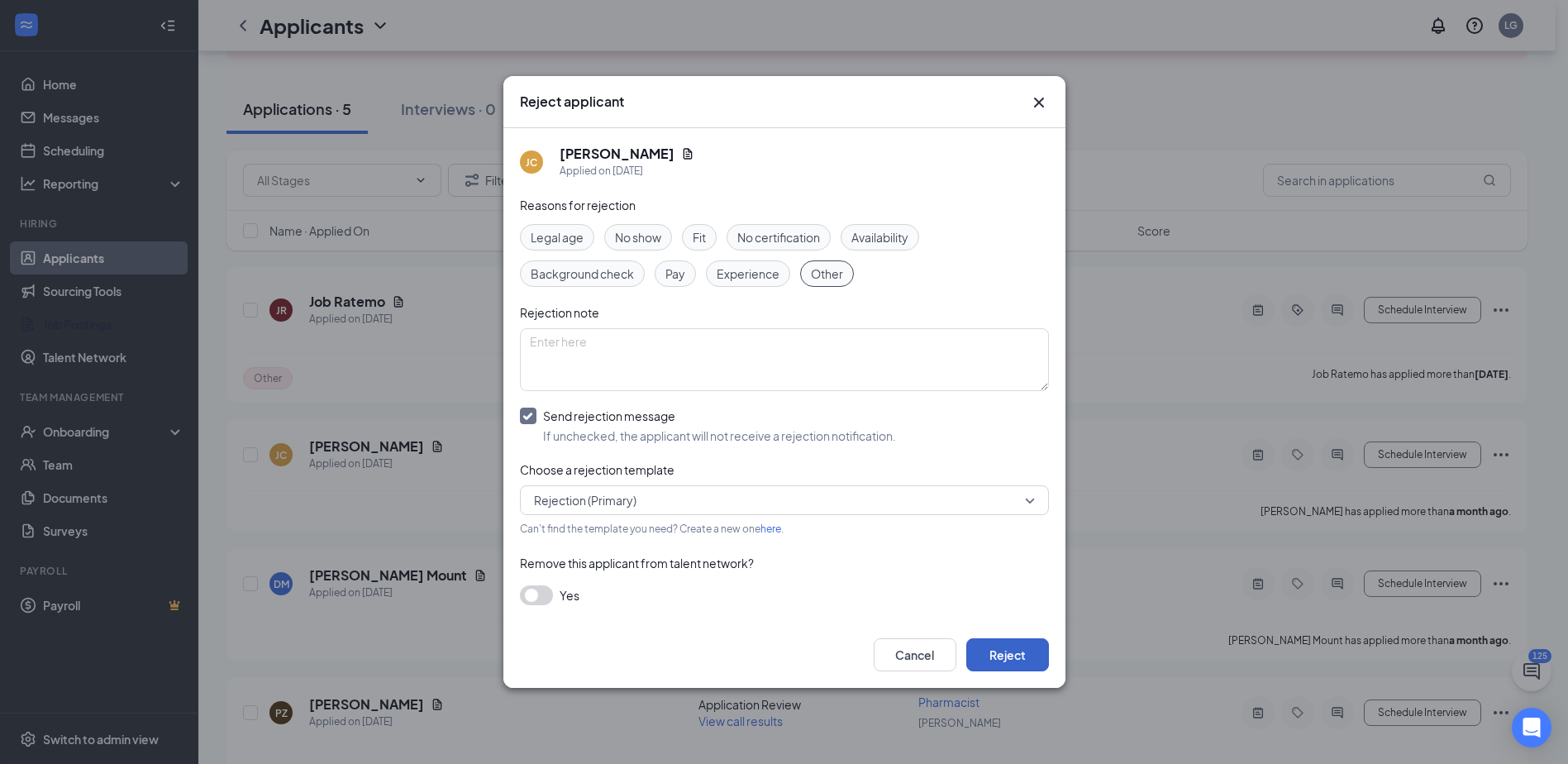
drag, startPoint x: 996, startPoint y: 657, endPoint x: 1019, endPoint y: 667, distance: 25.1
click at [997, 657] on button "Reject" at bounding box center [1007, 655] width 83 height 33
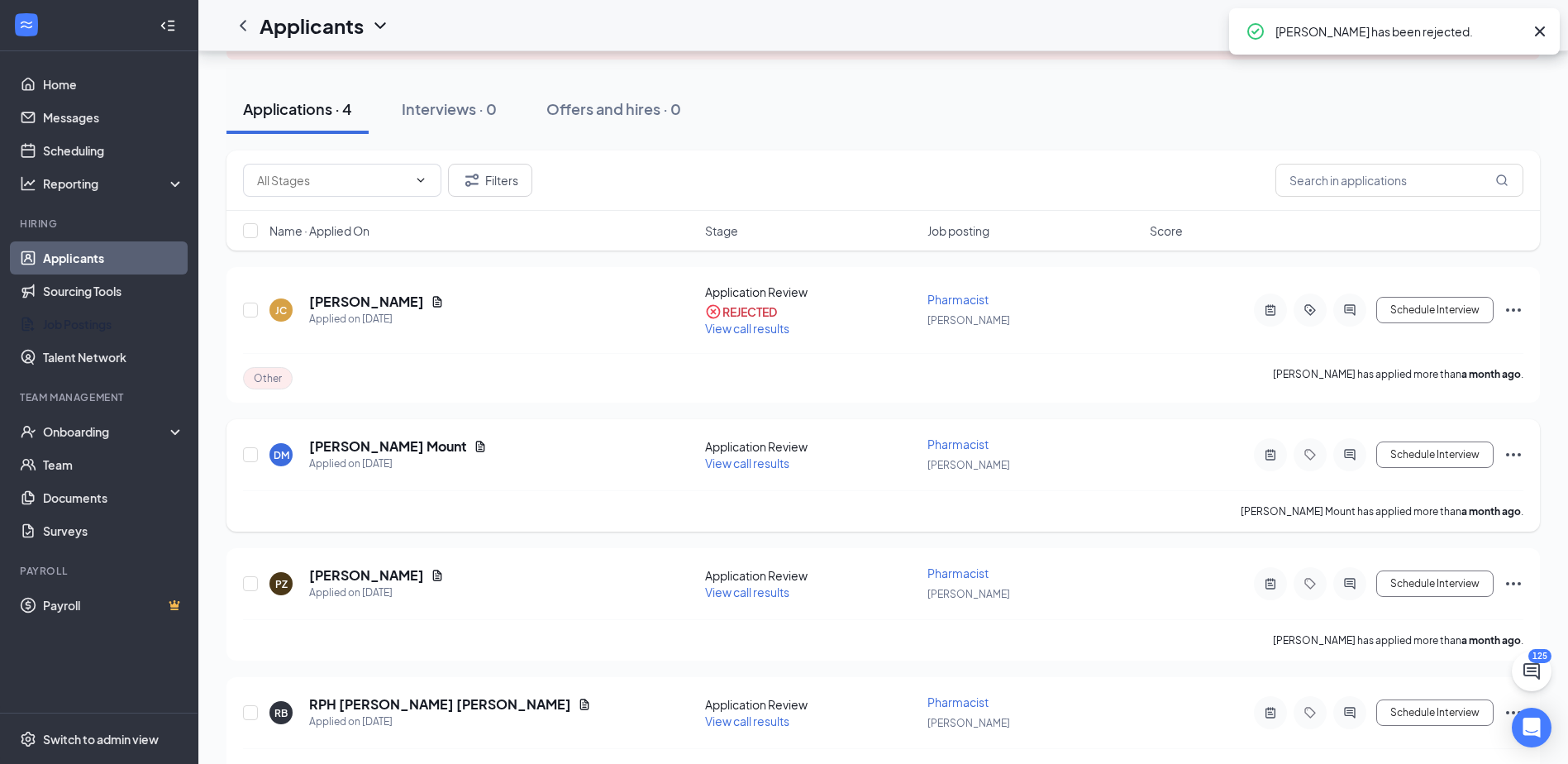
click at [1526, 454] on div "[PERSON_NAME] Mount Applied on [DATE] Application Review View call results Phar…" at bounding box center [883, 476] width 1313 height 113
click at [1519, 455] on icon "Ellipses" at bounding box center [1513, 455] width 15 height 4
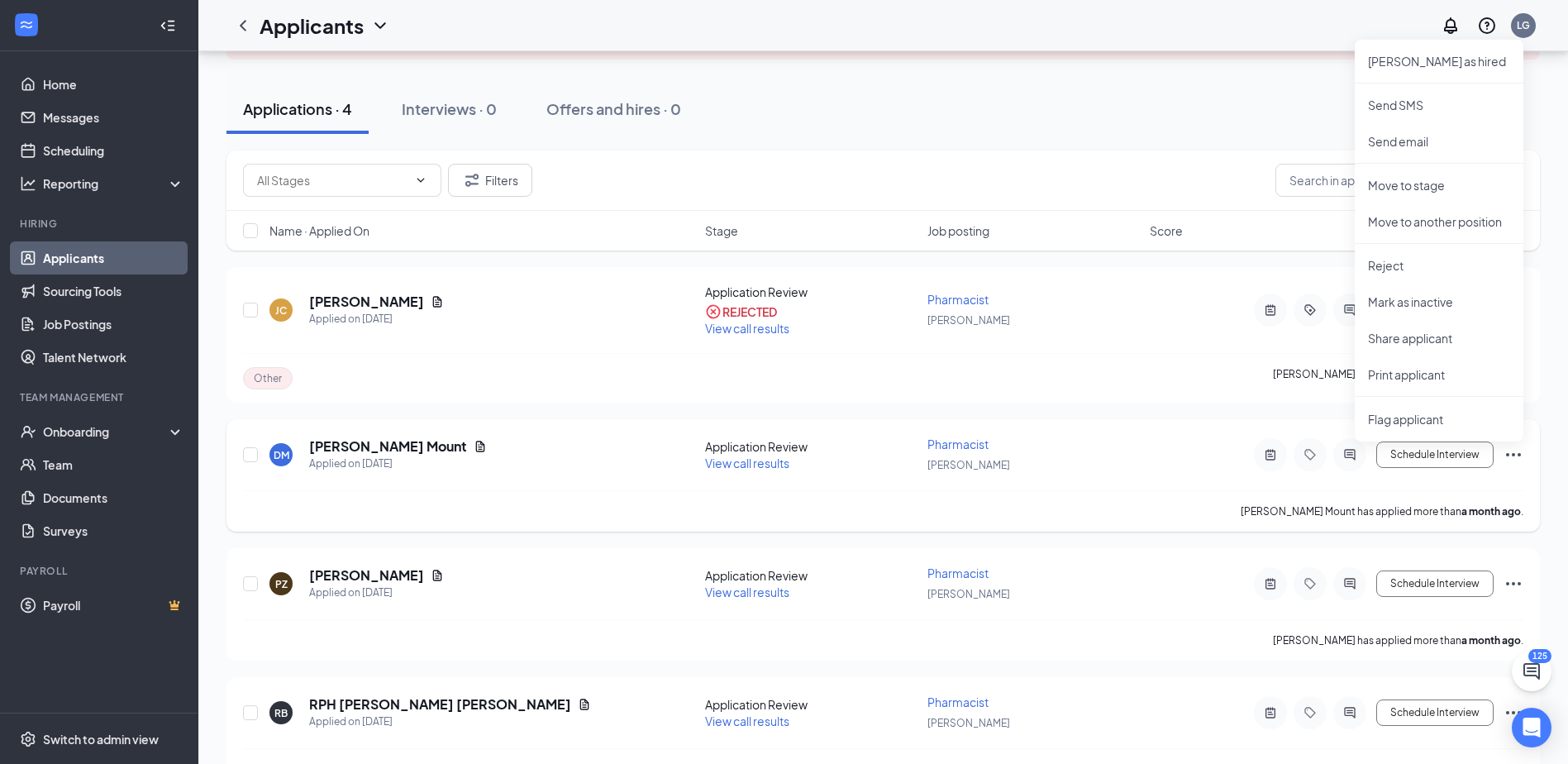
click at [1533, 467] on div "[PERSON_NAME] Mount Applied on [DATE] Application Review View call results Phar…" at bounding box center [883, 476] width 1313 height 113
click at [1516, 457] on icon "Ellipses" at bounding box center [1513, 455] width 20 height 20
click at [1393, 267] on p "Reject" at bounding box center [1439, 265] width 142 height 16
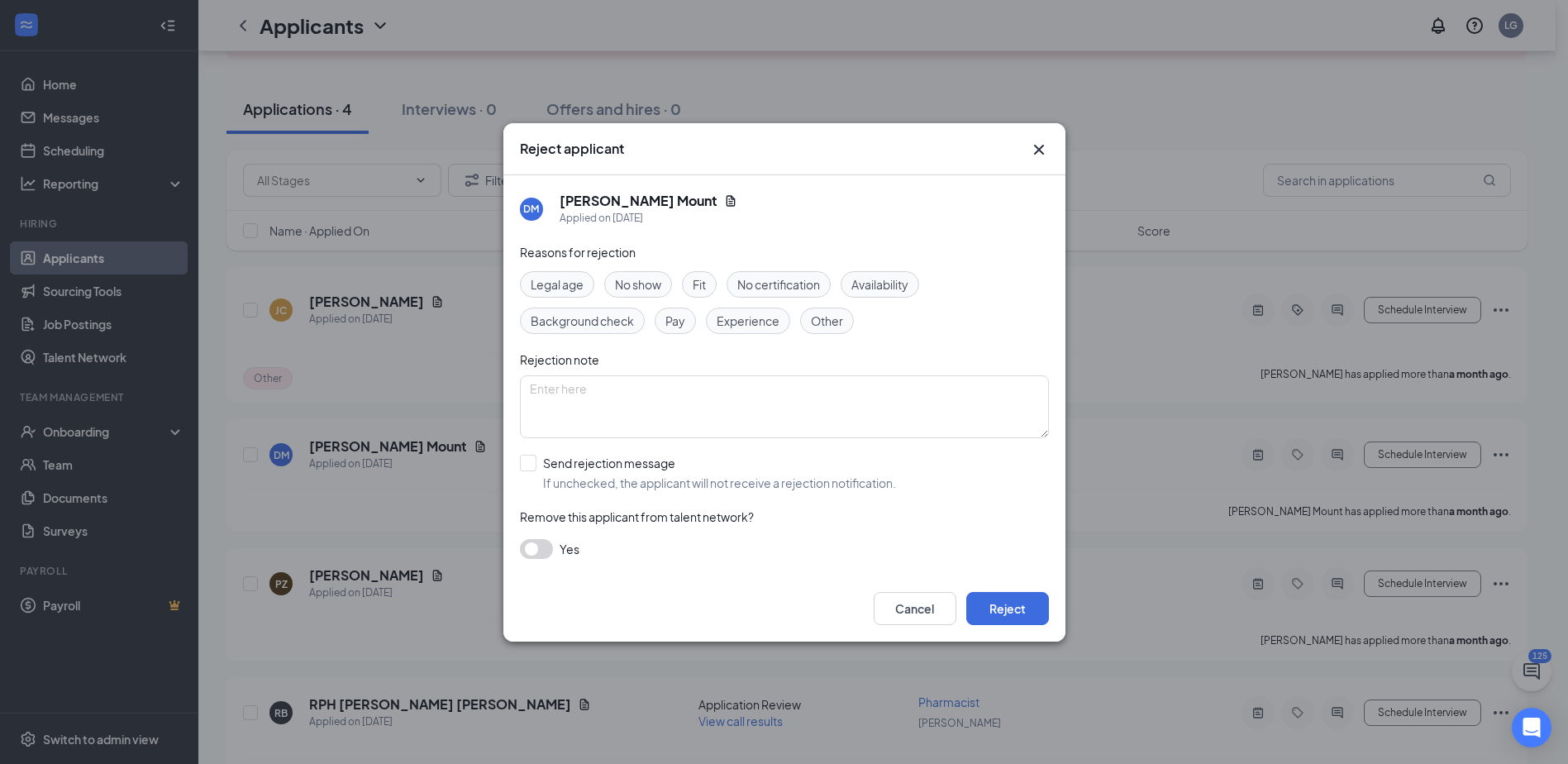
click at [835, 321] on span "Other" at bounding box center [826, 321] width 32 height 18
click at [525, 474] on input "Send rejection message If unchecked, the applicant will not receive a rejection…" at bounding box center [707, 474] width 376 height 36
checkbox input "true"
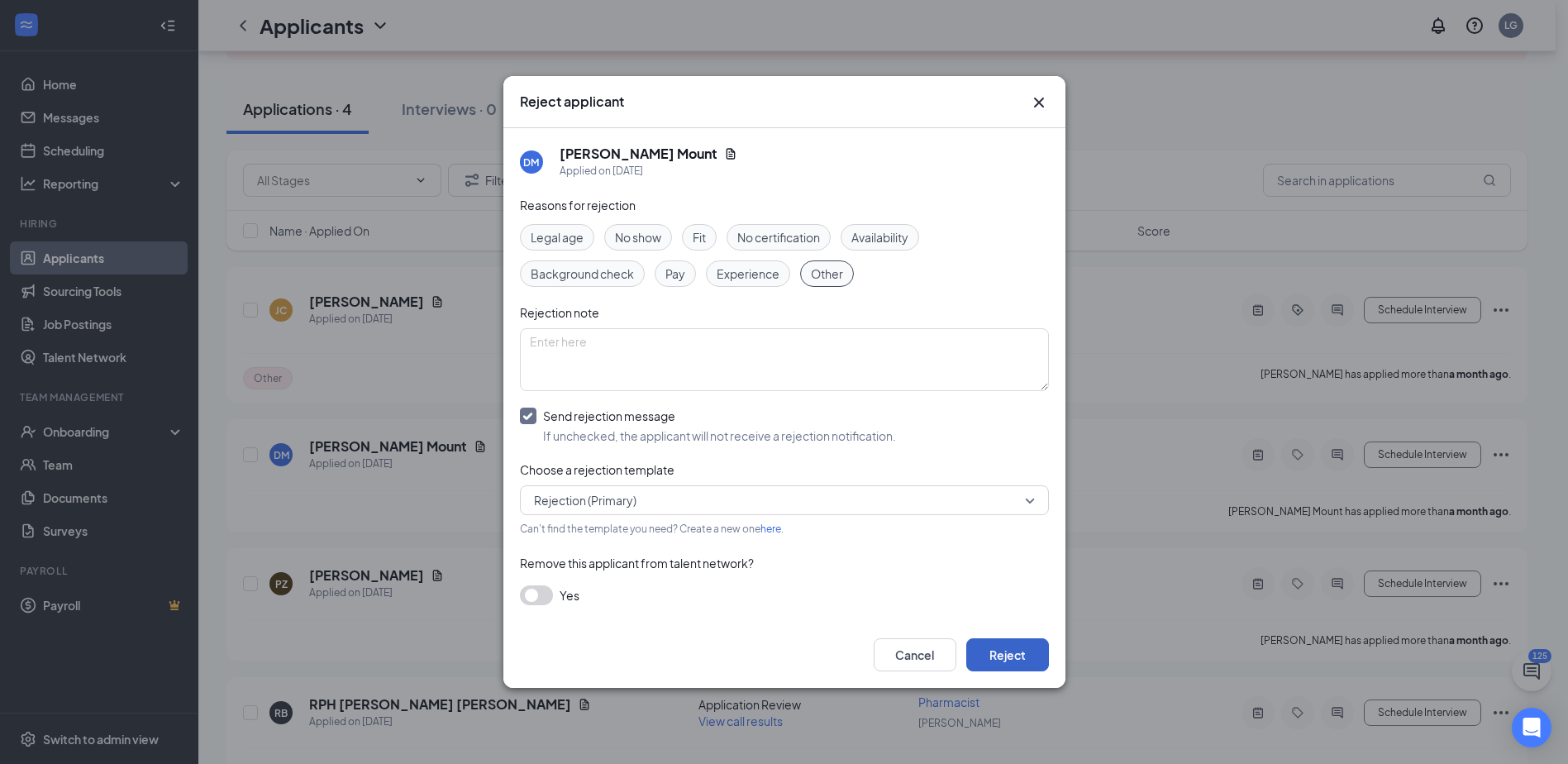
click at [1008, 660] on button "Reject" at bounding box center [1007, 655] width 83 height 33
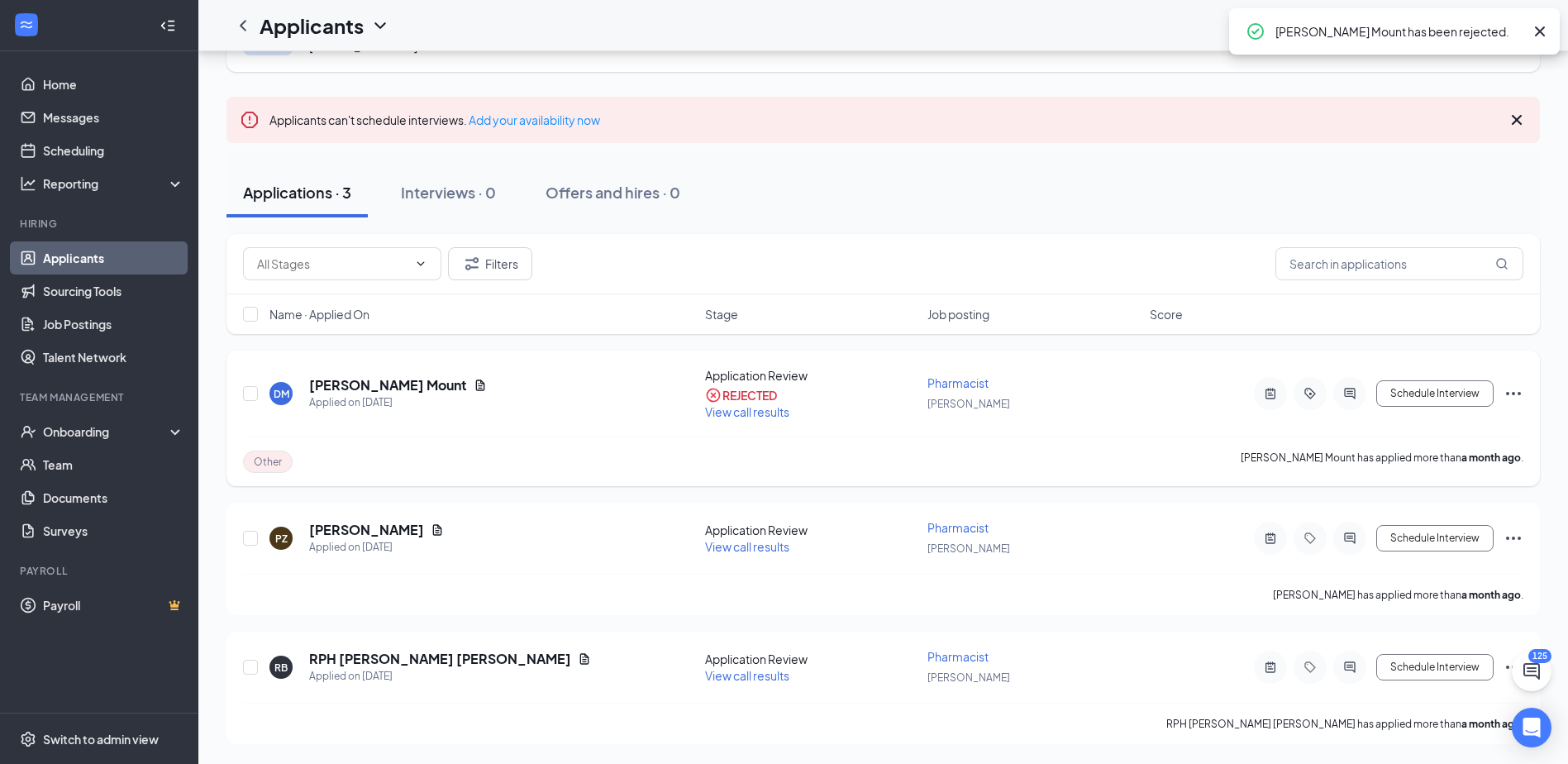
scroll to position [82, 0]
click at [1515, 537] on icon "Ellipses" at bounding box center [1513, 538] width 20 height 20
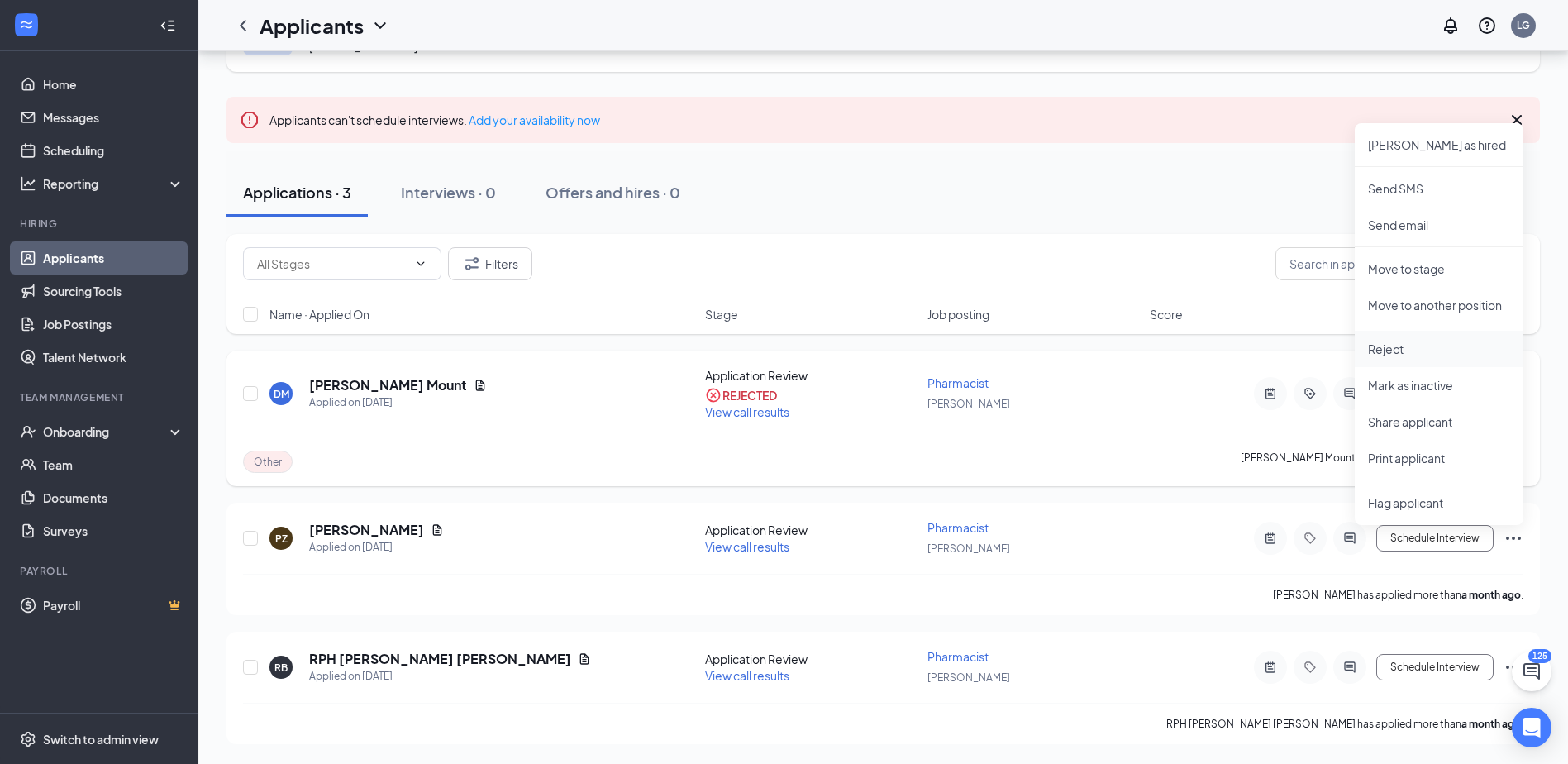
click at [1397, 356] on p "Reject" at bounding box center [1439, 349] width 142 height 16
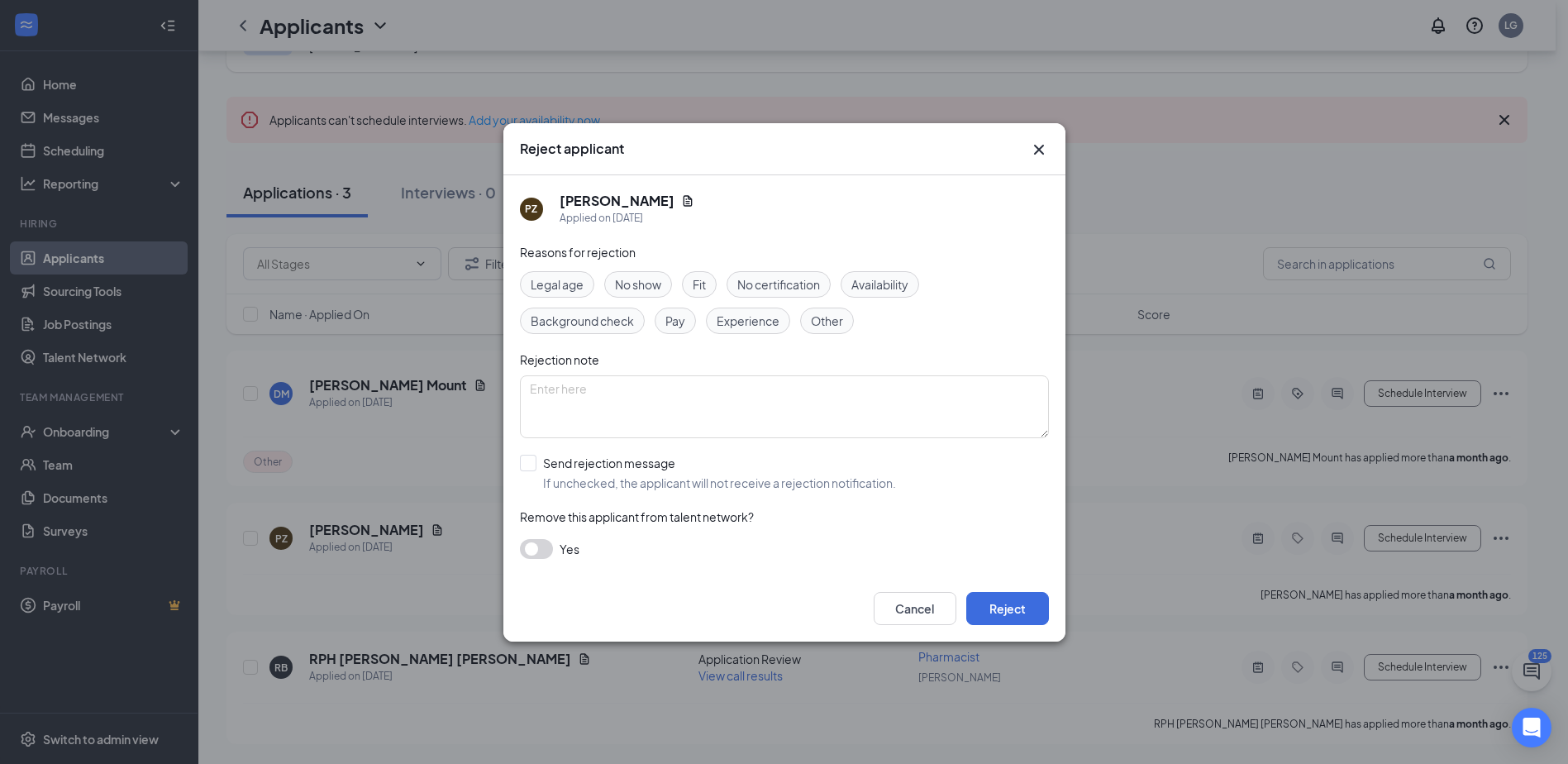
click at [840, 327] on span "Other" at bounding box center [826, 321] width 32 height 18
click at [531, 463] on input "Send rejection message If unchecked, the applicant will not receive a rejection…" at bounding box center [707, 474] width 376 height 36
checkbox input "true"
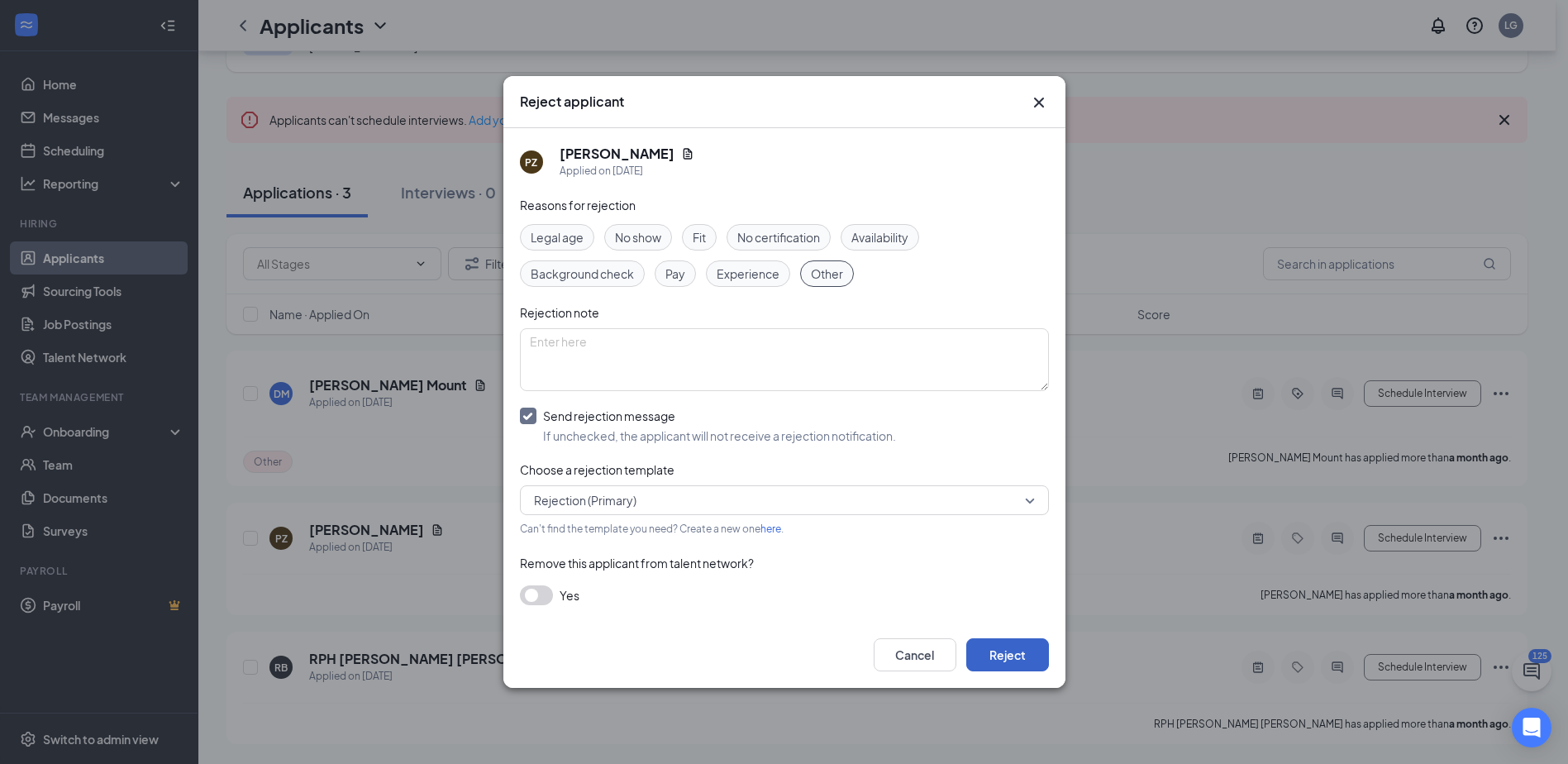
drag, startPoint x: 998, startPoint y: 654, endPoint x: 1123, endPoint y: 681, distance: 127.9
click at [1003, 657] on button "Reject" at bounding box center [1007, 655] width 83 height 33
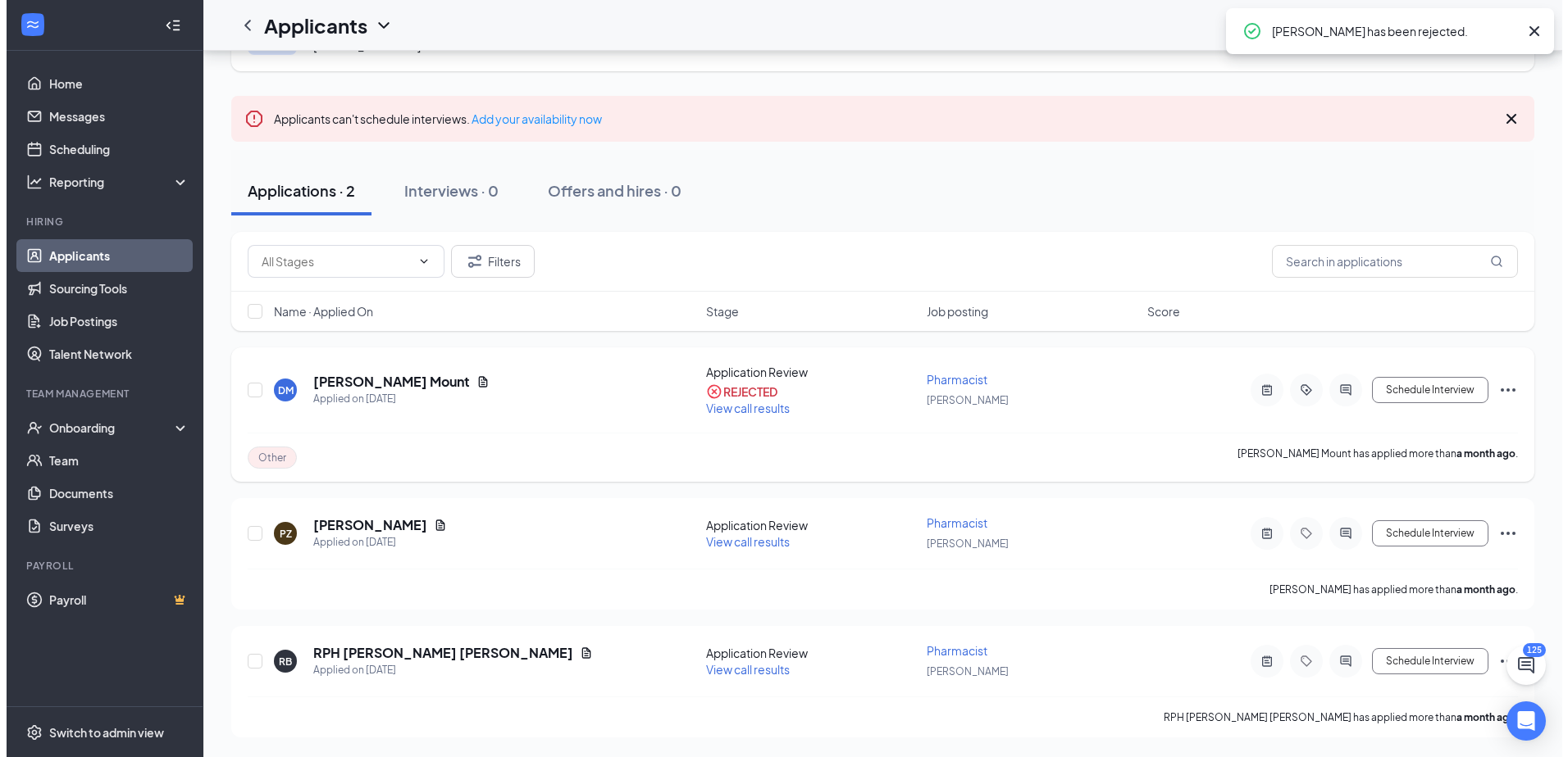
scroll to position [0, 0]
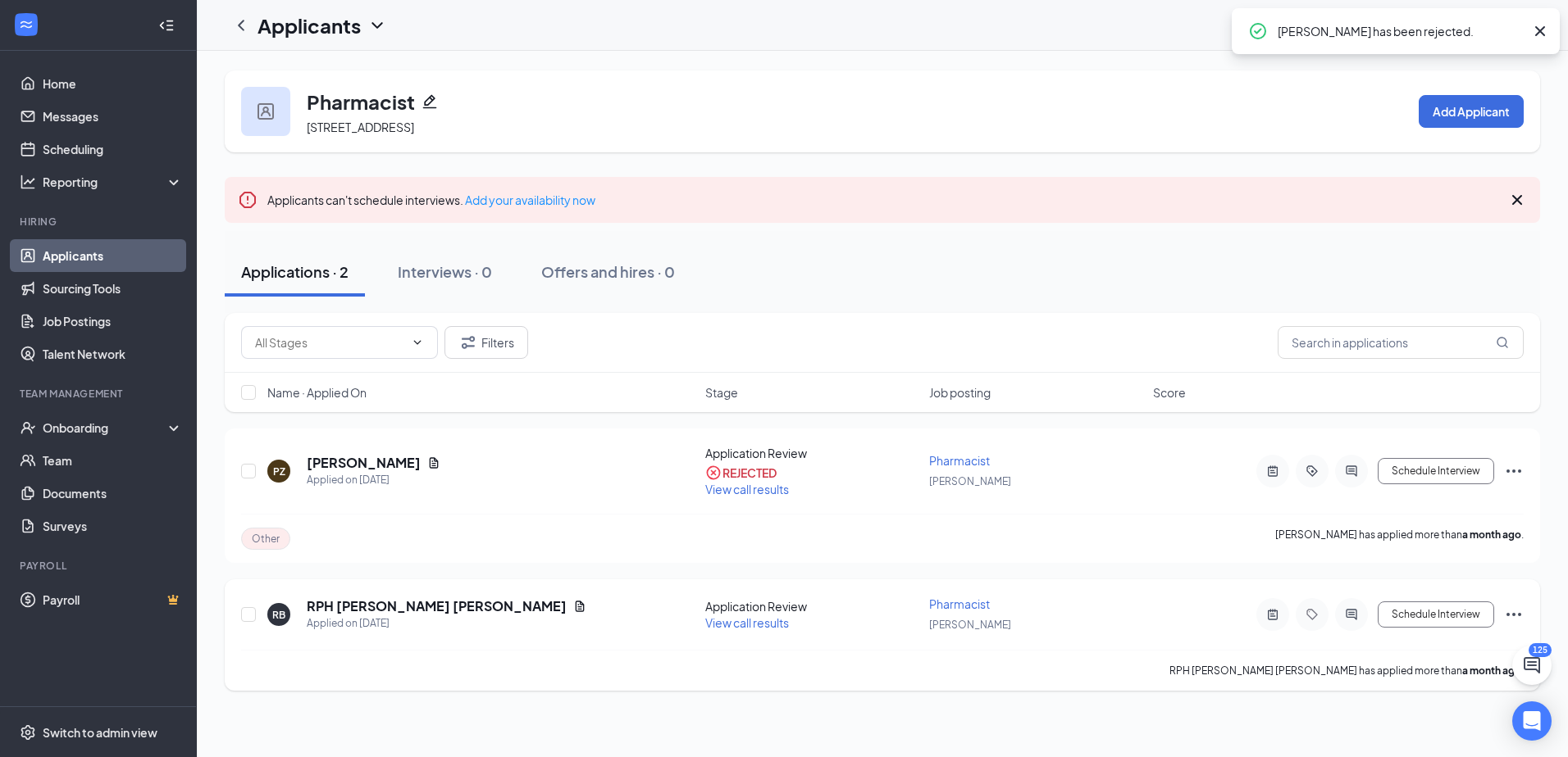
click at [1519, 613] on icon "Ellipses" at bounding box center [1514, 614] width 14 height 4
click at [1391, 433] on p "Reject" at bounding box center [1440, 427] width 141 height 16
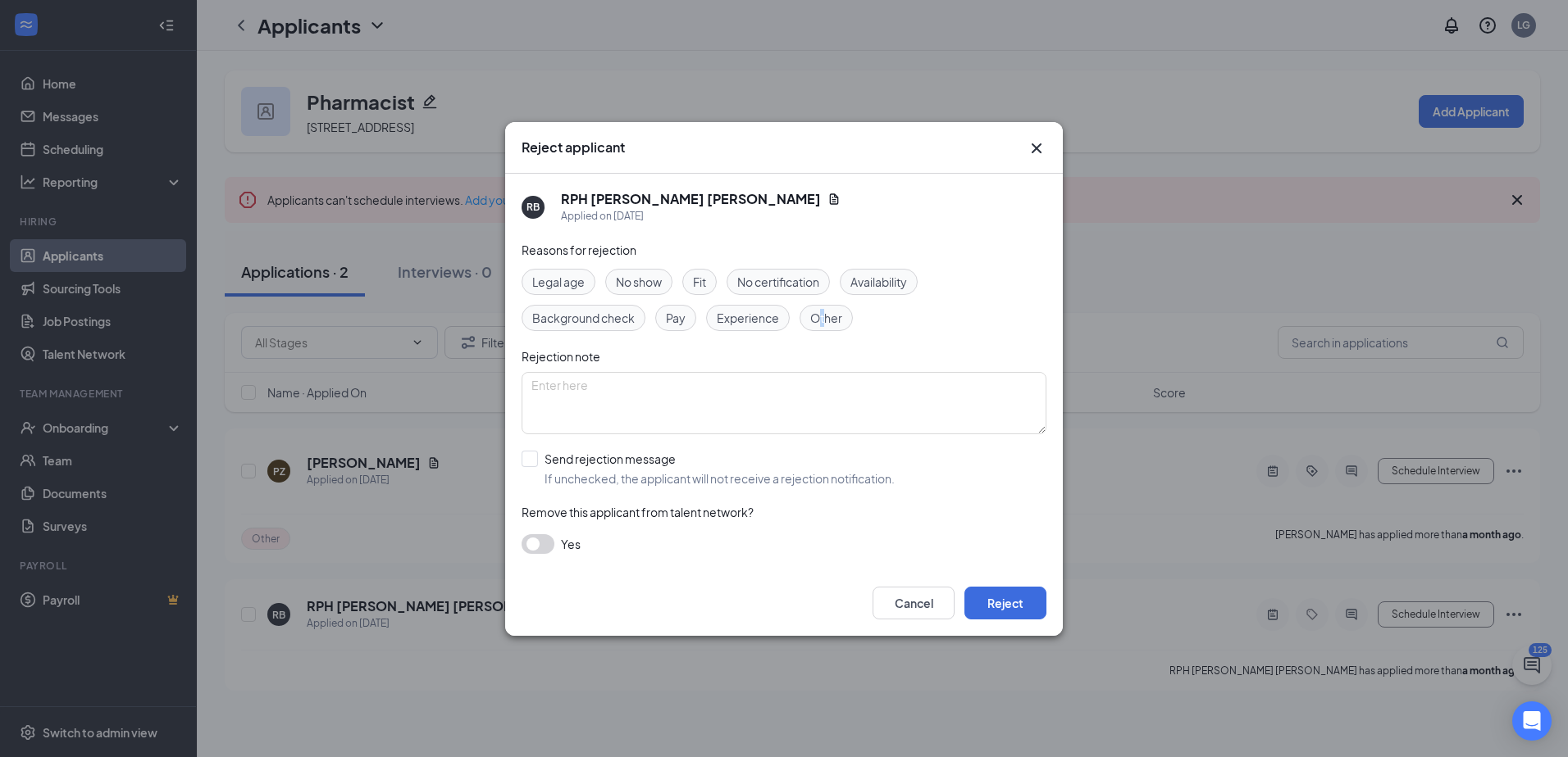
click at [822, 322] on span "Other" at bounding box center [825, 318] width 32 height 18
click at [533, 461] on input "Send rejection message If unchecked, the applicant will not receive a rejection…" at bounding box center [708, 469] width 373 height 36
checkbox input "true"
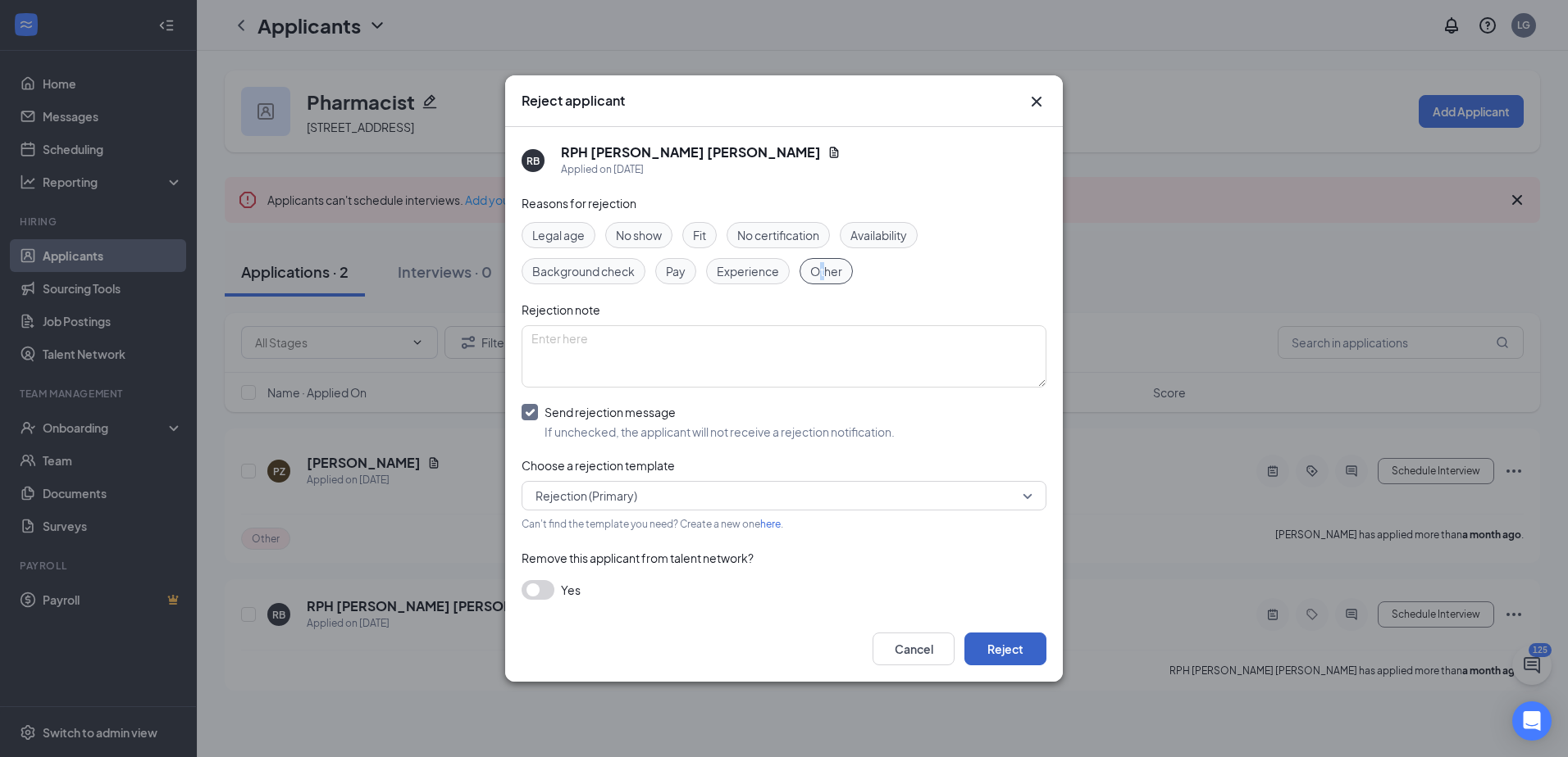
click at [1003, 652] on button "Reject" at bounding box center [1005, 649] width 82 height 32
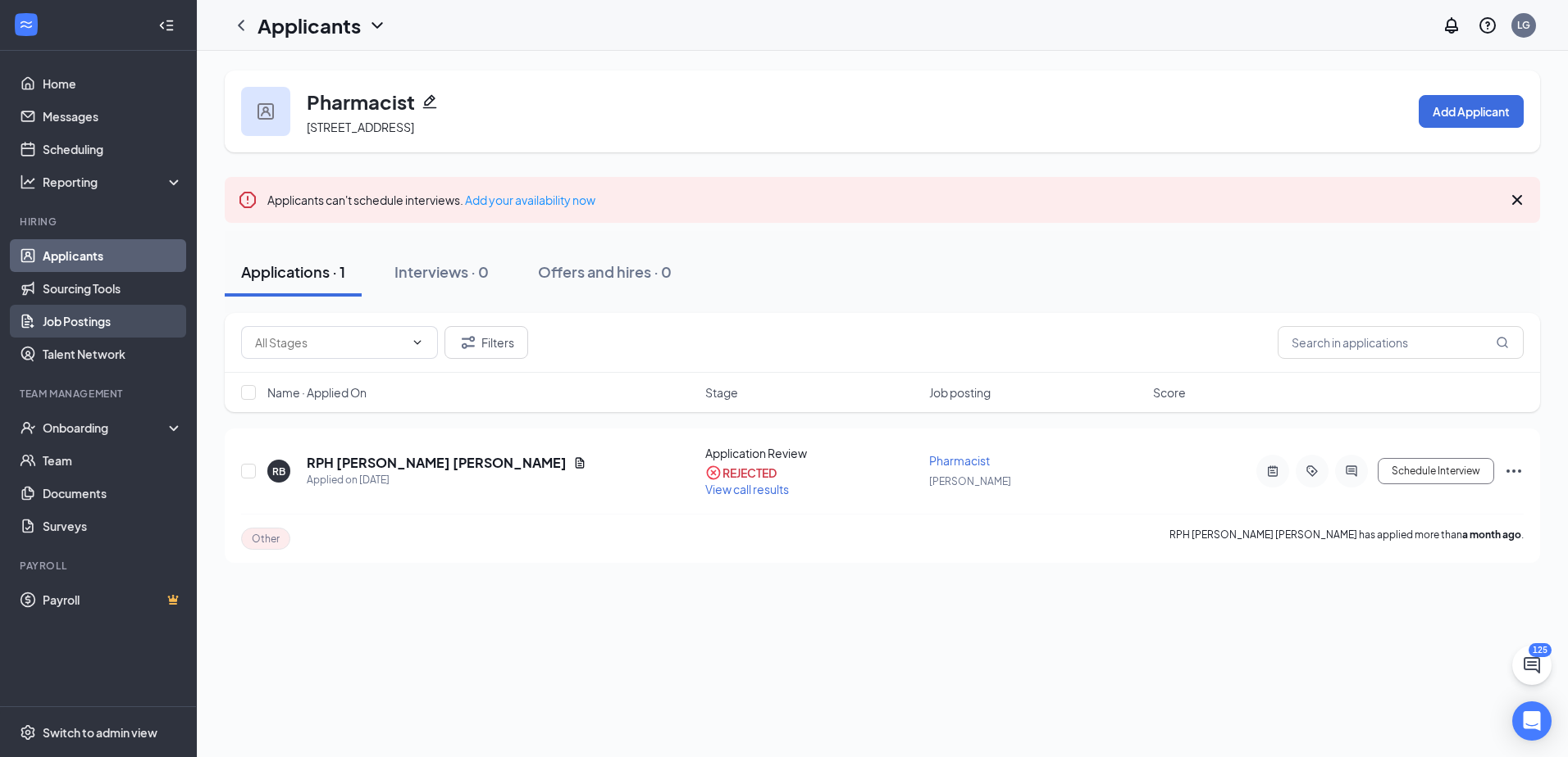
click at [107, 315] on link "Job Postings" at bounding box center [112, 321] width 140 height 32
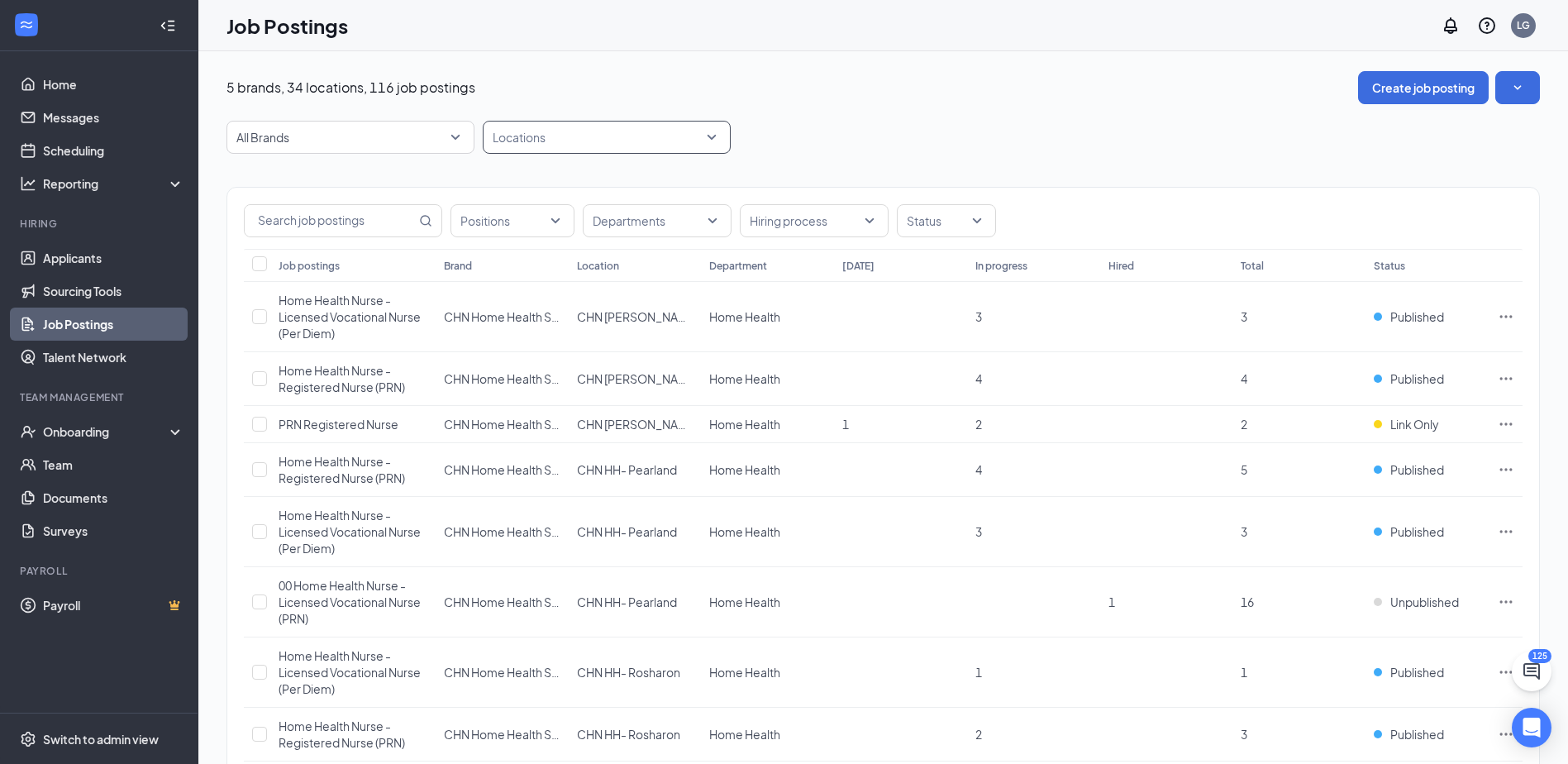
click at [602, 140] on div at bounding box center [598, 137] width 223 height 26
type input "adou"
click at [501, 181] on div at bounding box center [503, 183] width 15 height 15
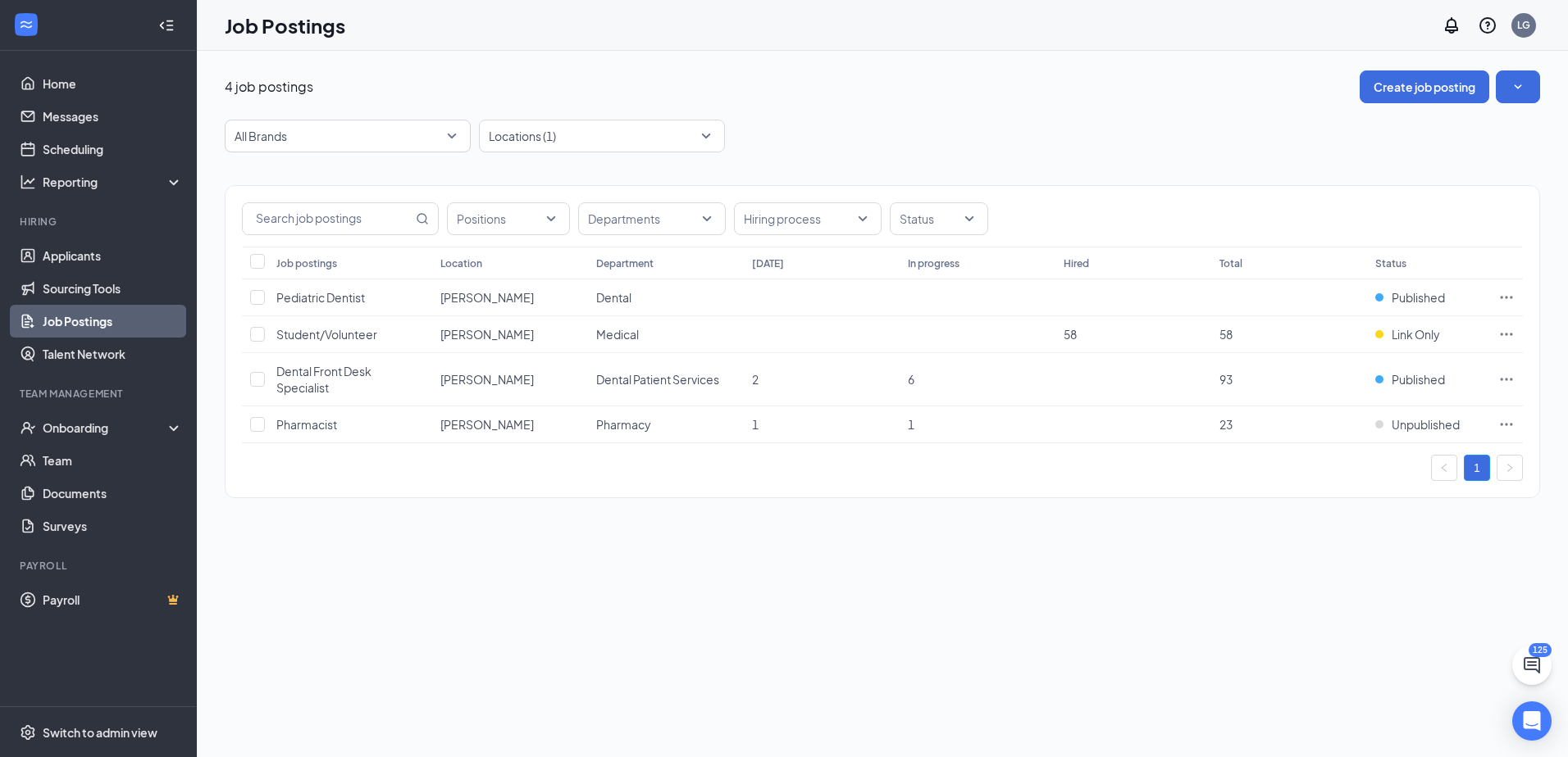
click at [784, 484] on div "Positions Departments Hiring process Status Job postings Location Department [D…" at bounding box center [882, 341] width 1315 height 313
click at [1508, 424] on icon "Ellipses" at bounding box center [1507, 424] width 16 height 16
click at [1344, 602] on span "View applicants" at bounding box center [1323, 602] width 84 height 14
click at [1504, 423] on icon "Ellipses" at bounding box center [1507, 424] width 16 height 16
click at [1322, 722] on span "Delete job posting" at bounding box center [1331, 715] width 98 height 14
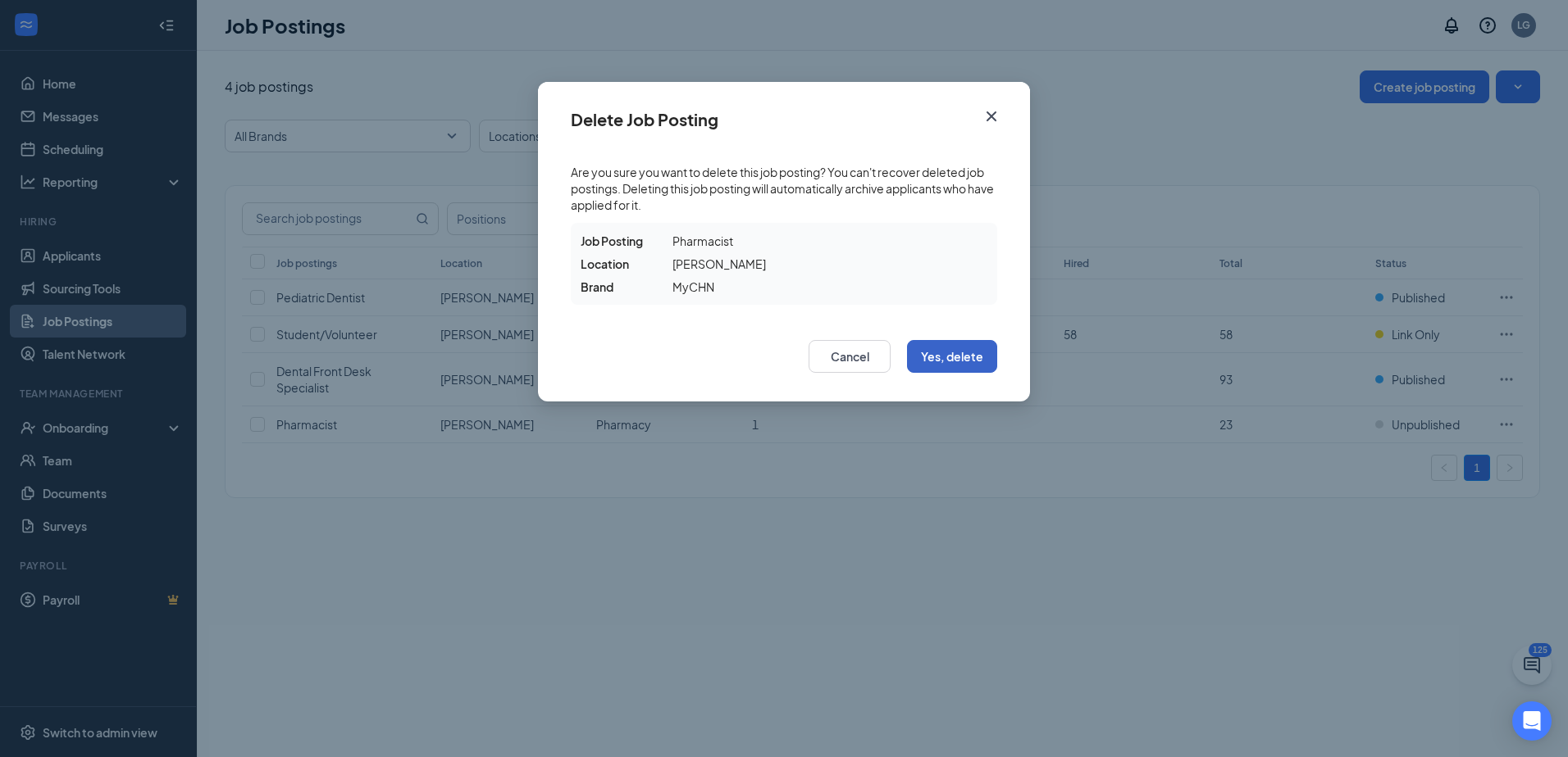
click at [953, 355] on button "Yes, delete" at bounding box center [952, 356] width 90 height 32
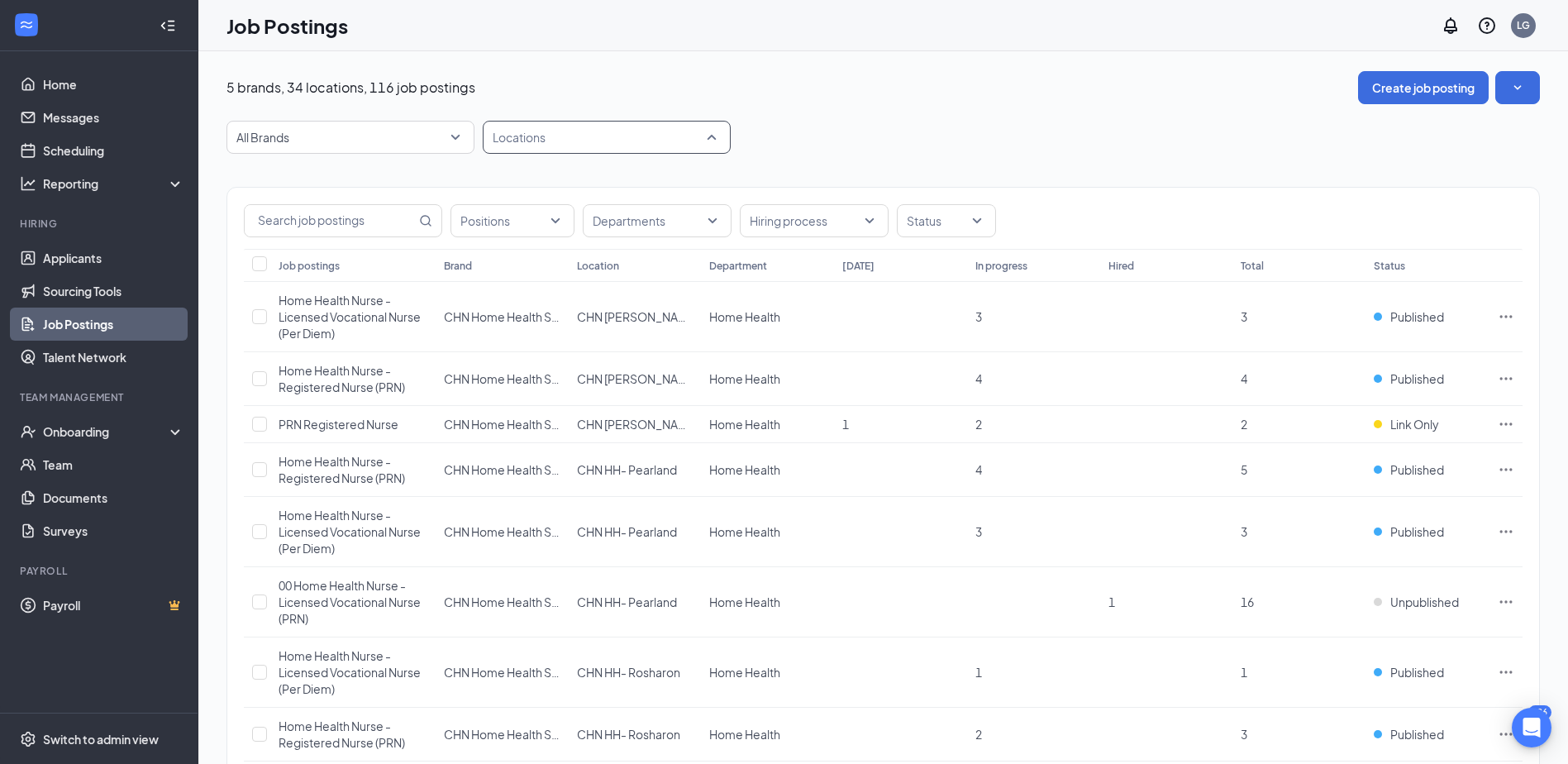
click at [589, 151] on div "Locations" at bounding box center [606, 138] width 248 height 33
type input "adou"
click at [511, 189] on div "[PERSON_NAME]" at bounding box center [606, 183] width 221 height 18
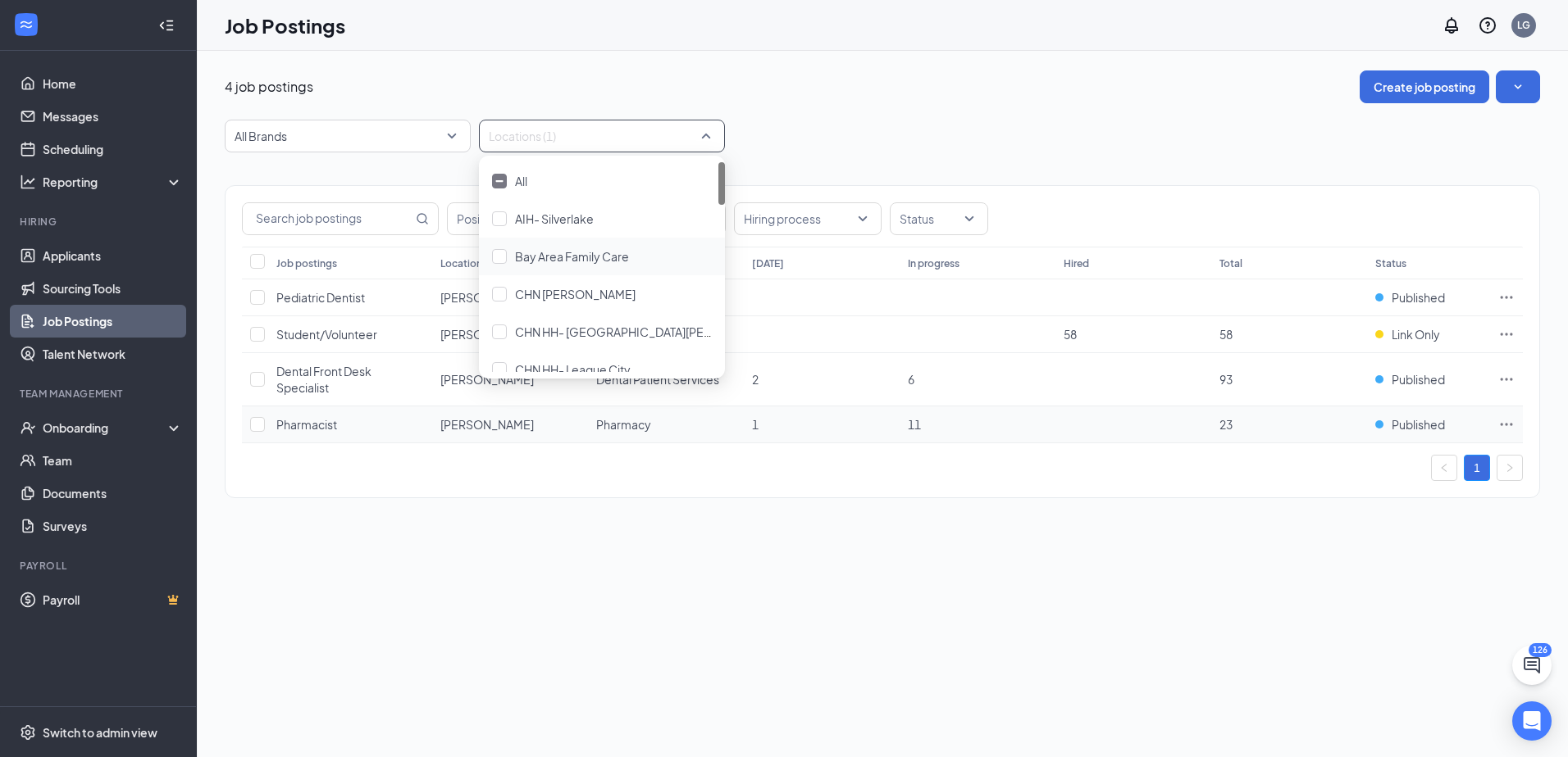
click at [1508, 425] on icon "Ellipses" at bounding box center [1507, 424] width 16 height 16
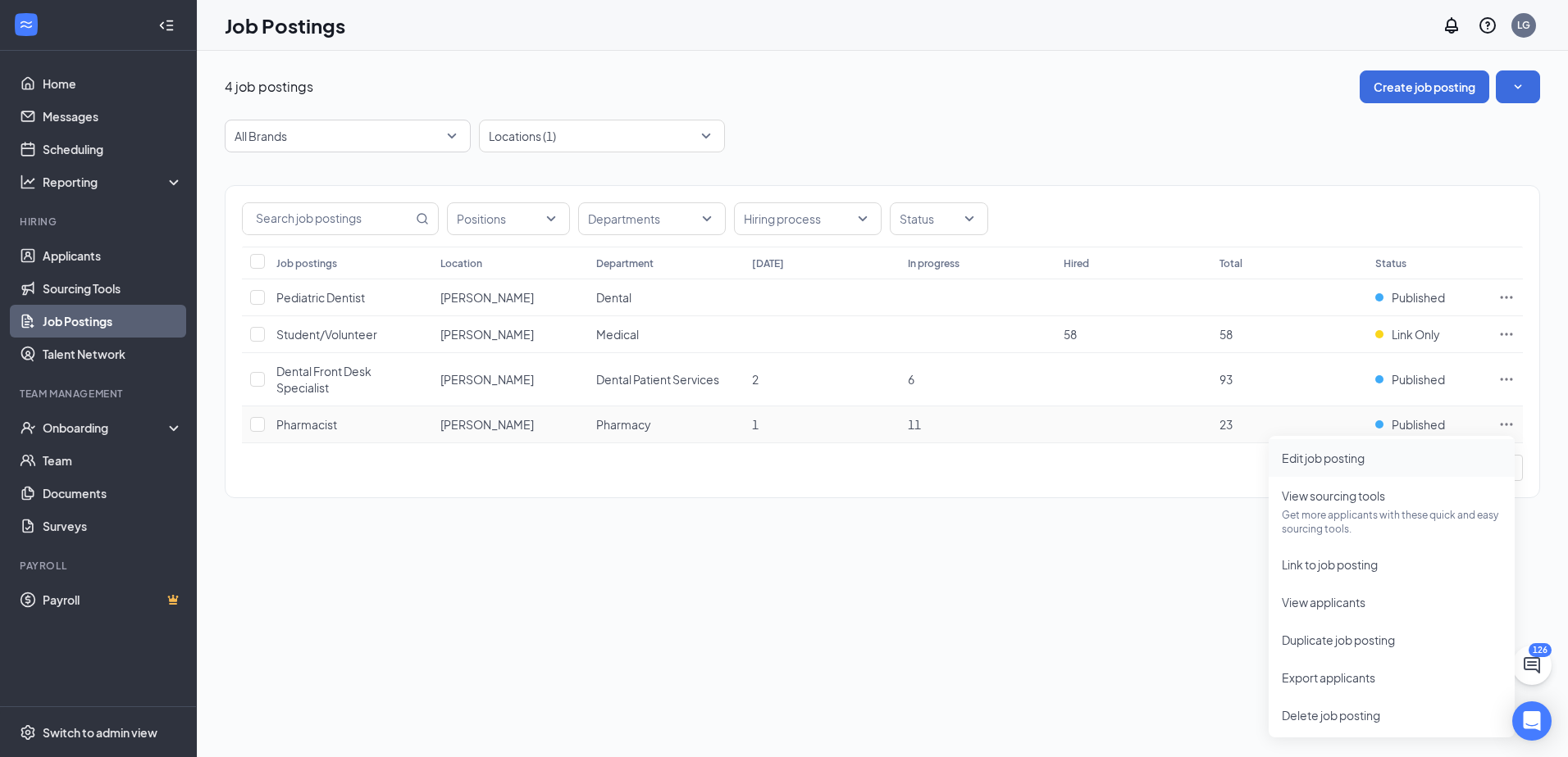
click at [1384, 465] on span "Edit job posting" at bounding box center [1391, 458] width 219 height 18
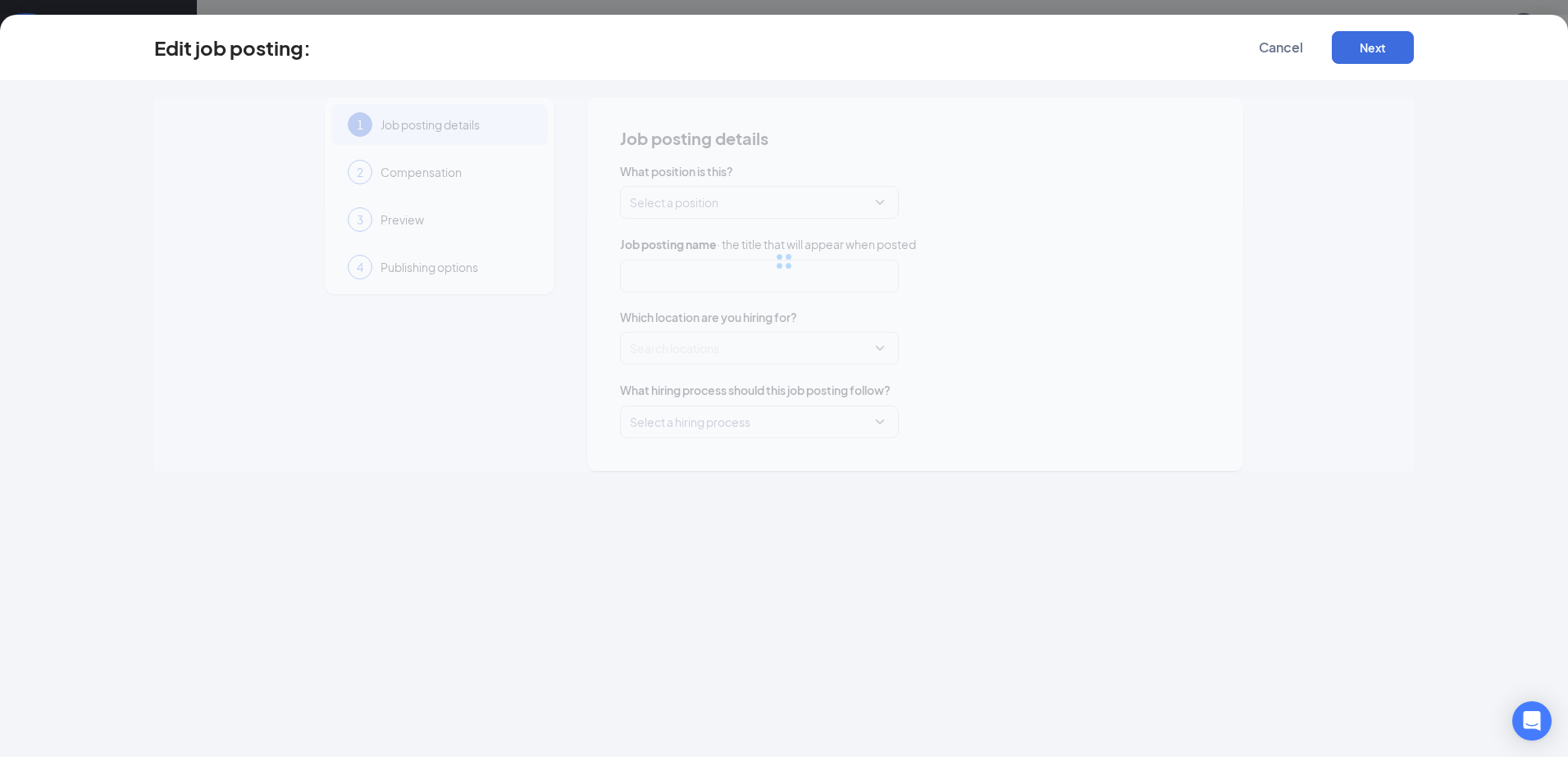
type input "Pharmacist"
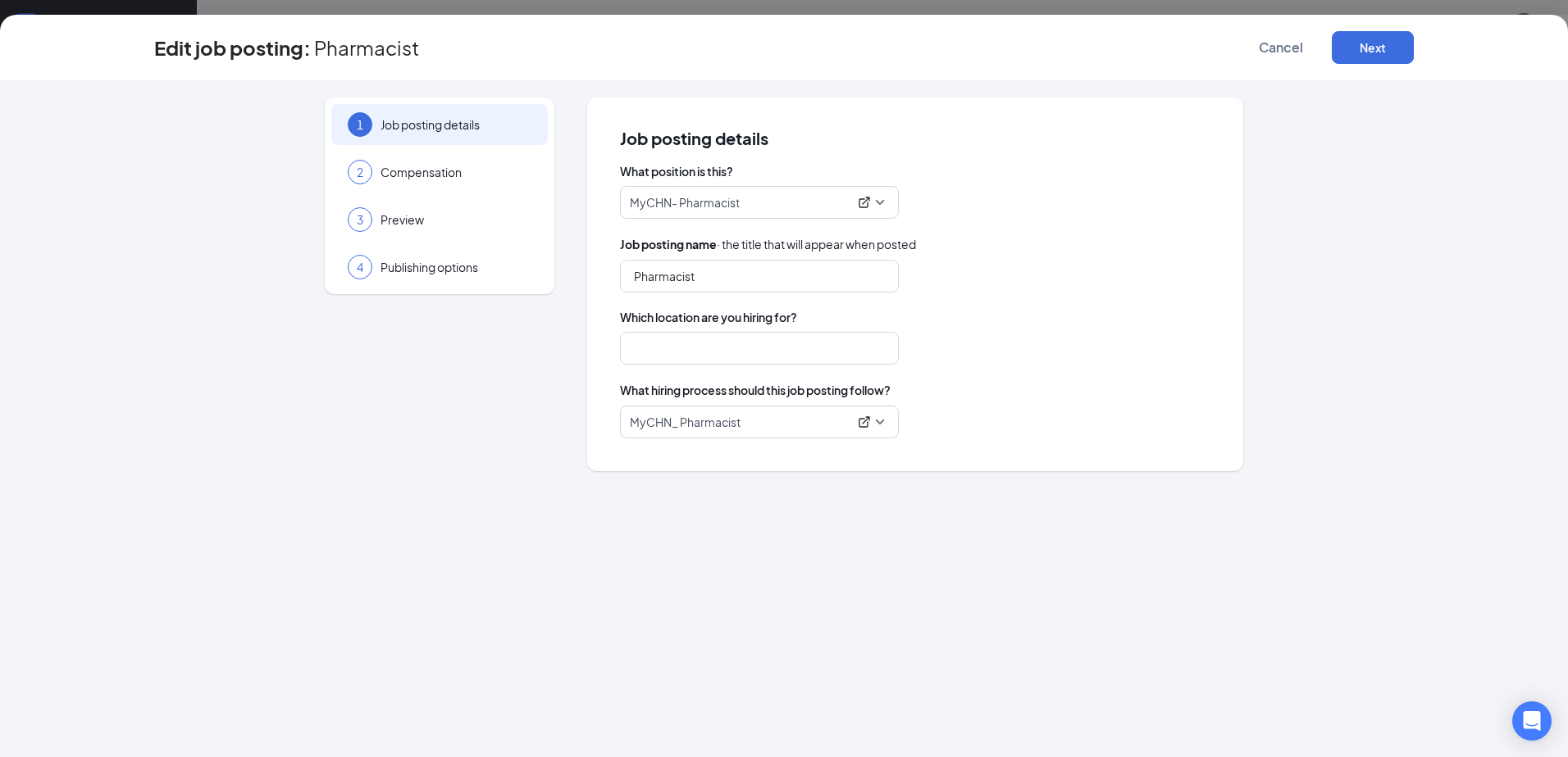
type input "[PERSON_NAME]"
click at [435, 275] on span "Publishing options" at bounding box center [455, 267] width 151 height 16
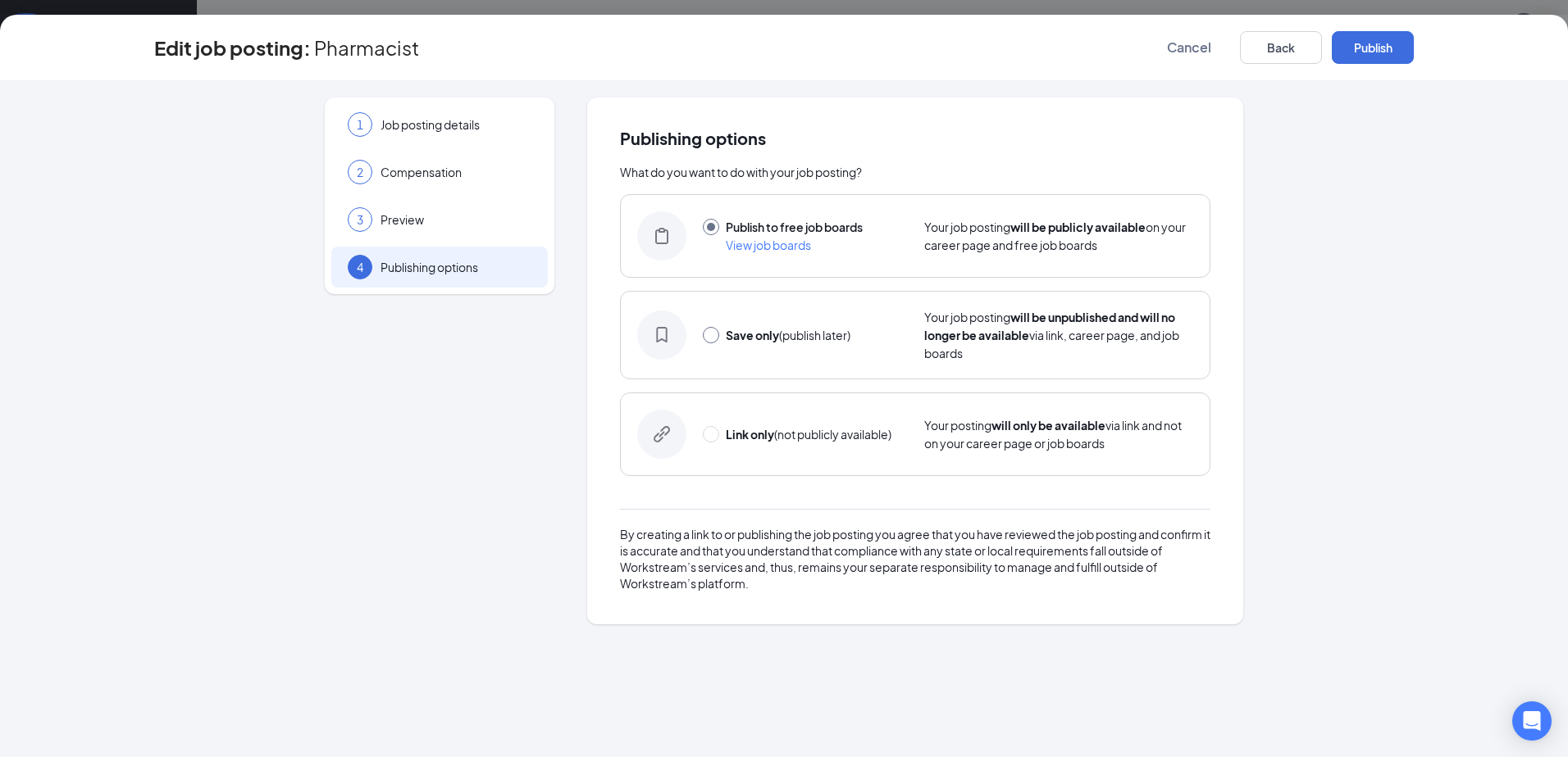
drag, startPoint x: 711, startPoint y: 336, endPoint x: 719, endPoint y: 340, distance: 8.9
click at [711, 336] on input "radio" at bounding box center [710, 335] width 16 height 16
radio input "true"
radio input "false"
click at [1379, 41] on button "Save only" at bounding box center [1372, 48] width 82 height 32
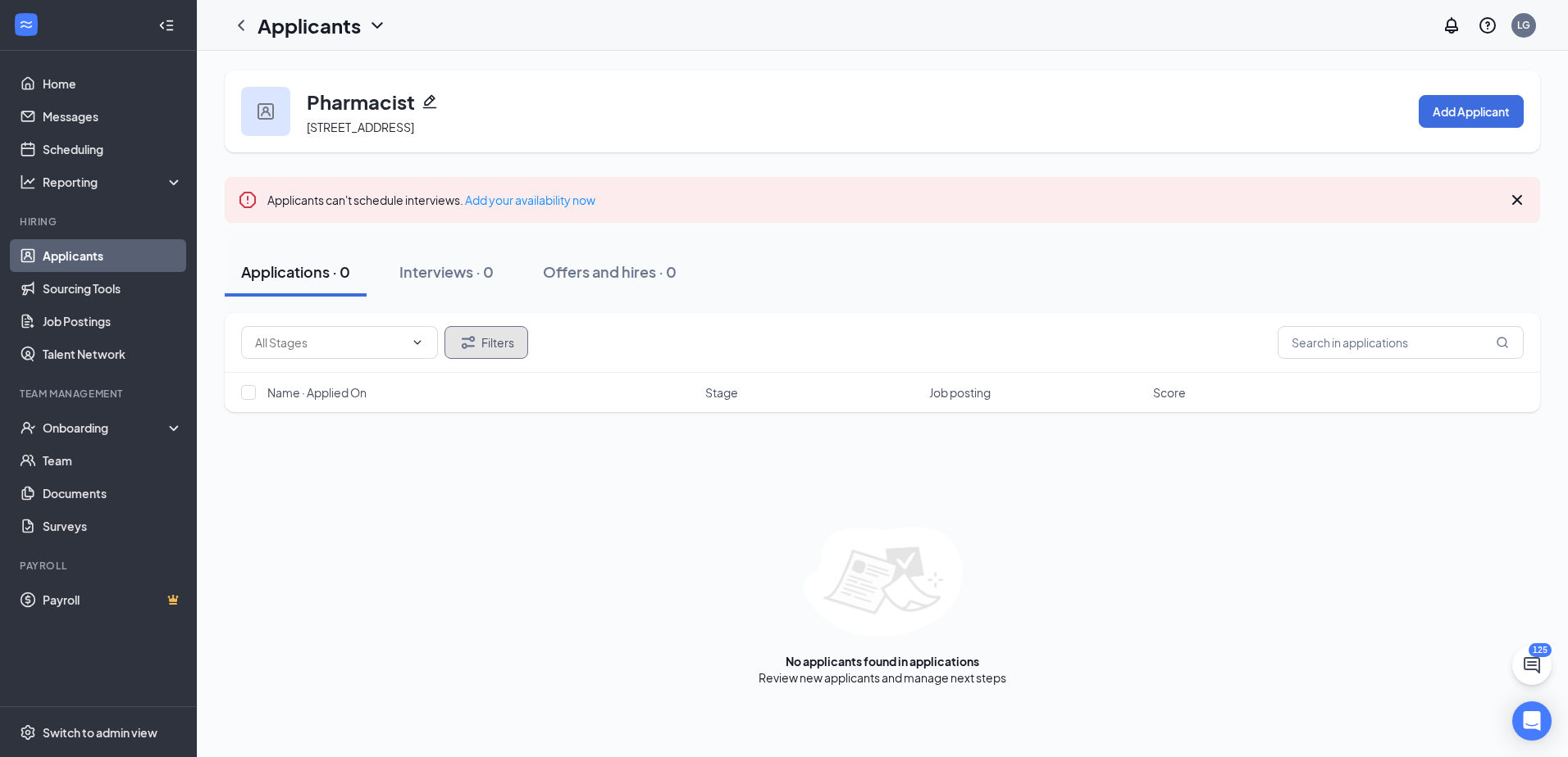
click at [489, 349] on button "Filters" at bounding box center [486, 343] width 84 height 32
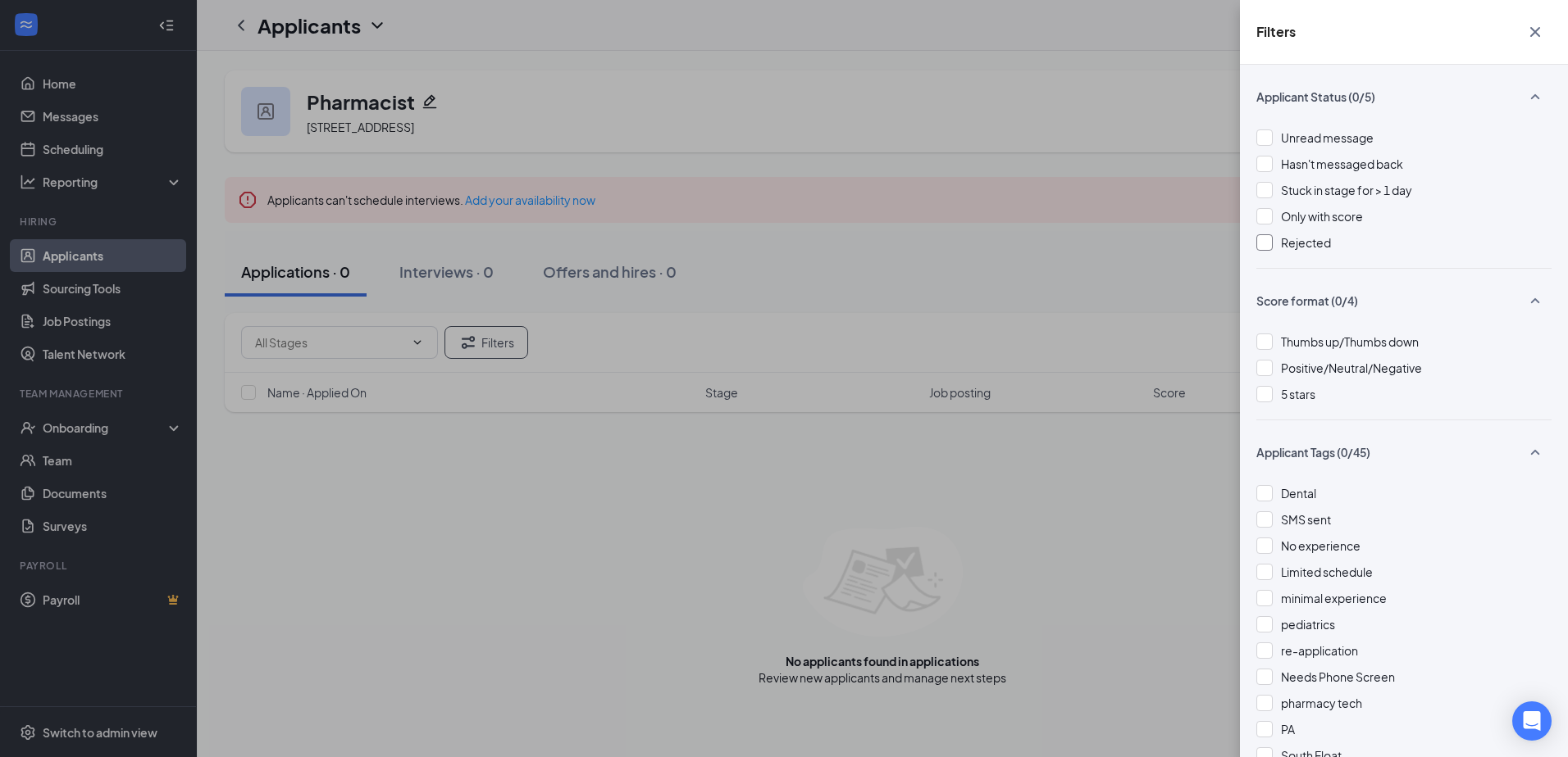
click at [1274, 245] on div "Rejected" at bounding box center [1404, 243] width 295 height 18
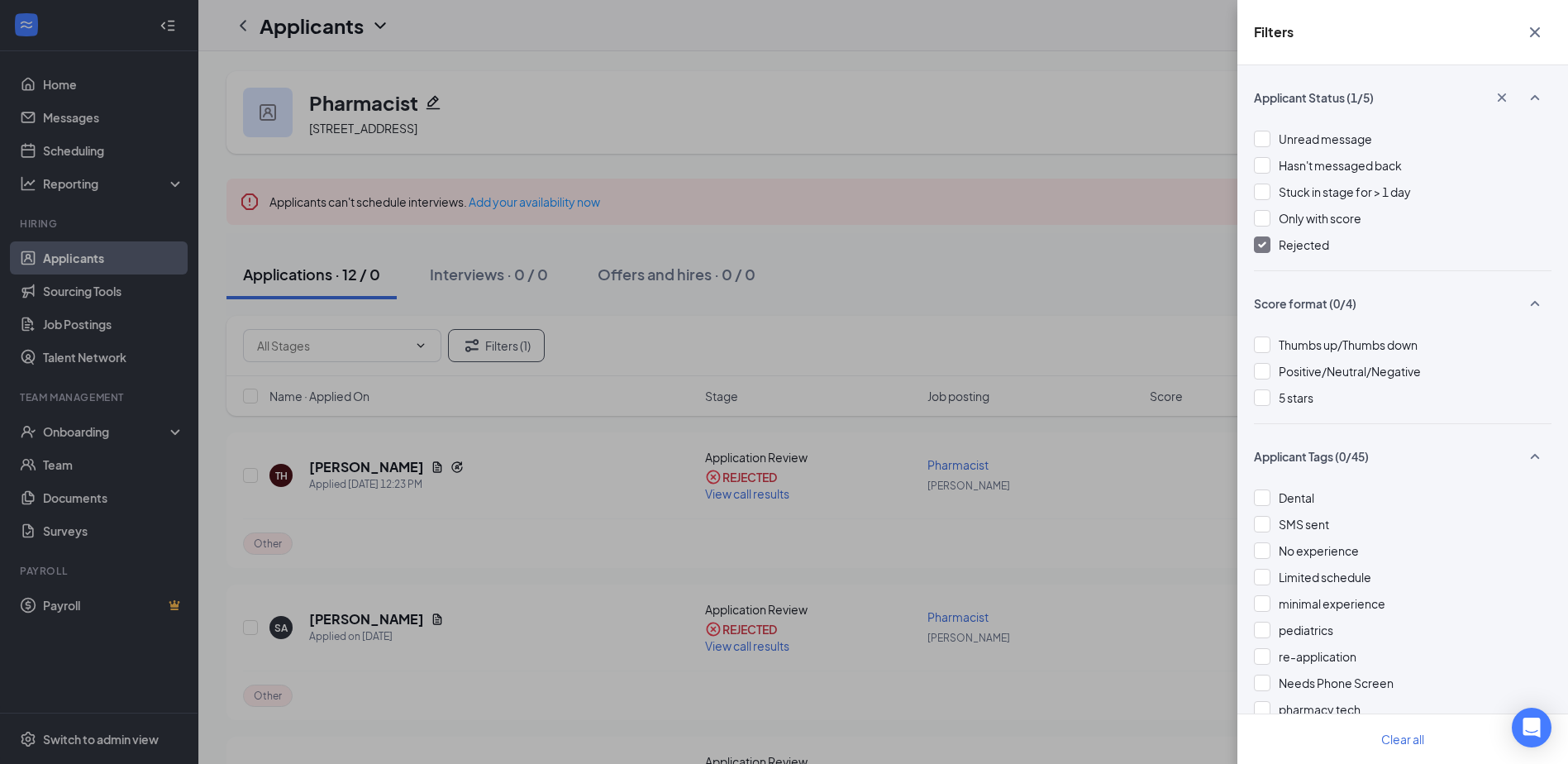
click at [1284, 248] on span "Rejected" at bounding box center [1303, 245] width 50 height 15
